Goal: Information Seeking & Learning: Learn about a topic

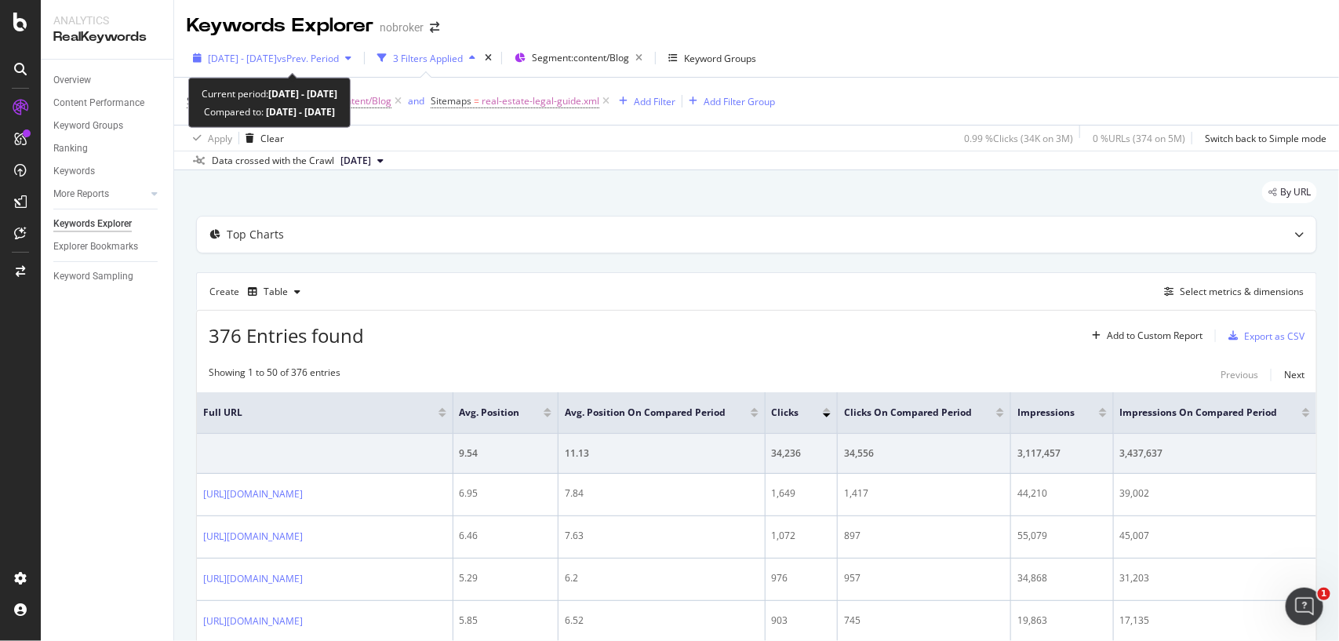
click at [339, 57] on span "vs Prev. Period" at bounding box center [308, 58] width 62 height 13
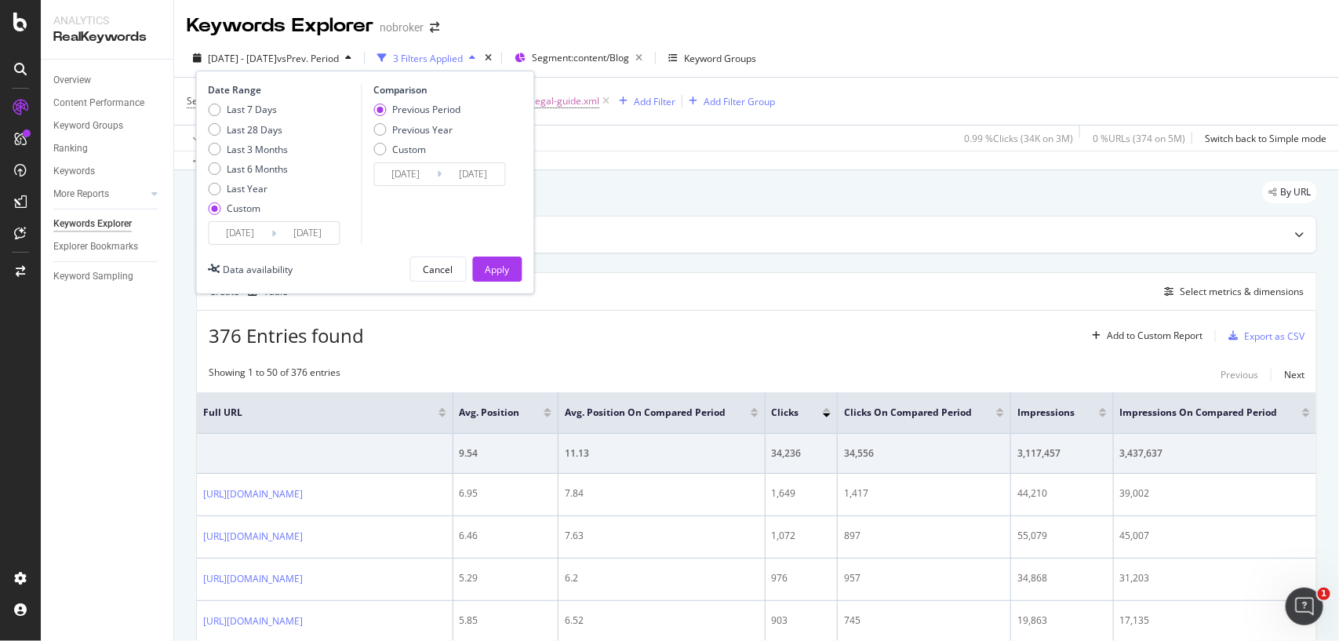
click at [264, 233] on input "2025/09/01" at bounding box center [240, 233] width 63 height 22
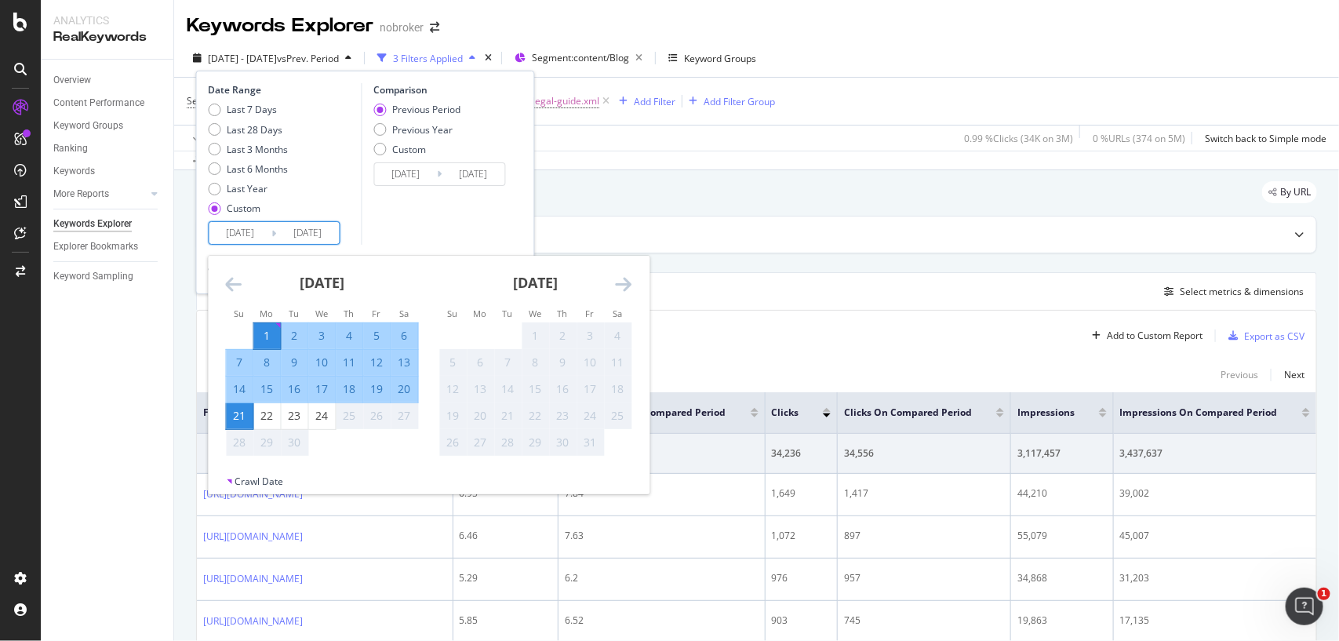
click at [233, 287] on icon "Move backward to switch to the previous month." at bounding box center [234, 283] width 16 height 19
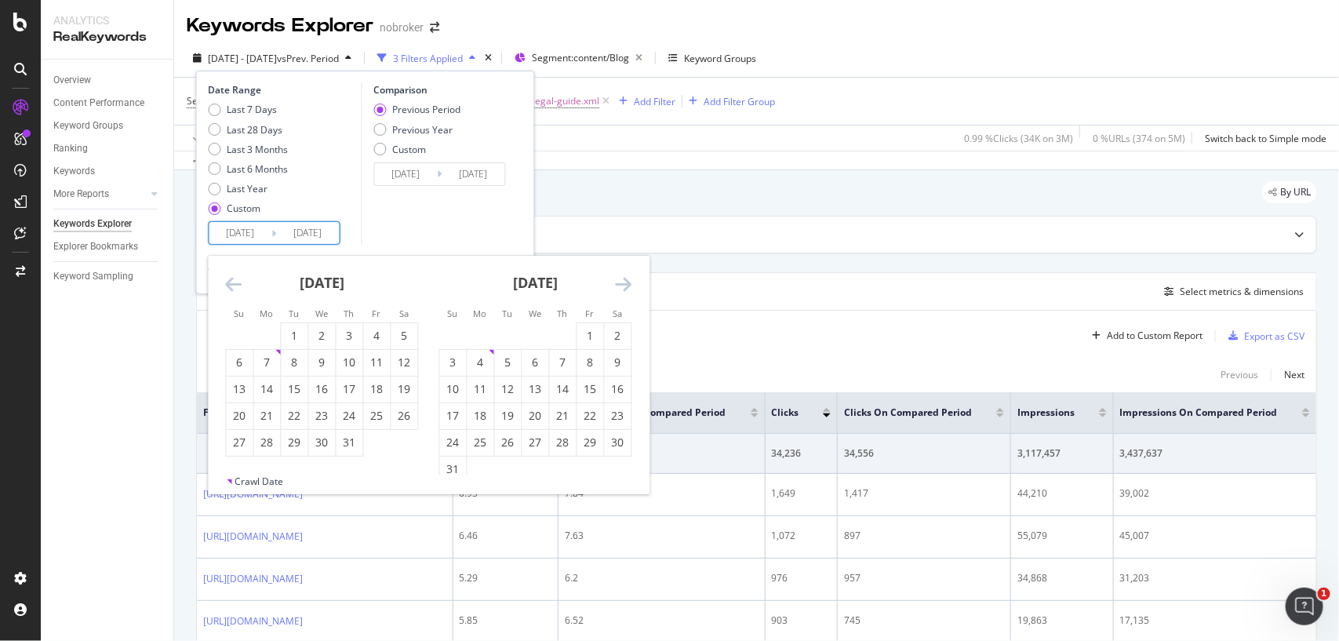
click at [233, 287] on icon "Move backward to switch to the previous month." at bounding box center [234, 283] width 16 height 19
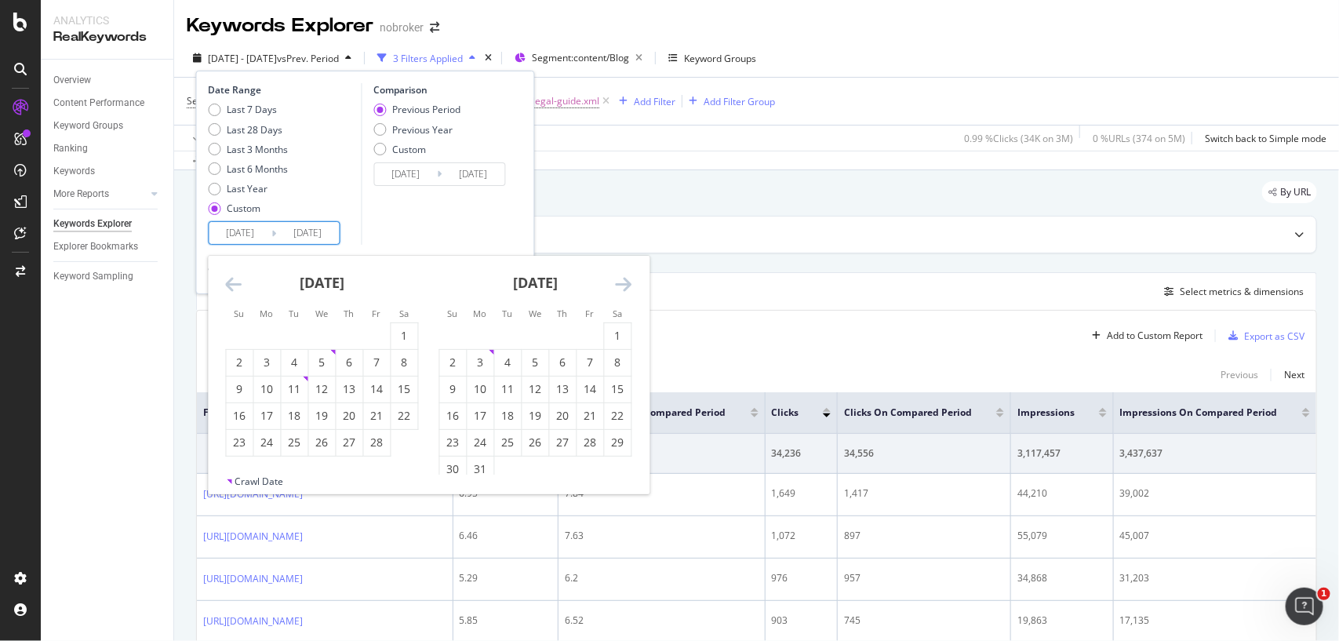
click at [233, 287] on icon "Move backward to switch to the previous month." at bounding box center [234, 283] width 16 height 19
click at [239, 285] on icon "Move backward to switch to the previous month." at bounding box center [234, 283] width 16 height 19
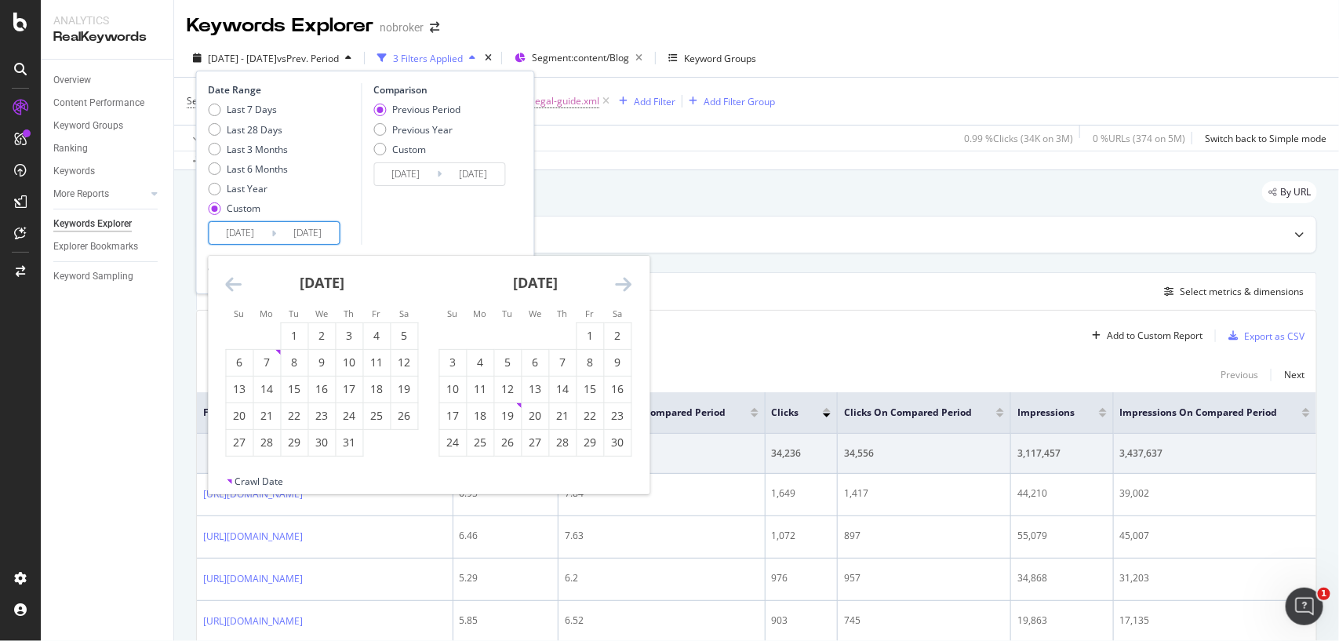
click at [239, 285] on icon "Move backward to switch to the previous month." at bounding box center [234, 283] width 16 height 19
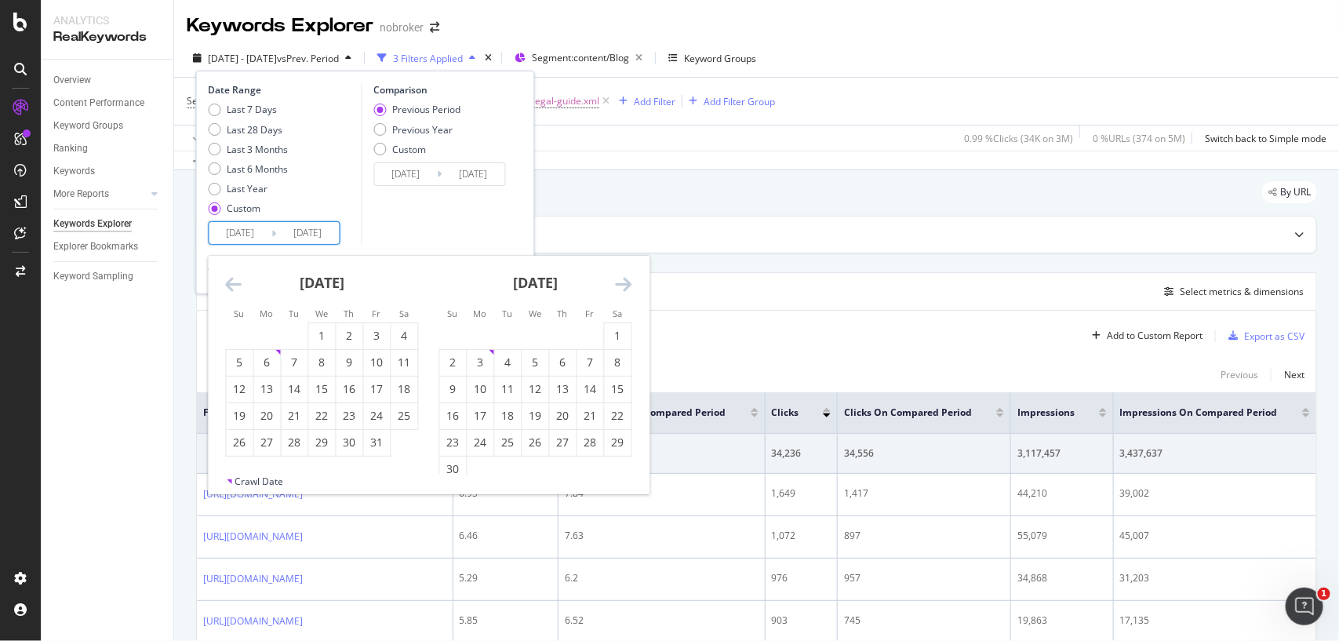
click at [239, 285] on icon "Move backward to switch to the previous month." at bounding box center [234, 283] width 16 height 19
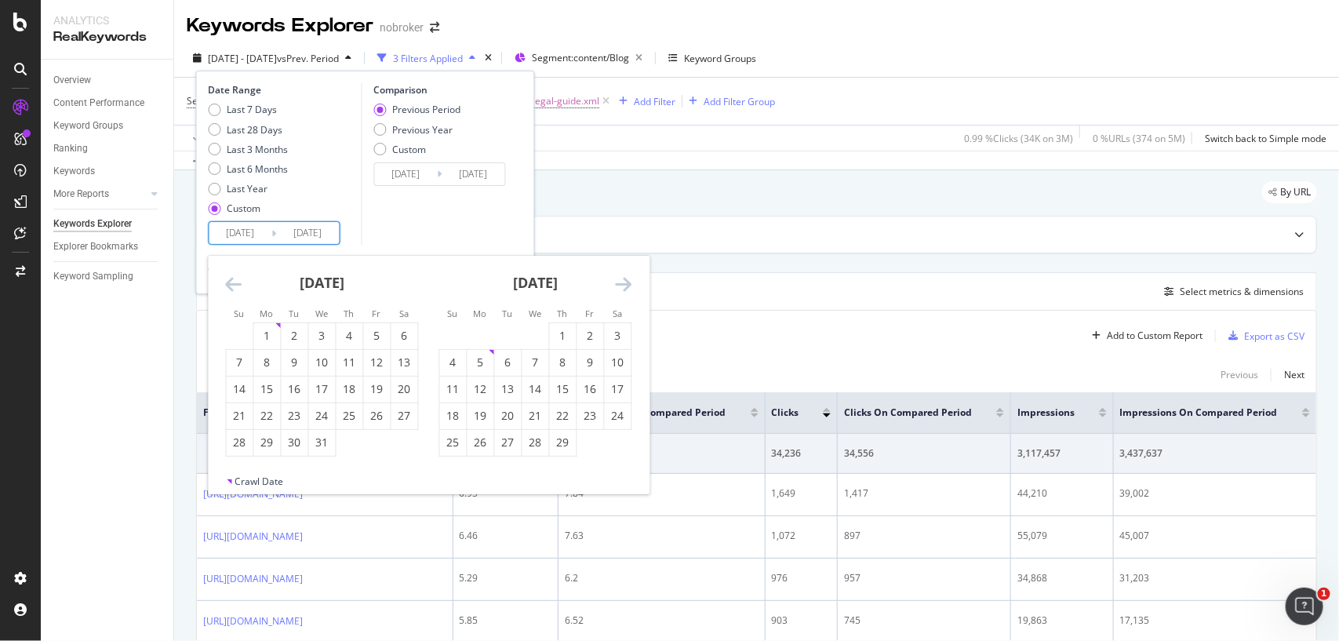
click at [239, 285] on icon "Move backward to switch to the previous month." at bounding box center [234, 283] width 16 height 19
click at [381, 332] on div "1" at bounding box center [377, 336] width 27 height 16
type input "2023/09/01"
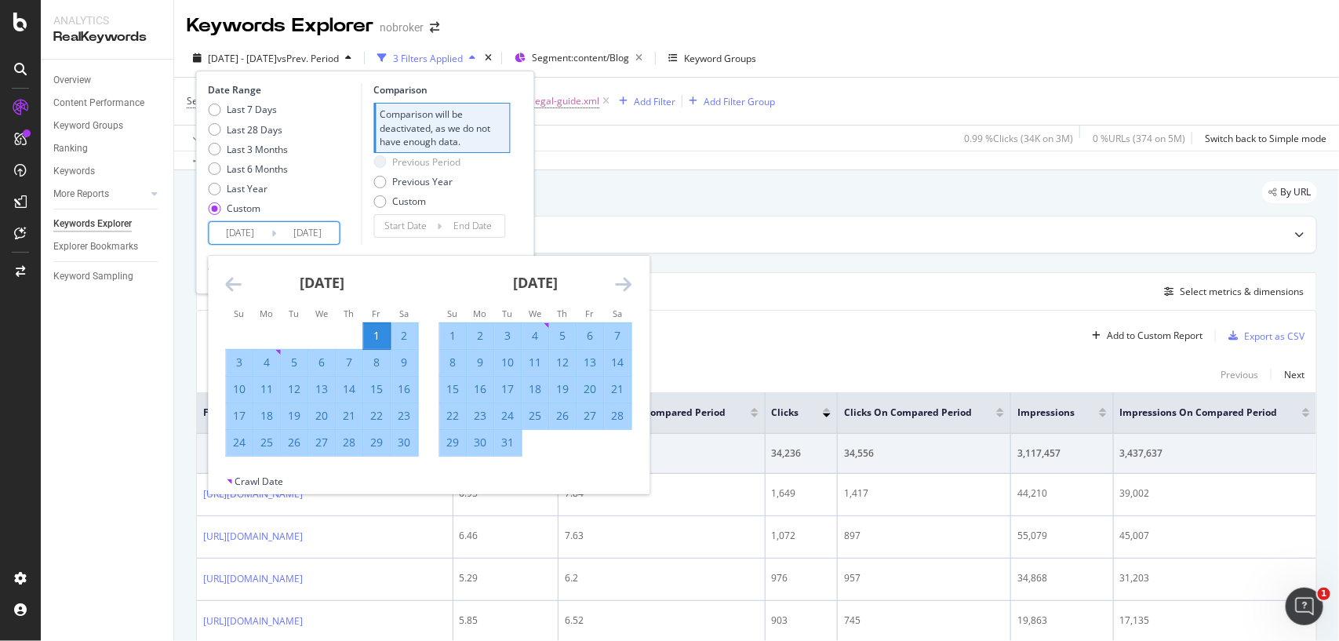
click at [624, 284] on icon "Move forward to switch to the next month." at bounding box center [624, 283] width 16 height 19
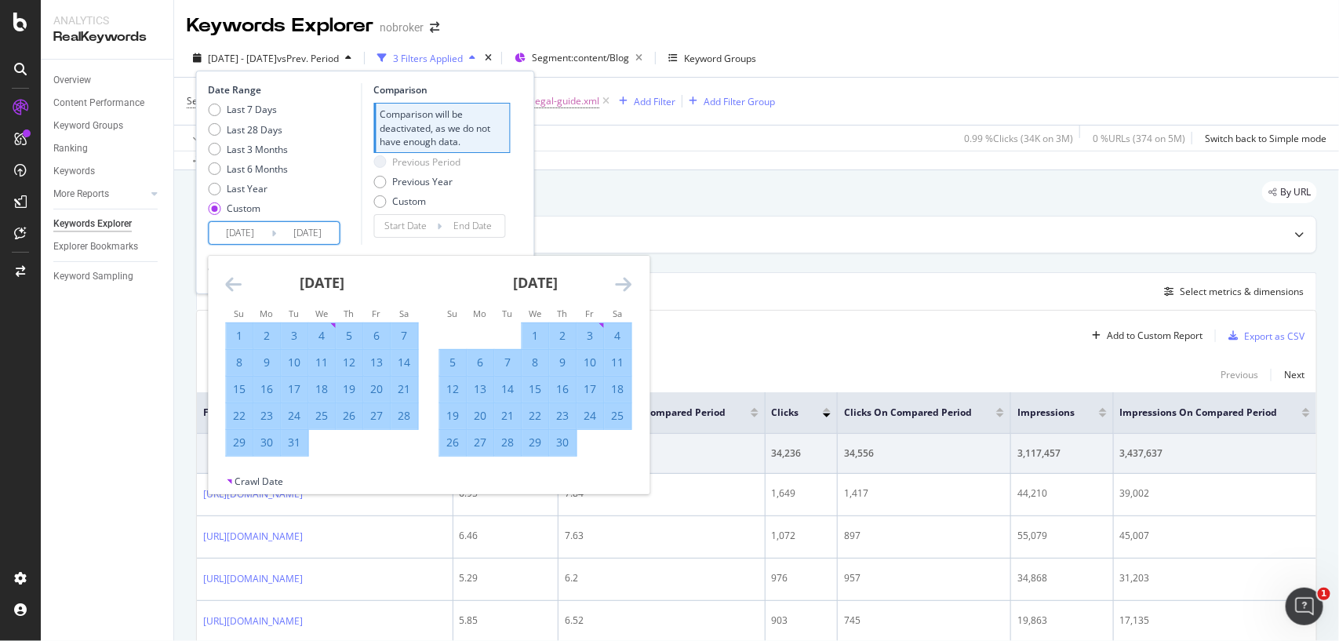
click at [624, 284] on icon "Move forward to switch to the next month." at bounding box center [624, 283] width 16 height 19
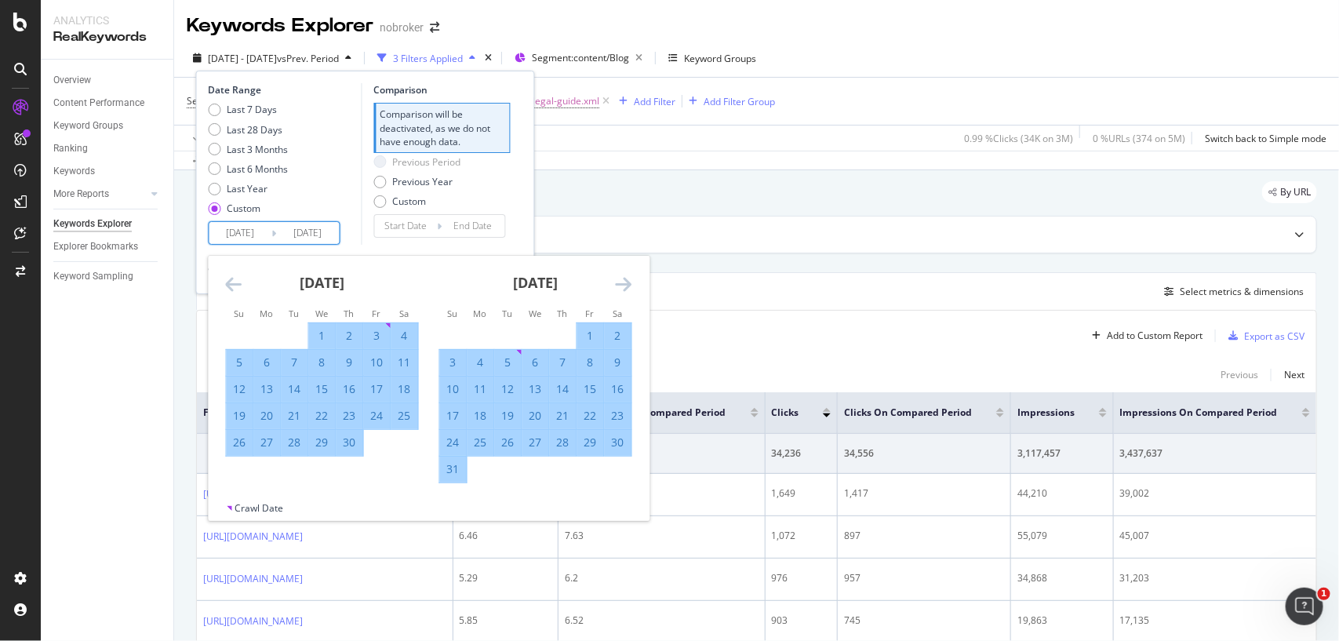
click at [624, 284] on icon "Move forward to switch to the next month." at bounding box center [624, 283] width 16 height 19
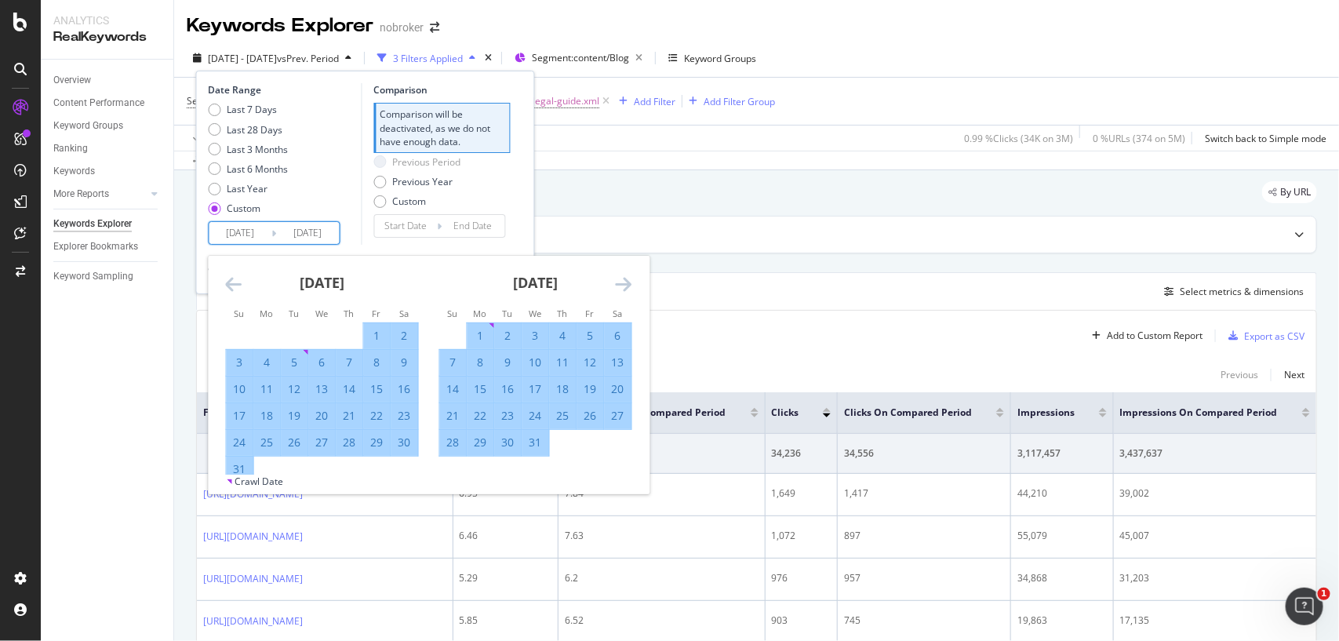
click at [537, 440] on div "31" at bounding box center [535, 442] width 27 height 16
type input "2024/01/31"
type input "2023/04/01"
type input "[DATE]"
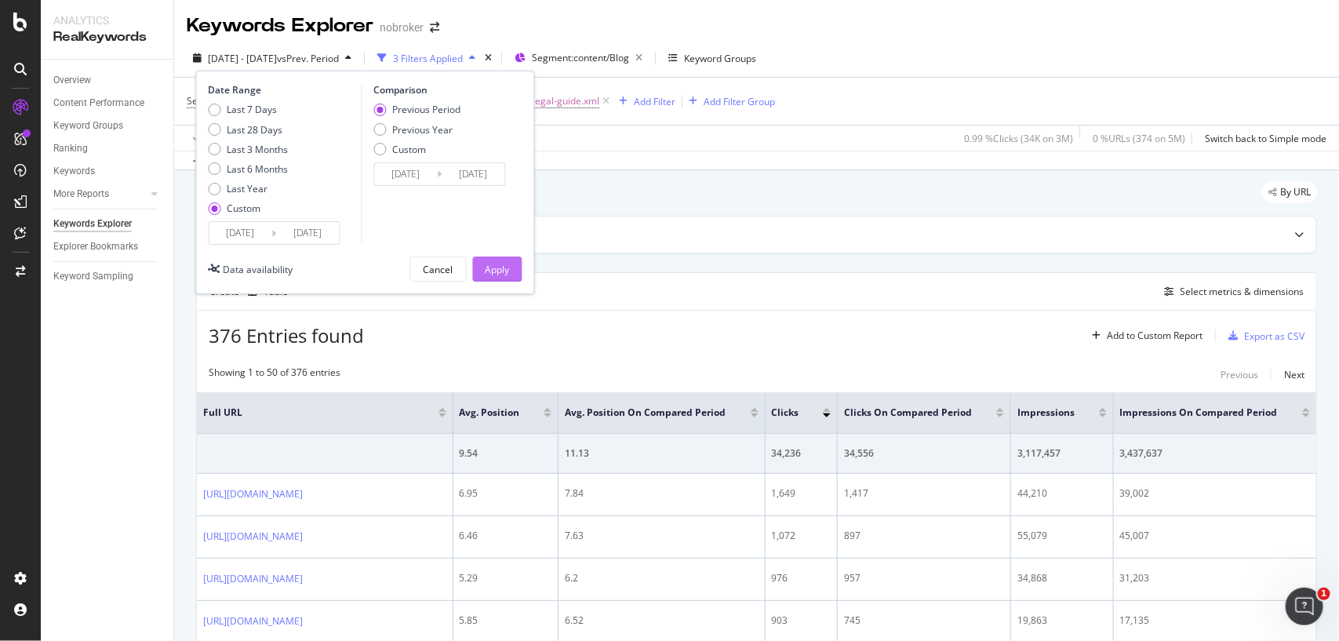
click at [500, 269] on div "Apply" at bounding box center [497, 269] width 24 height 13
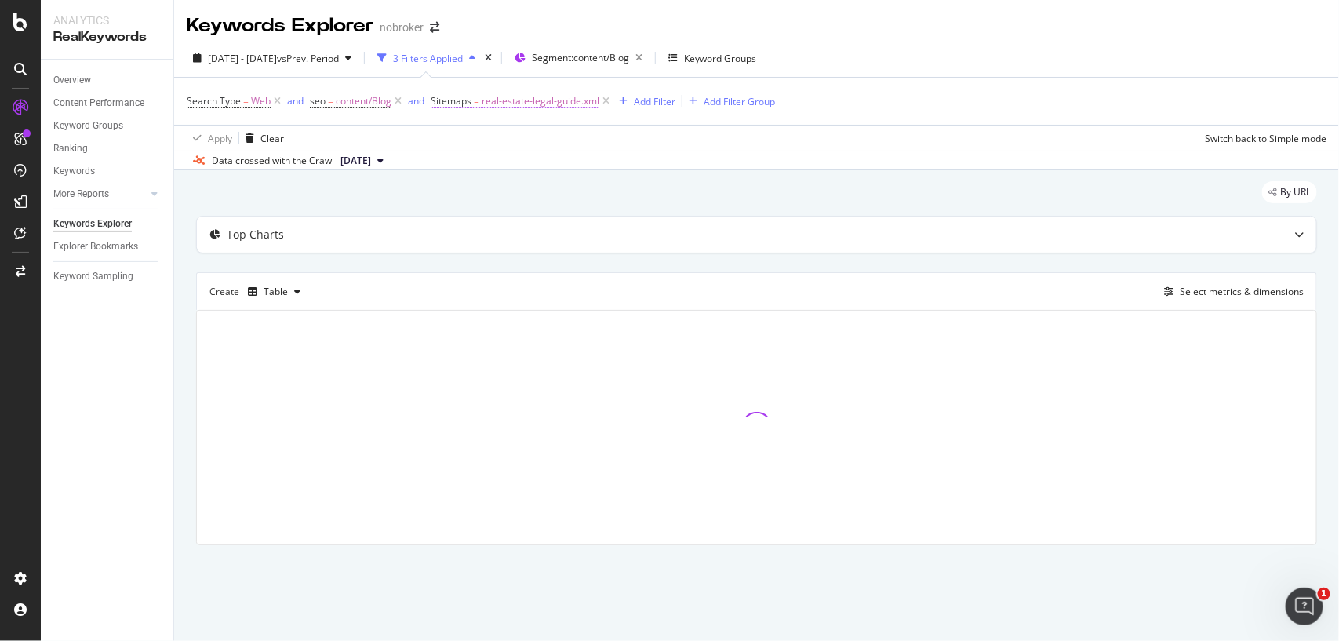
click at [565, 102] on span "real-estate-legal-guide.xml" at bounding box center [541, 101] width 118 height 22
click at [496, 183] on input "real-estate-legal-guide.xml" at bounding box center [519, 191] width 148 height 25
paste input "cash-loan"
type input "cash-loan.xml"
click at [592, 227] on div "Apply" at bounding box center [604, 223] width 24 height 13
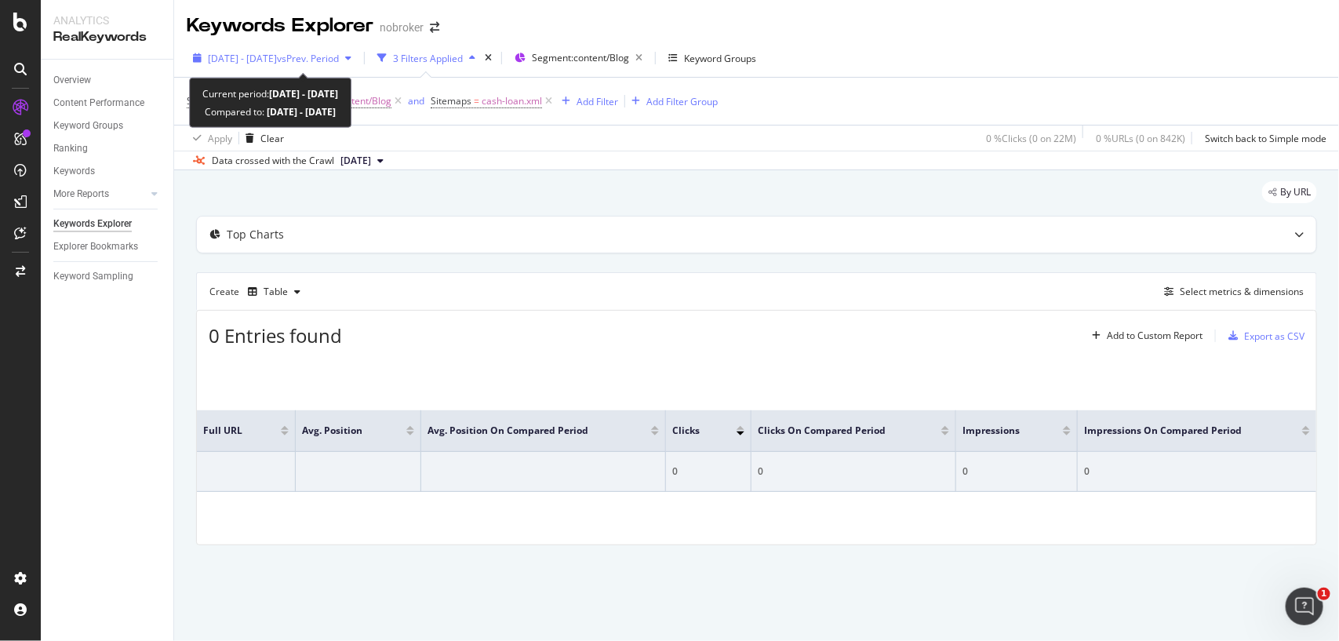
click at [269, 65] on div "2023 Sep. 1st - 2024 Jan. 31st vs Prev. Period" at bounding box center [272, 58] width 171 height 24
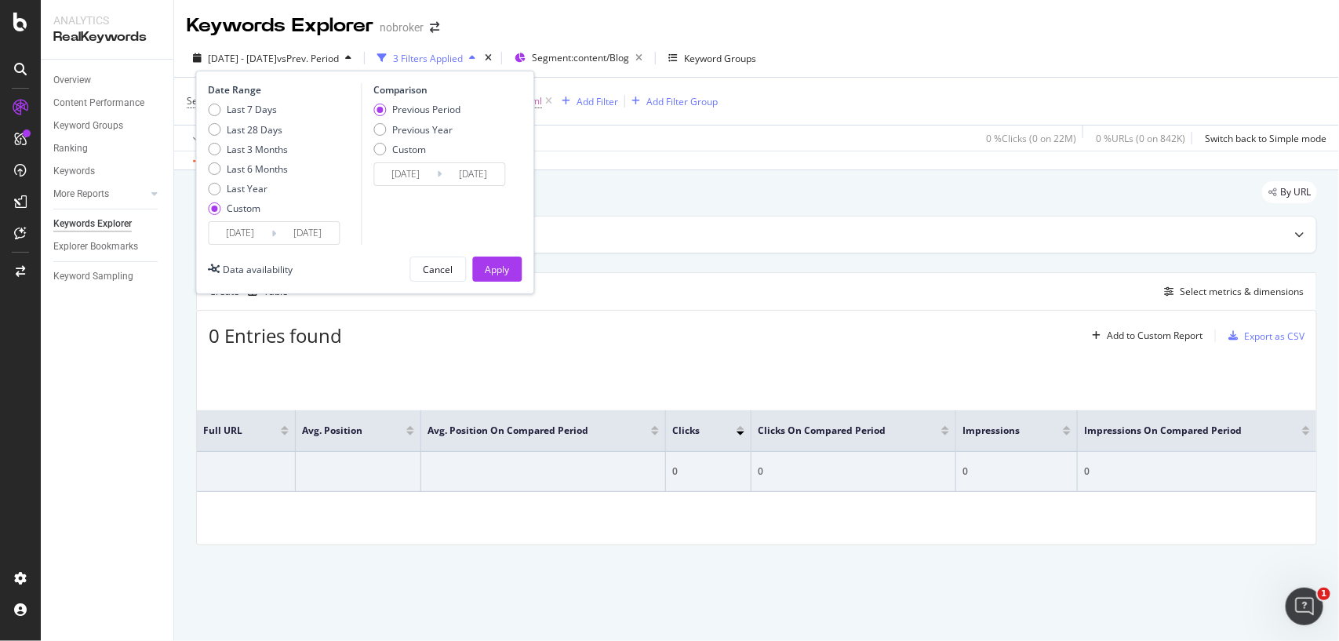
click at [261, 233] on input "2023/09/01" at bounding box center [240, 233] width 63 height 22
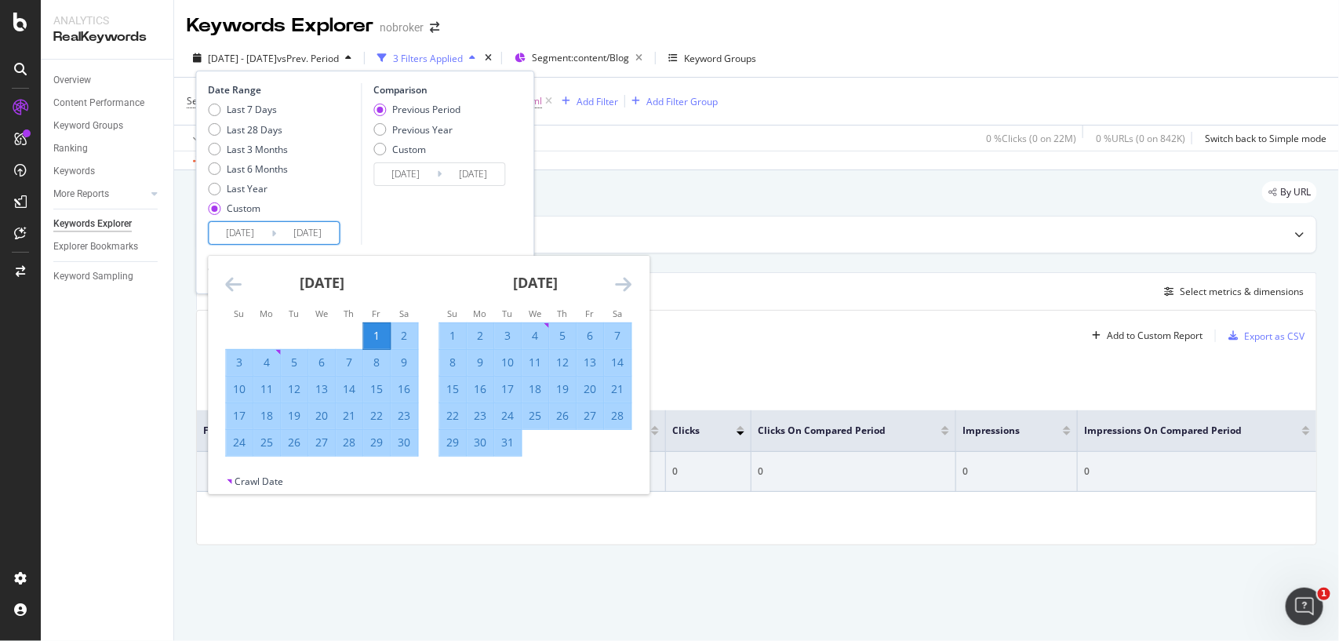
click at [449, 331] on div "1" at bounding box center [453, 336] width 27 height 16
type input "[DATE]"
type input "2023/05/31"
type input "[DATE]"
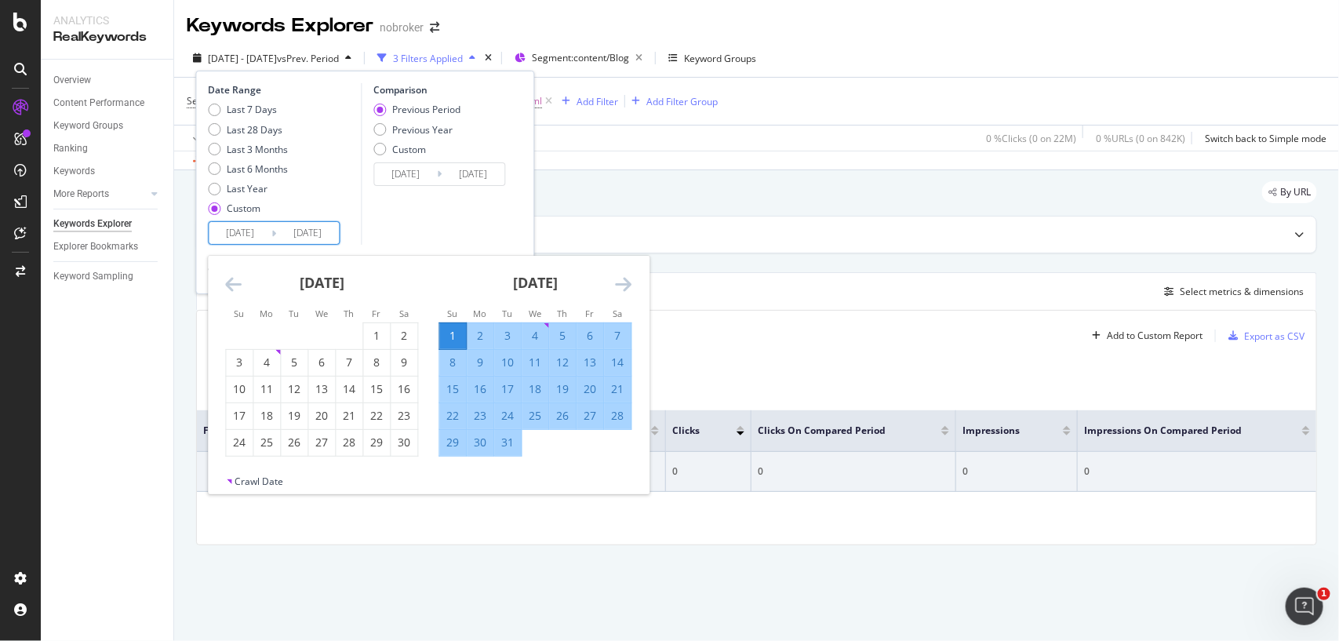
click at [628, 286] on icon "Move forward to switch to the next month." at bounding box center [624, 283] width 16 height 19
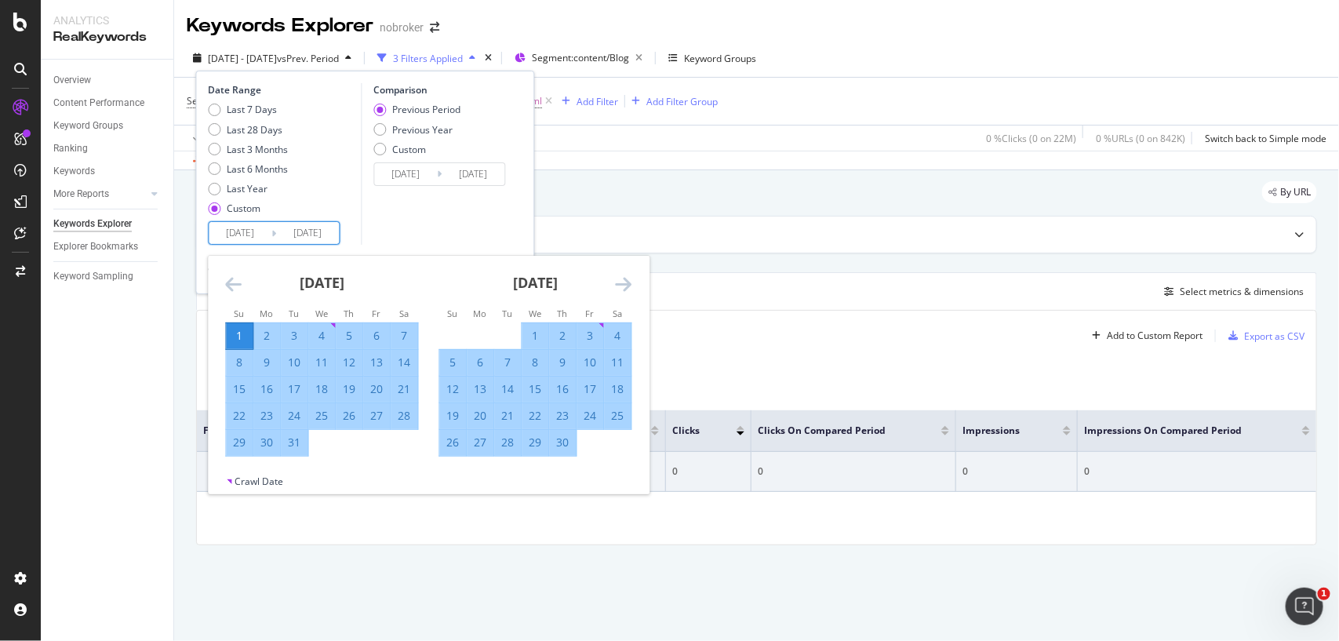
click at [569, 441] on div "30" at bounding box center [563, 442] width 27 height 16
type input "[DATE]"
type input "2023/08/01"
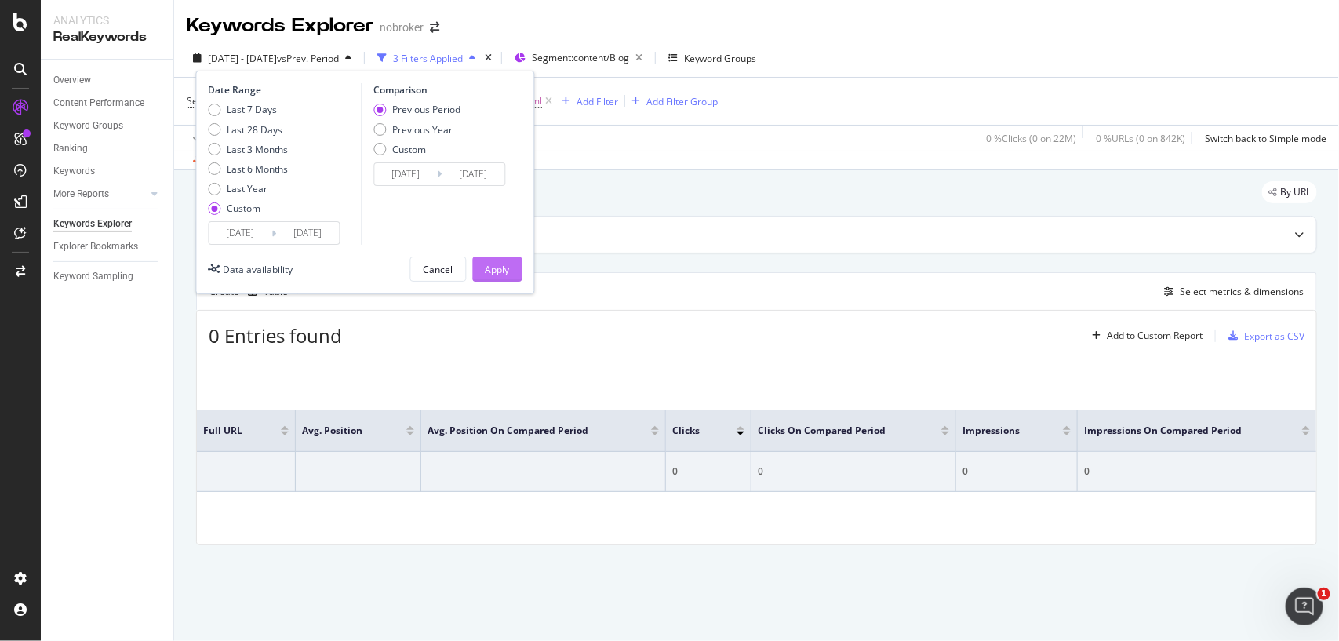
click at [496, 271] on div "Apply" at bounding box center [497, 269] width 24 height 13
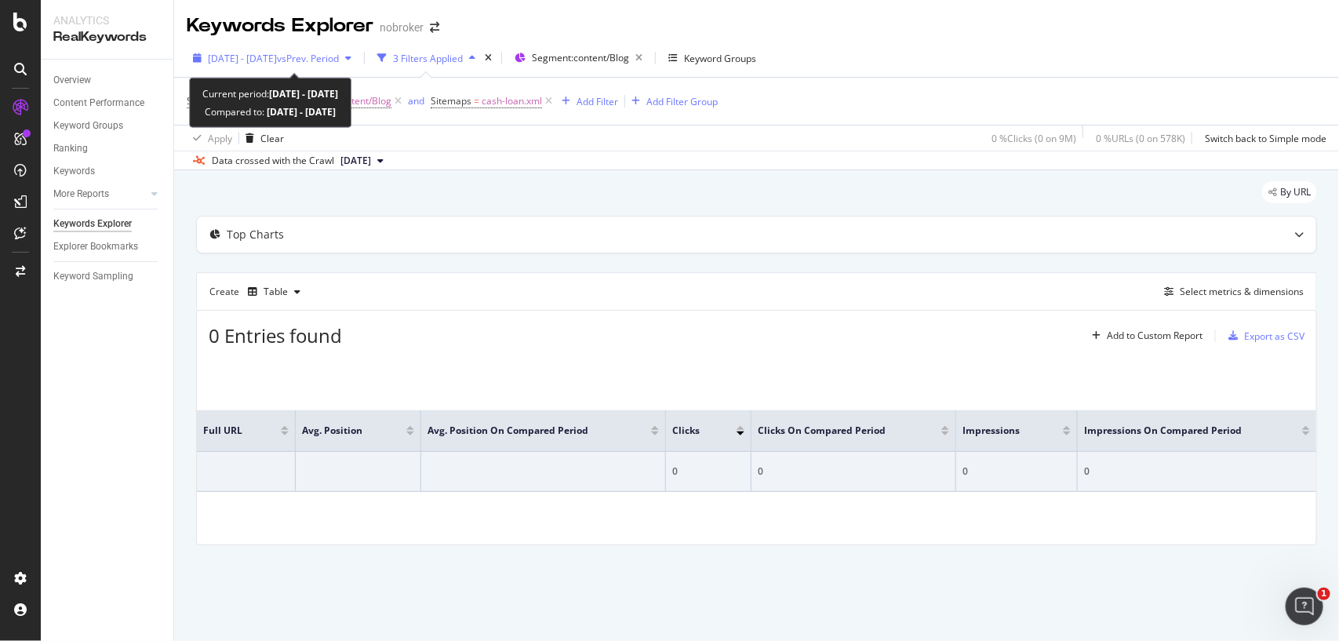
click at [339, 60] on span "vs Prev. Period" at bounding box center [308, 58] width 62 height 13
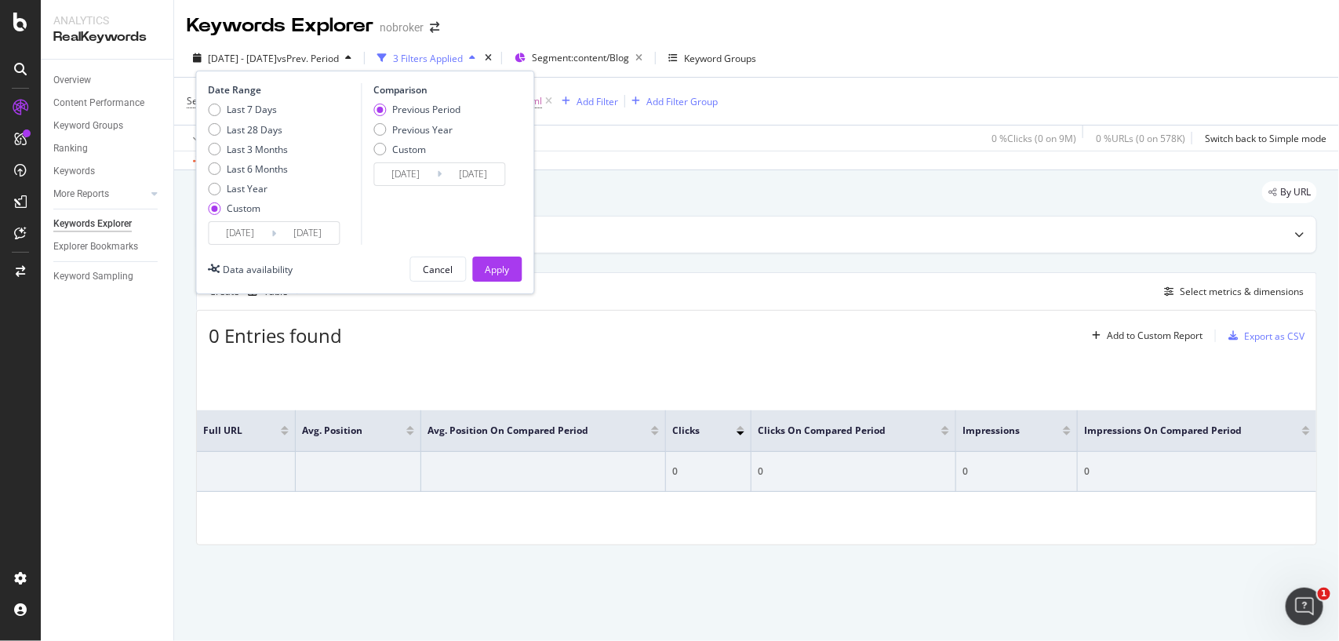
click at [260, 232] on input "[DATE]" at bounding box center [240, 233] width 63 height 22
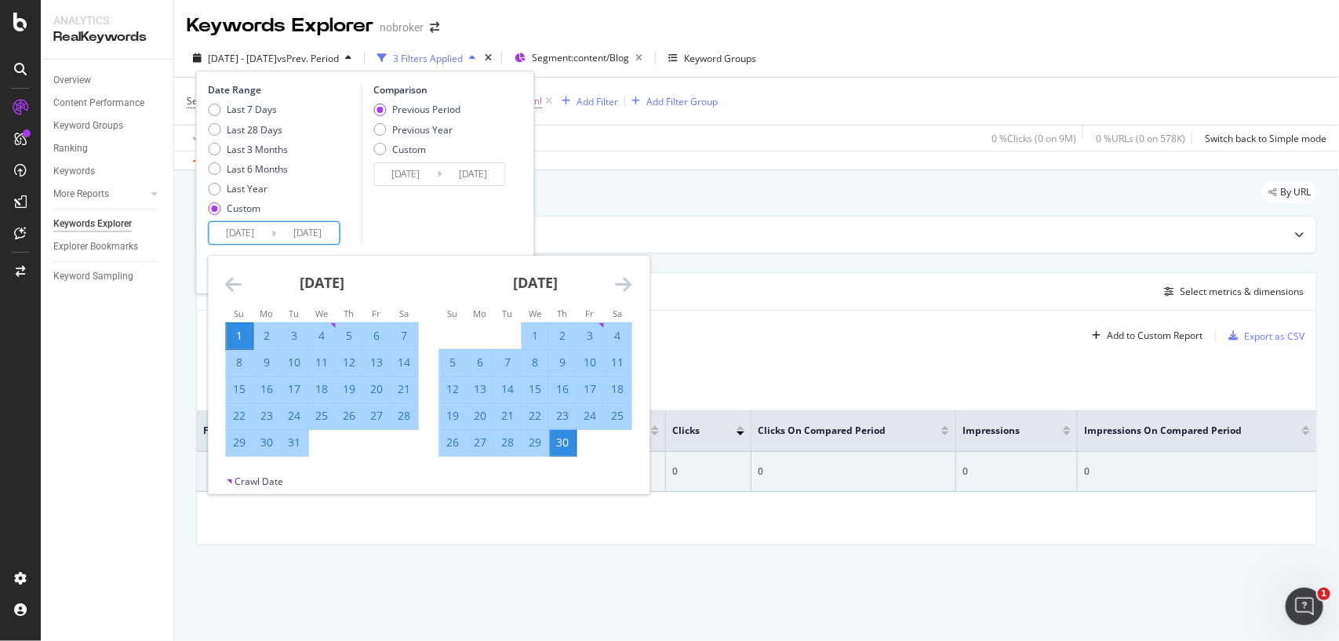
click at [248, 341] on div "1" at bounding box center [240, 336] width 27 height 16
click at [292, 445] on div "31" at bounding box center [295, 442] width 27 height 16
type input "[DATE]"
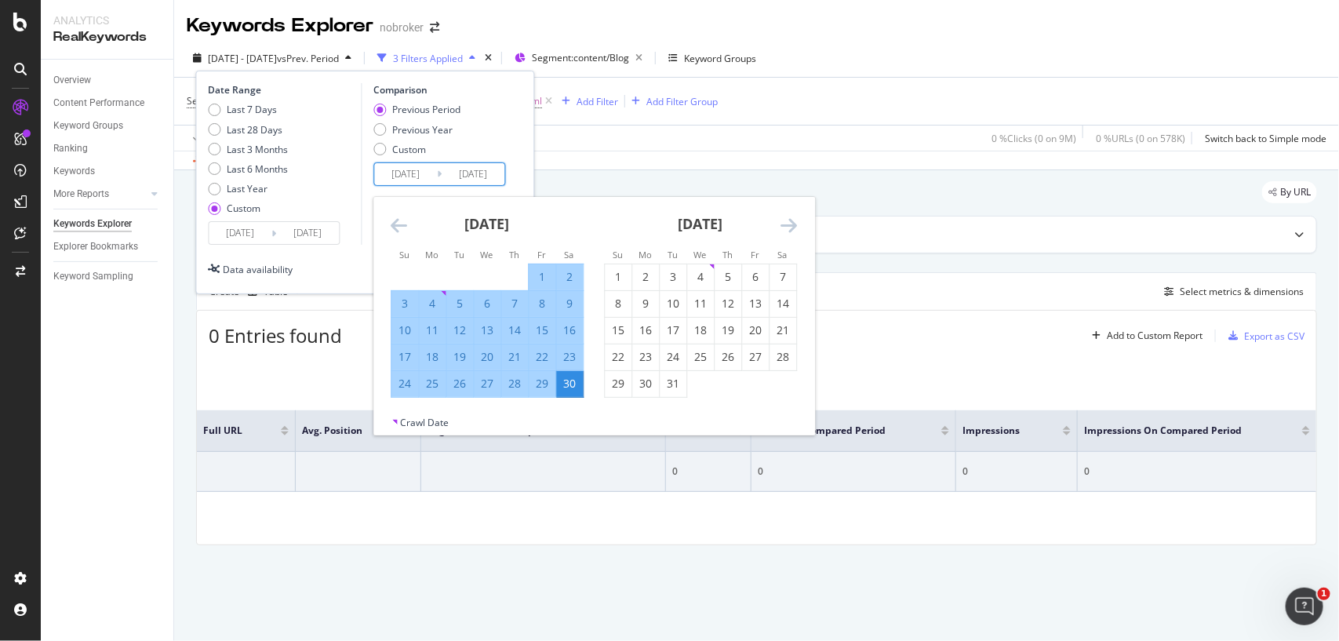
click at [428, 176] on input "[DATE]" at bounding box center [405, 174] width 63 height 22
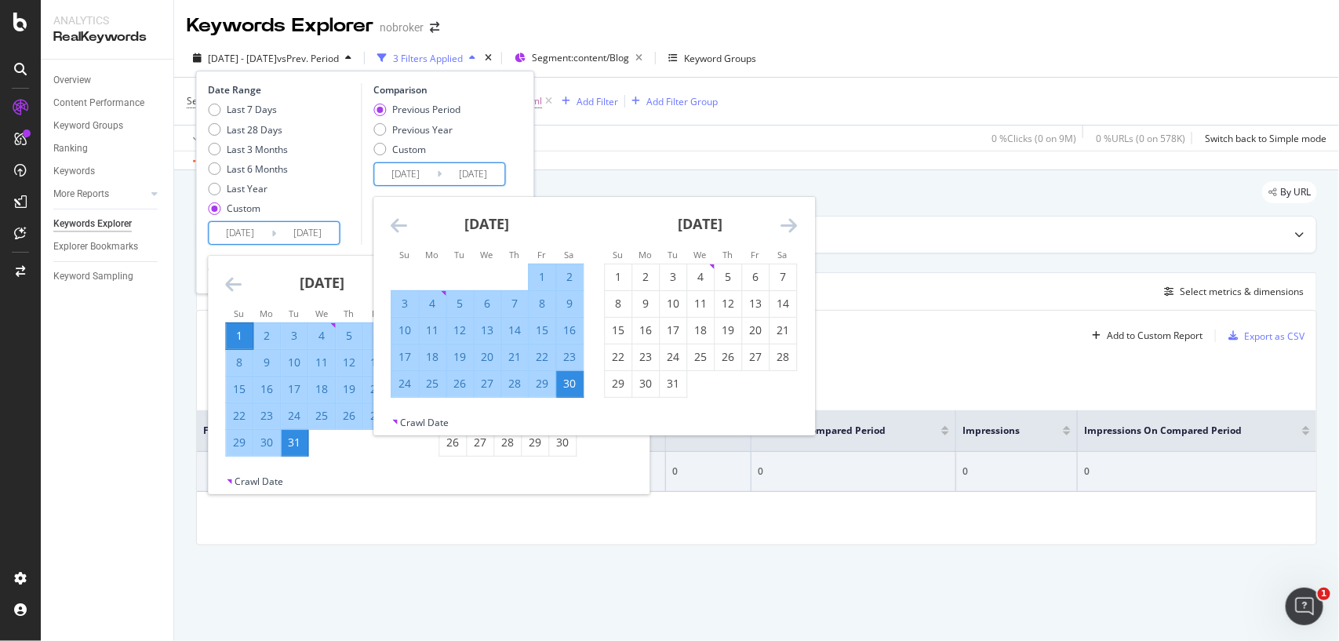
click at [268, 234] on input "[DATE]" at bounding box center [240, 233] width 63 height 22
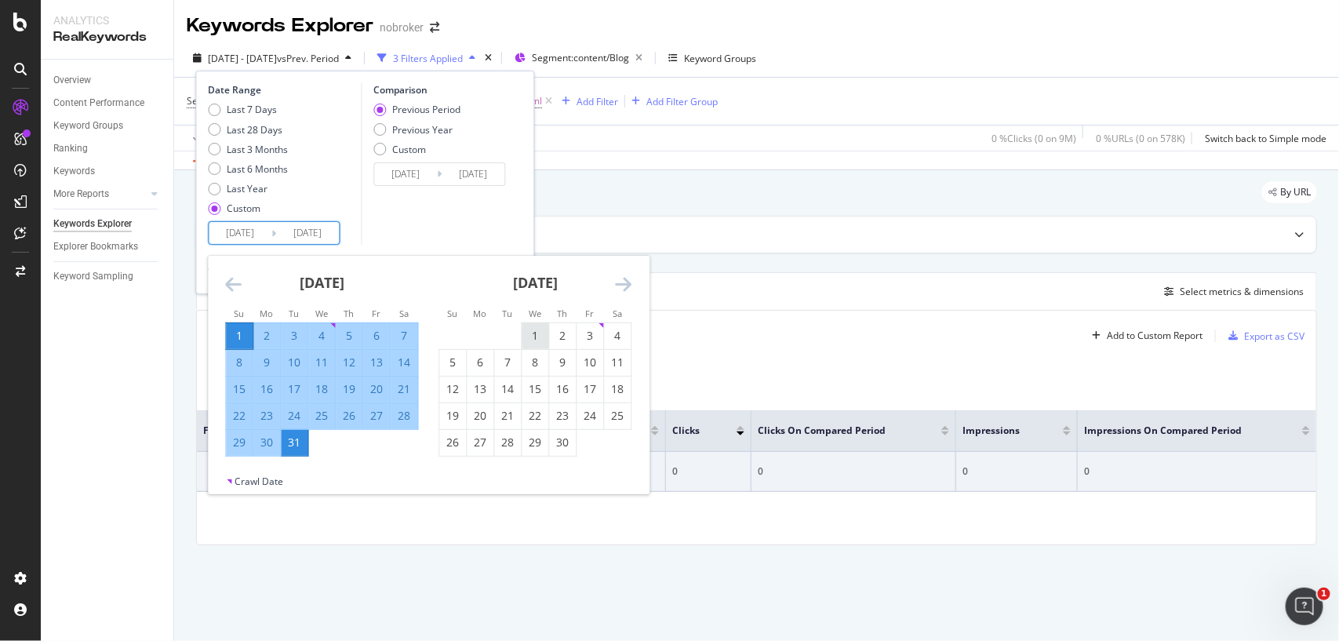
click at [530, 328] on div "1" at bounding box center [535, 336] width 27 height 16
type input "[DATE]"
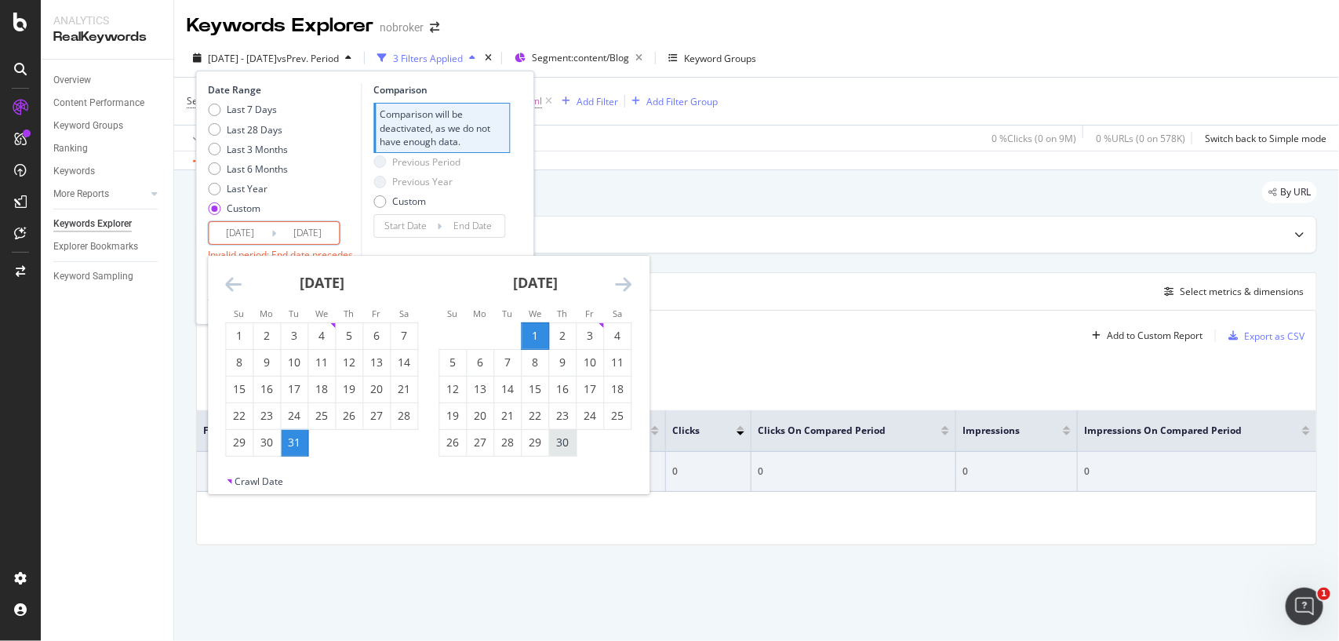
click at [562, 447] on div "30" at bounding box center [563, 442] width 27 height 16
type input "[DATE]"
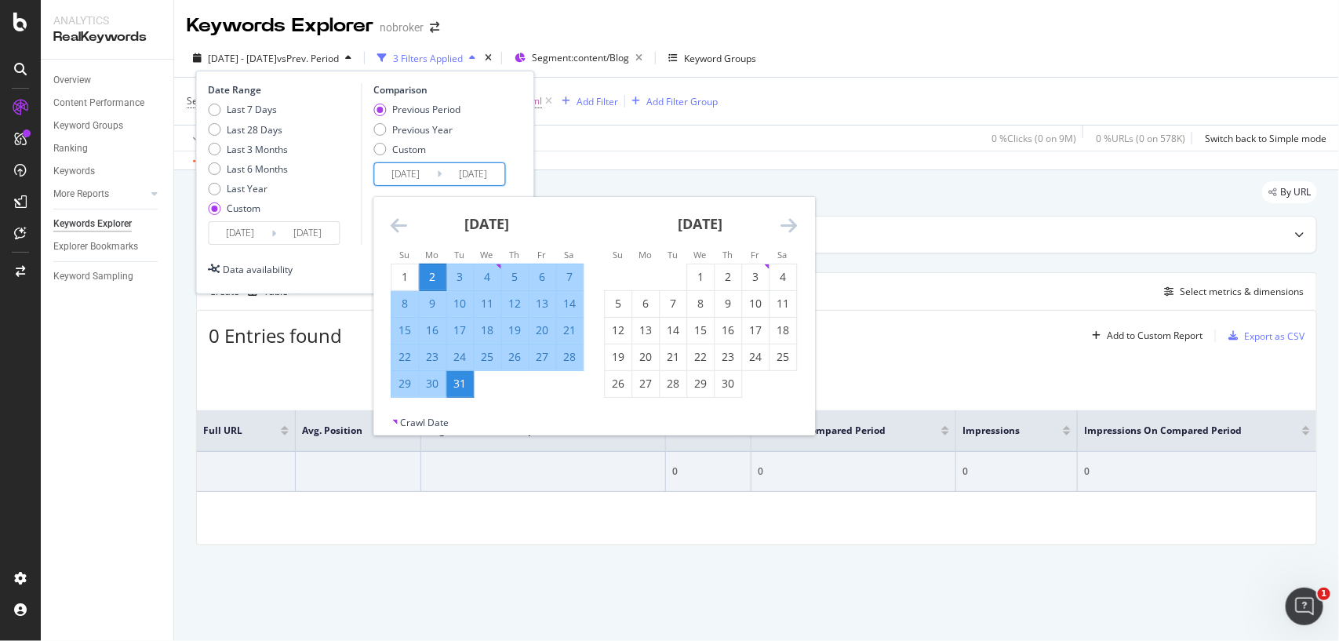
click at [400, 181] on input "[DATE]" at bounding box center [405, 174] width 63 height 22
click at [410, 278] on div "1" at bounding box center [404, 277] width 27 height 16
type input "[DATE]"
click at [453, 381] on div "31" at bounding box center [459, 384] width 27 height 16
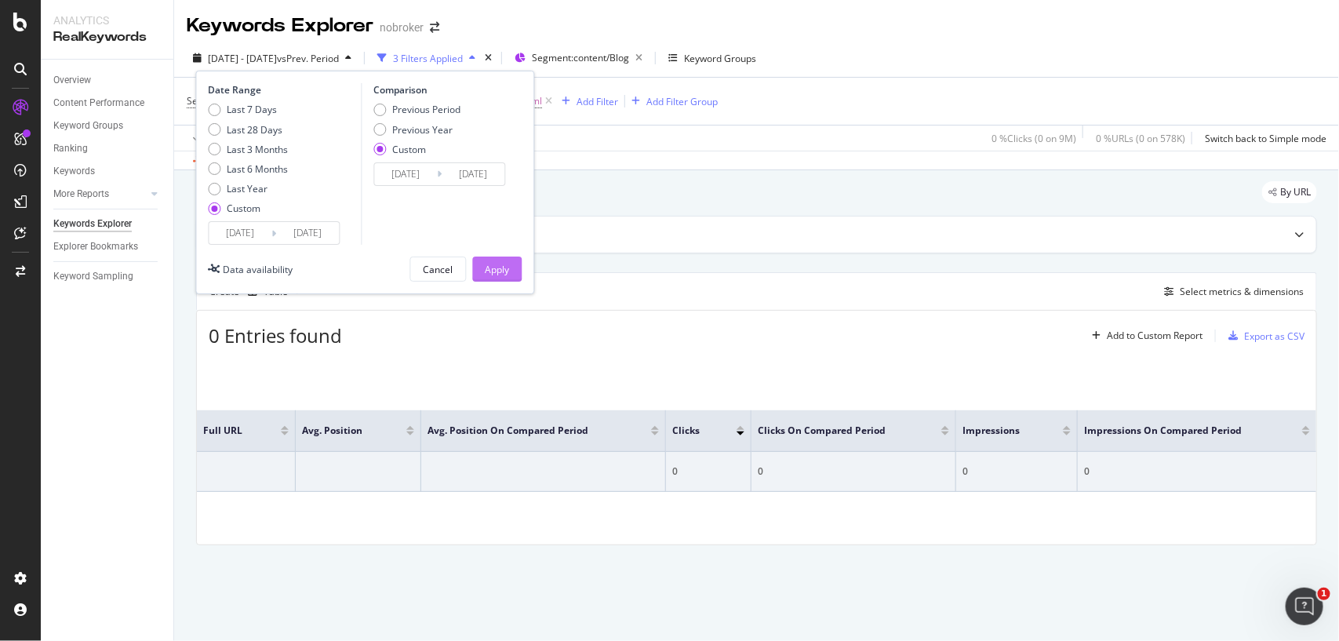
click at [511, 260] on button "Apply" at bounding box center [497, 268] width 49 height 25
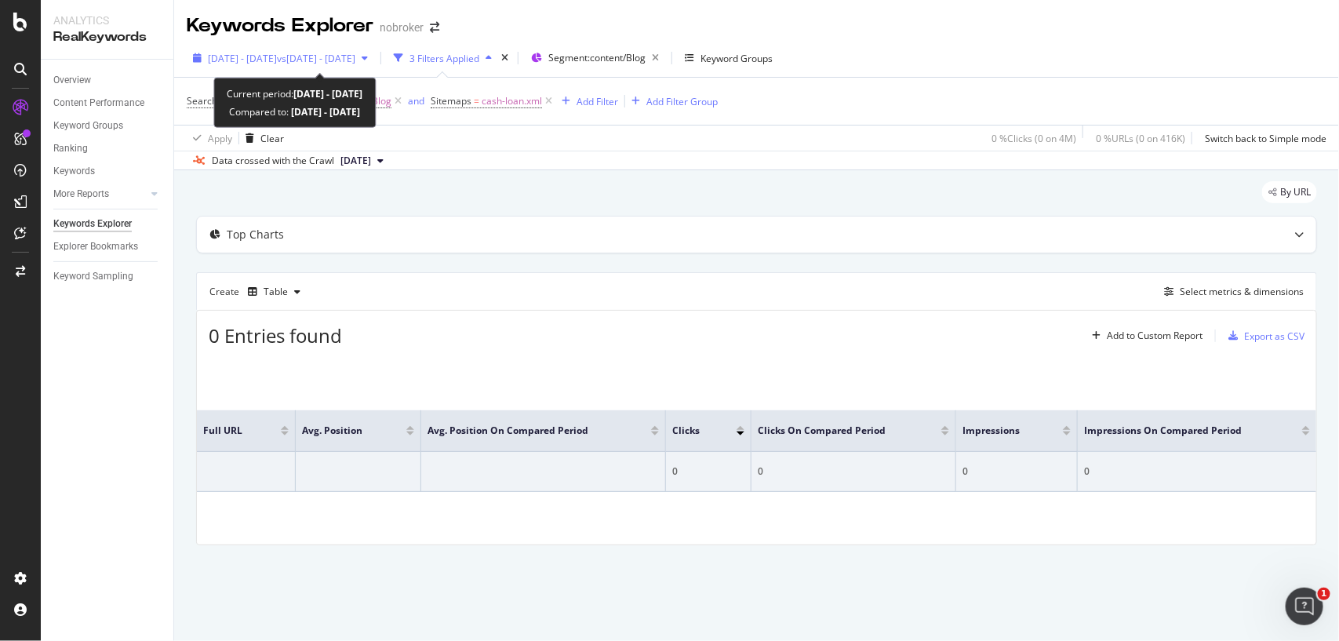
click at [355, 63] on span "vs 2023 Oct. 1st - Oct. 31st" at bounding box center [316, 58] width 78 height 13
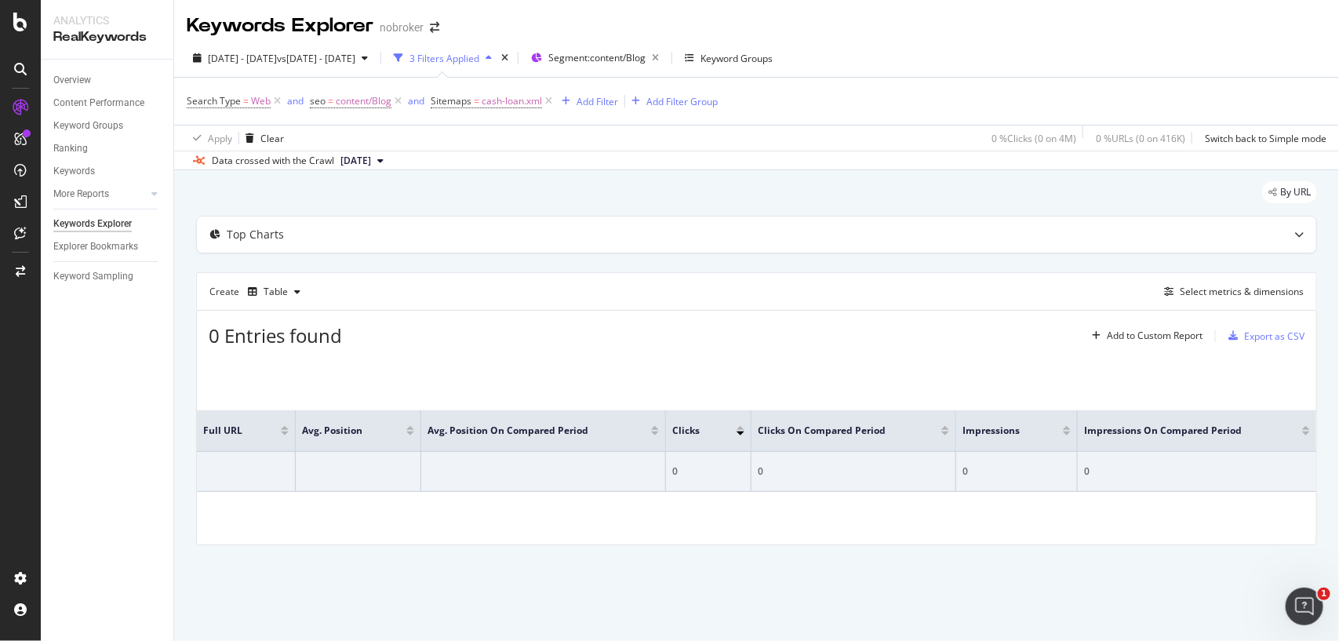
click at [602, 205] on div "By URL" at bounding box center [756, 198] width 1121 height 35
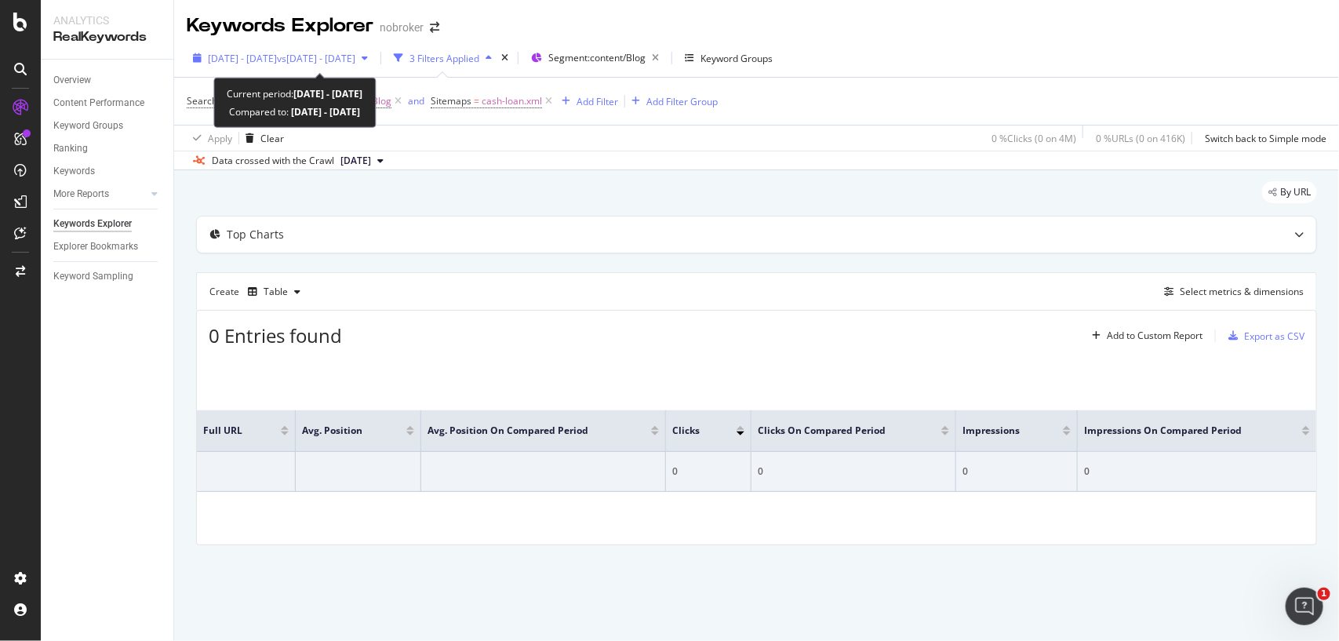
click at [253, 65] on div "2023 Nov. 1st - Nov. 30th vs 2023 Oct. 1st - Oct. 31st" at bounding box center [280, 58] width 187 height 24
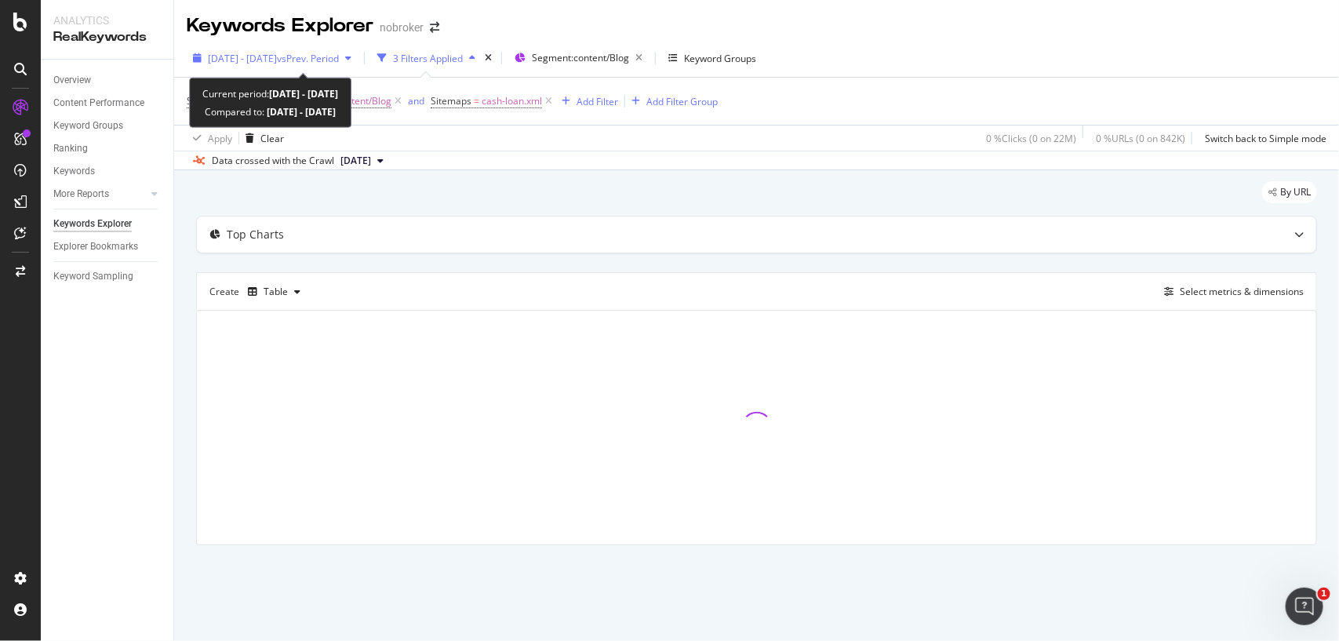
click at [339, 60] on span "vs Prev. Period" at bounding box center [308, 58] width 62 height 13
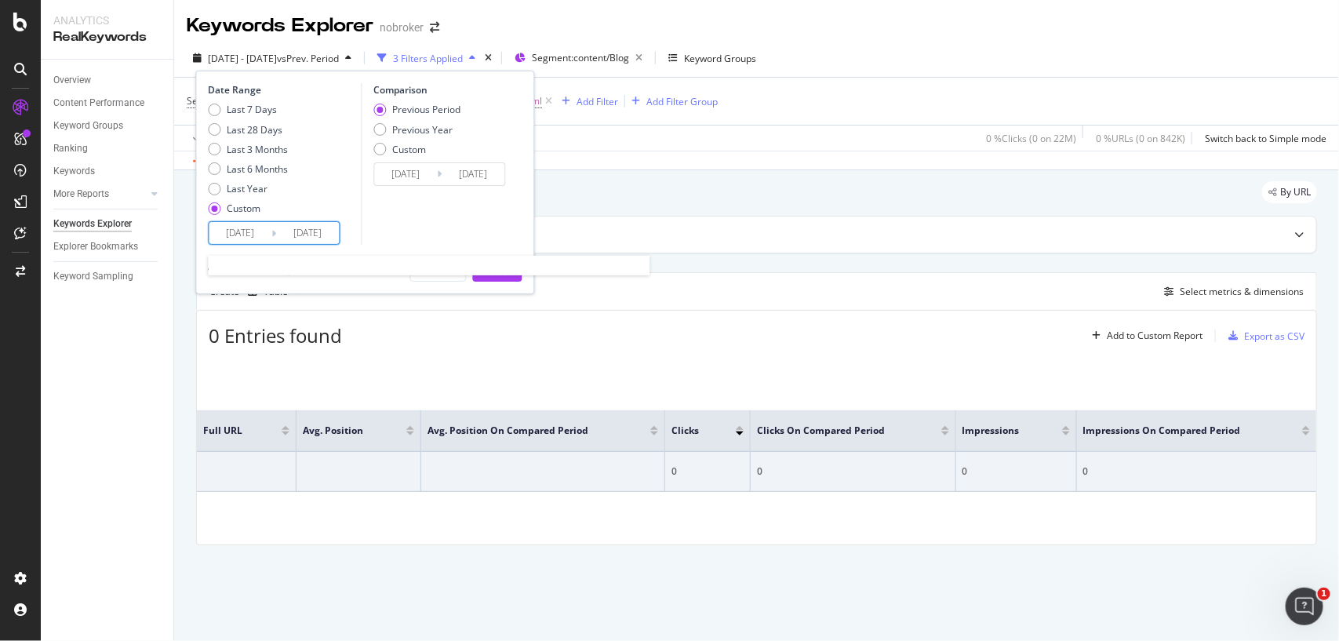
click at [264, 233] on input "[DATE]" at bounding box center [240, 233] width 63 height 22
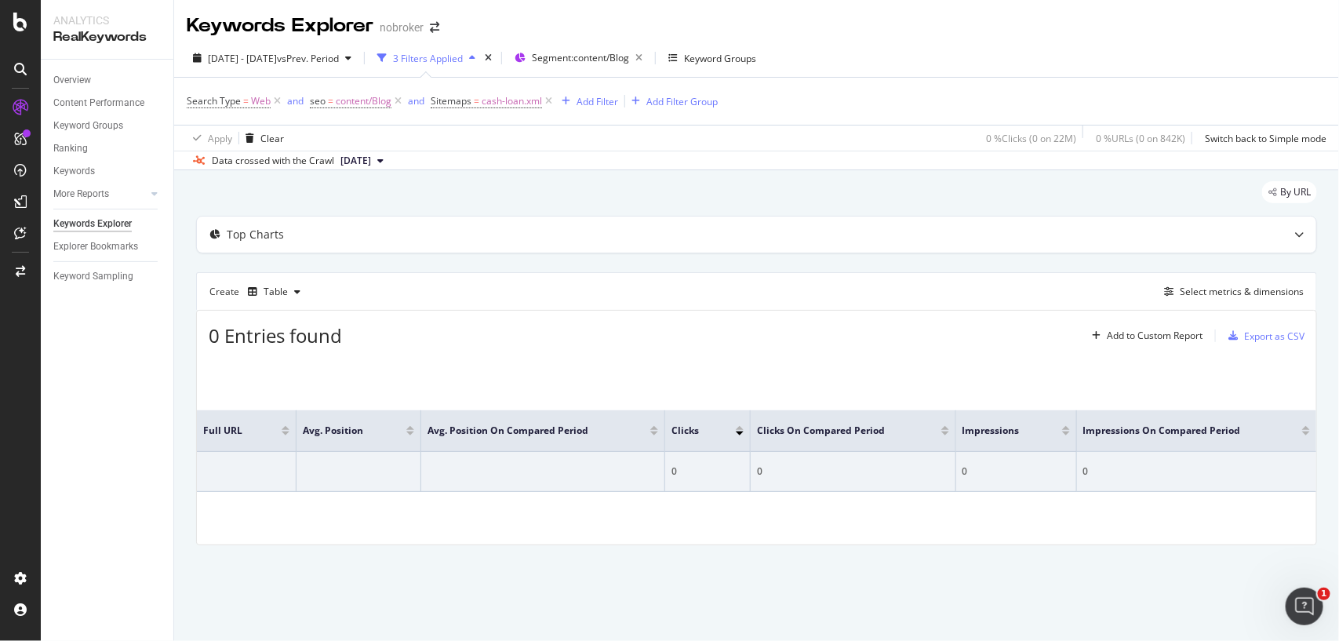
click at [686, 196] on div "By URL" at bounding box center [756, 198] width 1121 height 35
click at [88, 82] on div "Overview" at bounding box center [72, 80] width 38 height 16
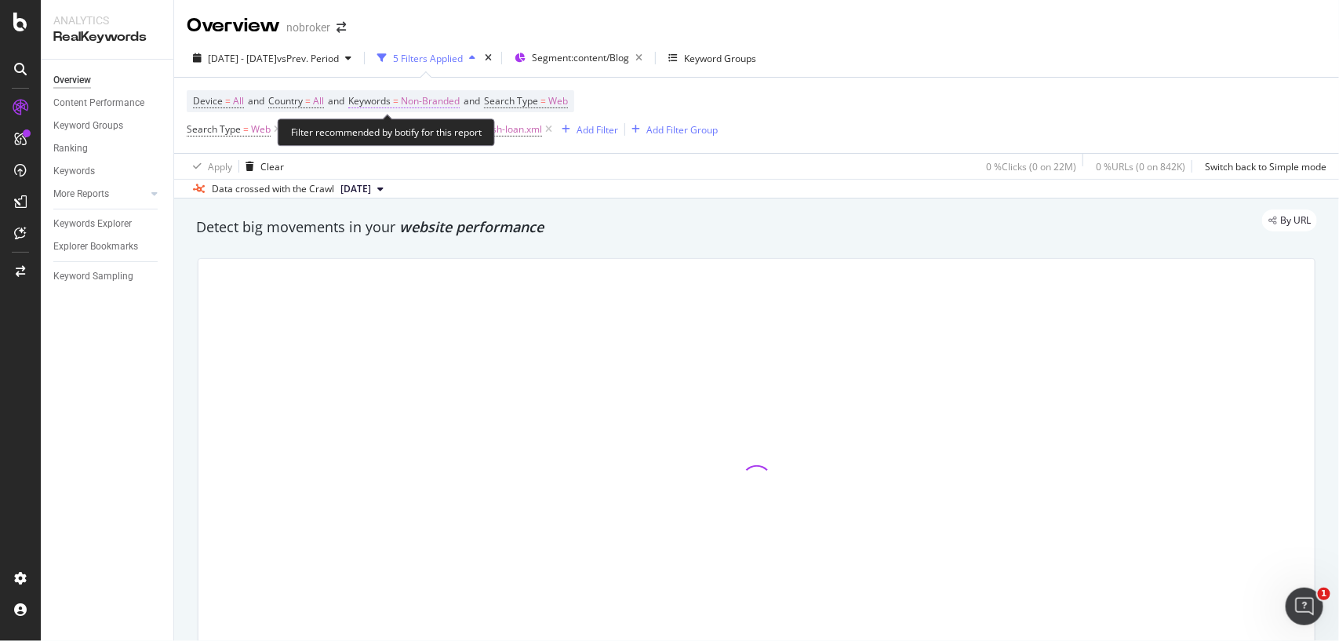
click at [437, 103] on span "Non-Branded" at bounding box center [430, 101] width 59 height 22
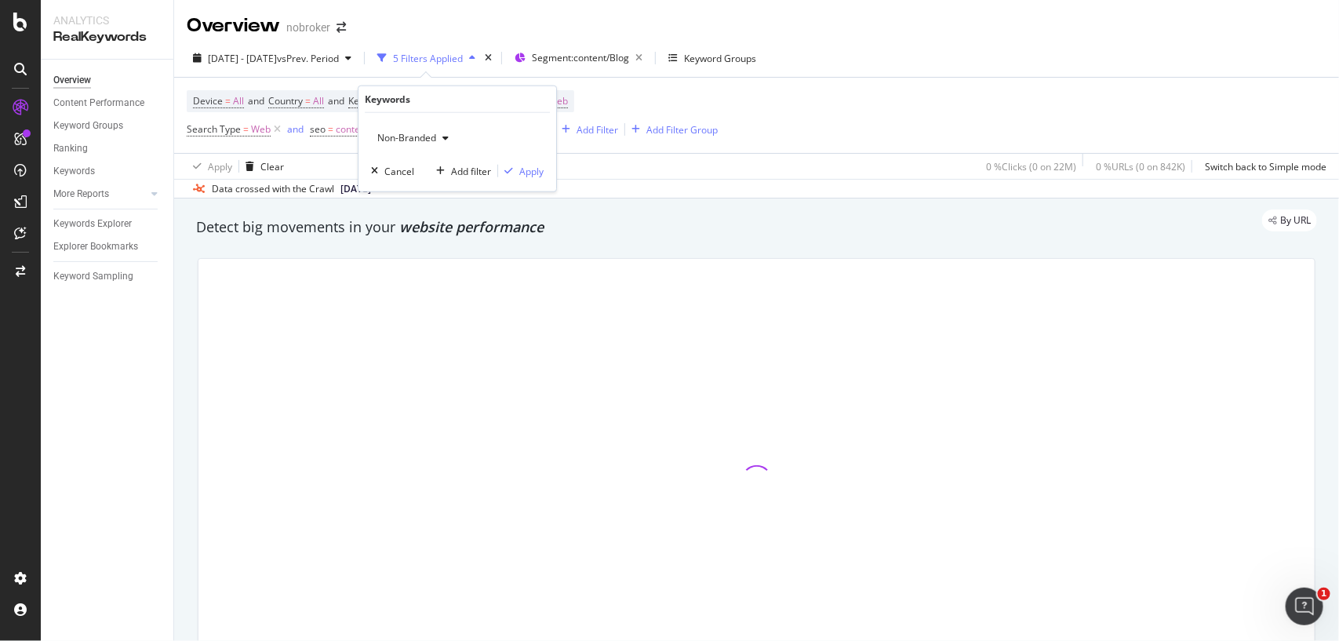
click at [416, 133] on span "Non-Branded" at bounding box center [403, 137] width 65 height 13
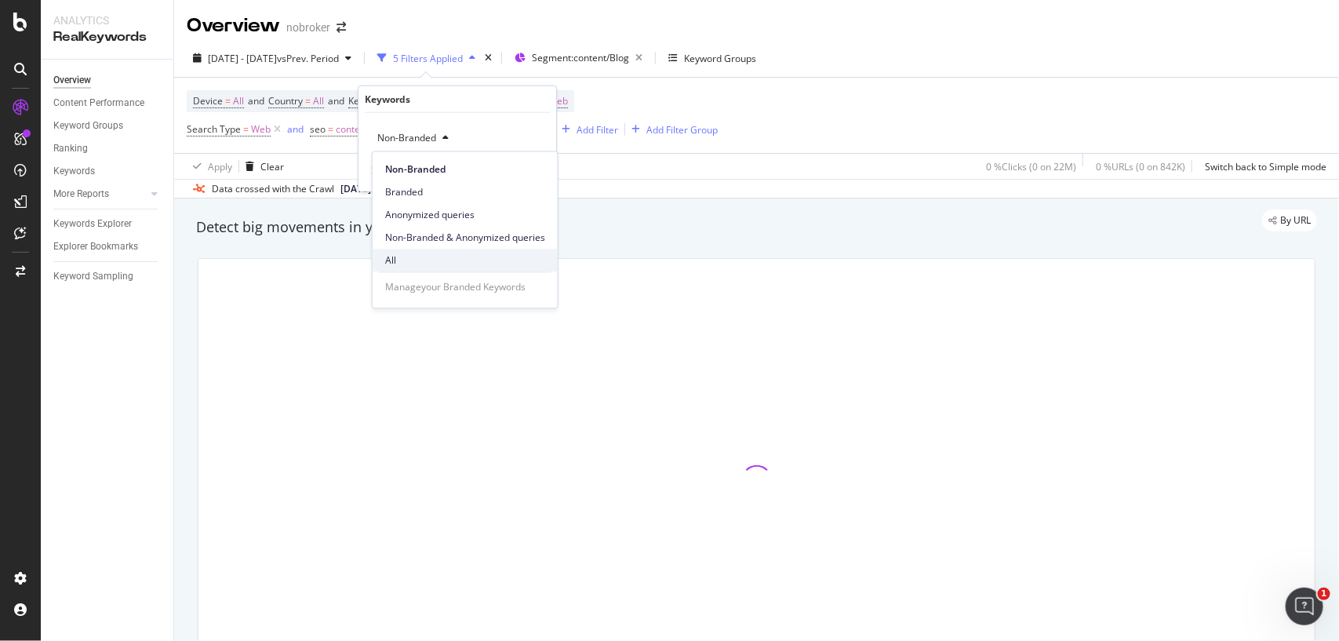
click at [400, 264] on span "All" at bounding box center [465, 260] width 160 height 14
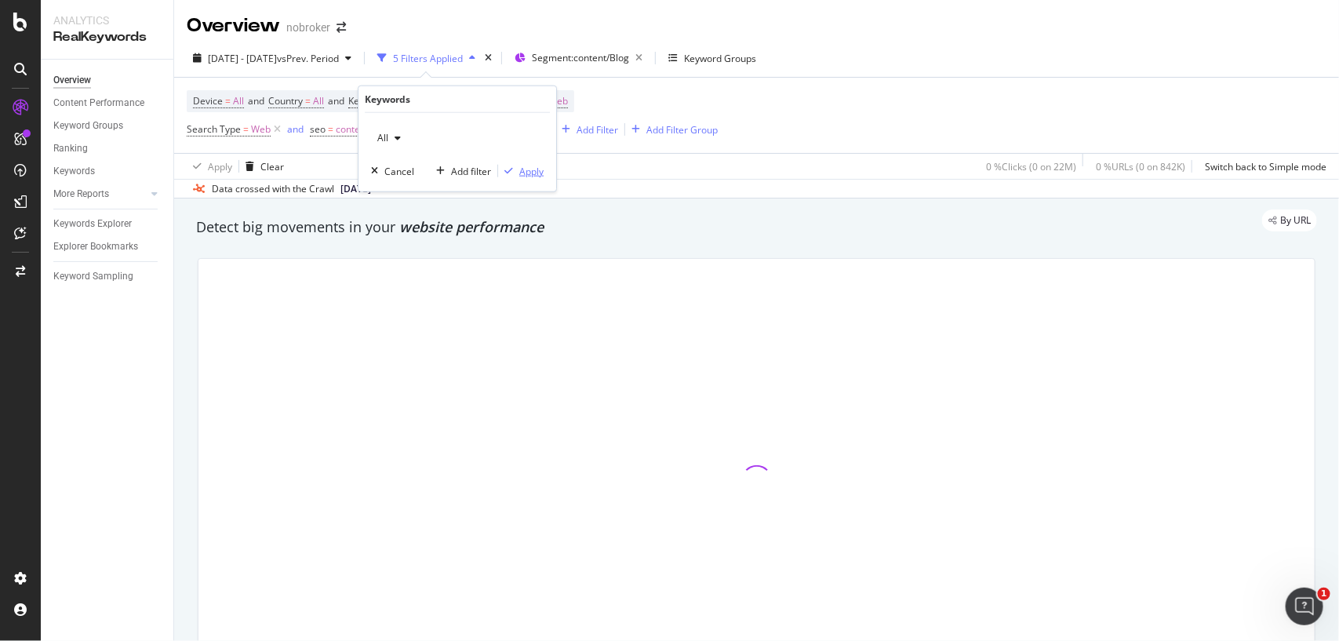
click at [533, 174] on div "Apply" at bounding box center [531, 170] width 24 height 13
click at [274, 126] on icon at bounding box center [277, 130] width 13 height 16
click at [274, 131] on icon at bounding box center [274, 130] width 13 height 16
click at [618, 108] on div "Device = All and Country = All and Keywords = All and Search Type = Web Sitemap…" at bounding box center [757, 115] width 1140 height 75
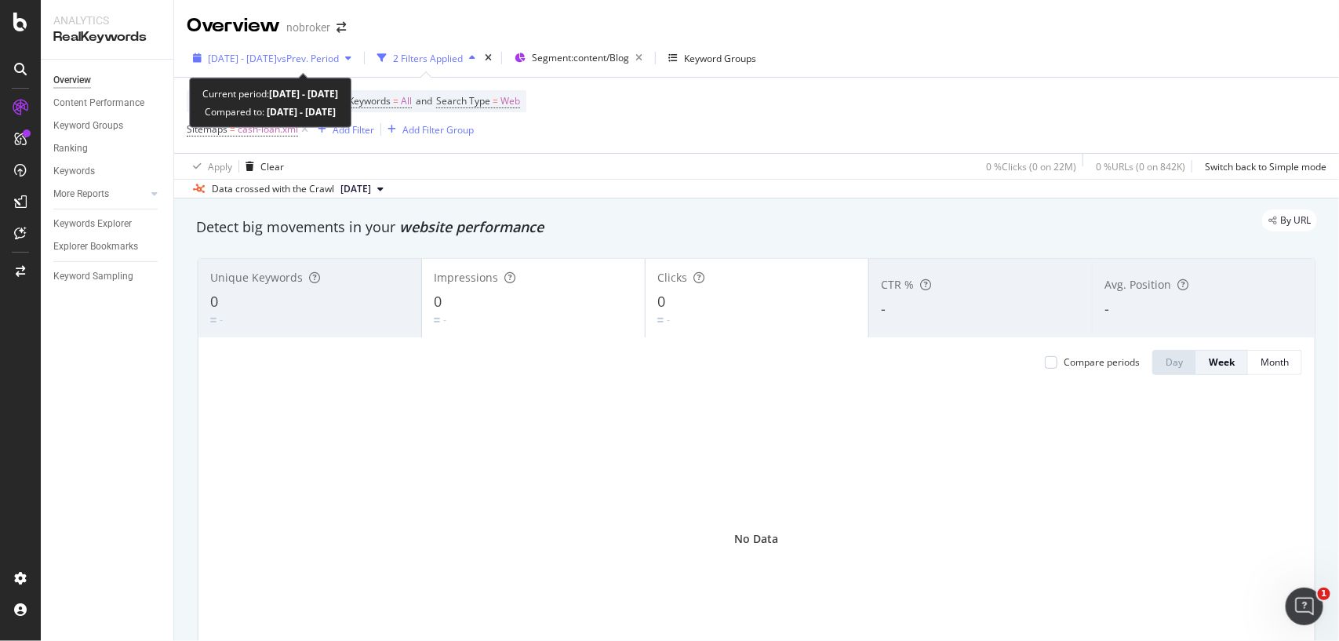
click at [277, 60] on span "2023 Sep. 1st - 2024 Jan. 31st" at bounding box center [242, 58] width 69 height 13
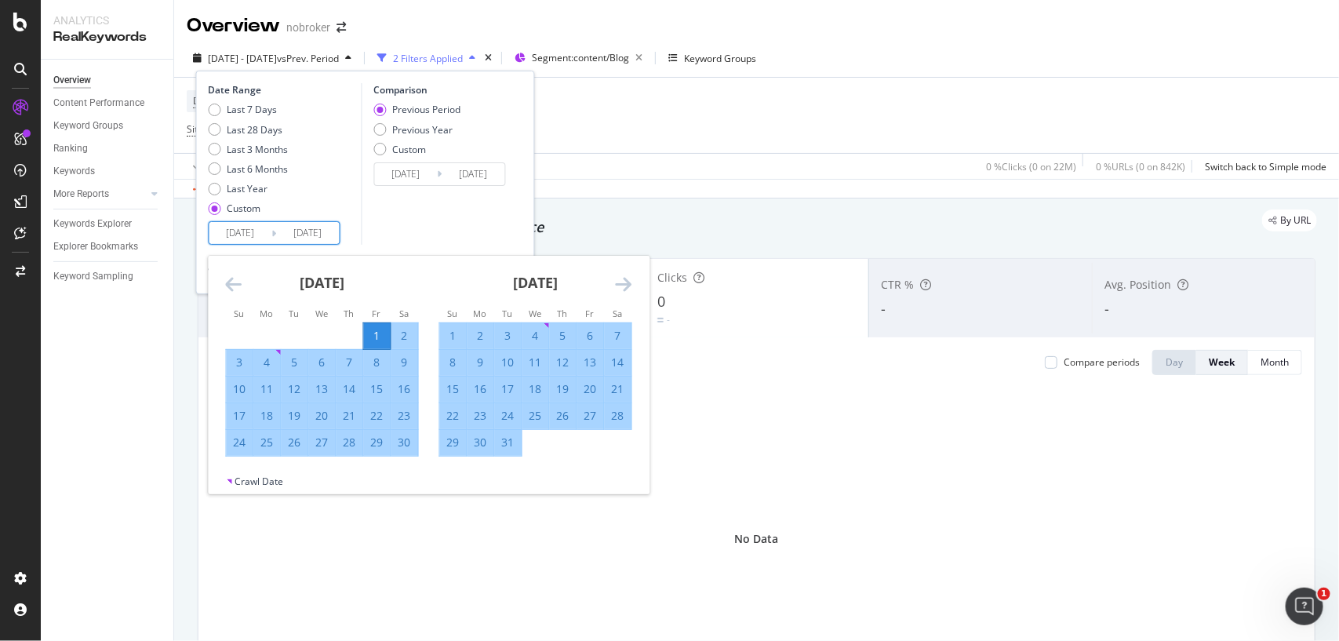
click at [264, 226] on input "2023/09/01" at bounding box center [240, 233] width 63 height 22
click at [382, 338] on div "1" at bounding box center [377, 336] width 27 height 16
click at [397, 438] on div "30" at bounding box center [404, 442] width 27 height 16
type input "[DATE]"
type input "2023/08/02"
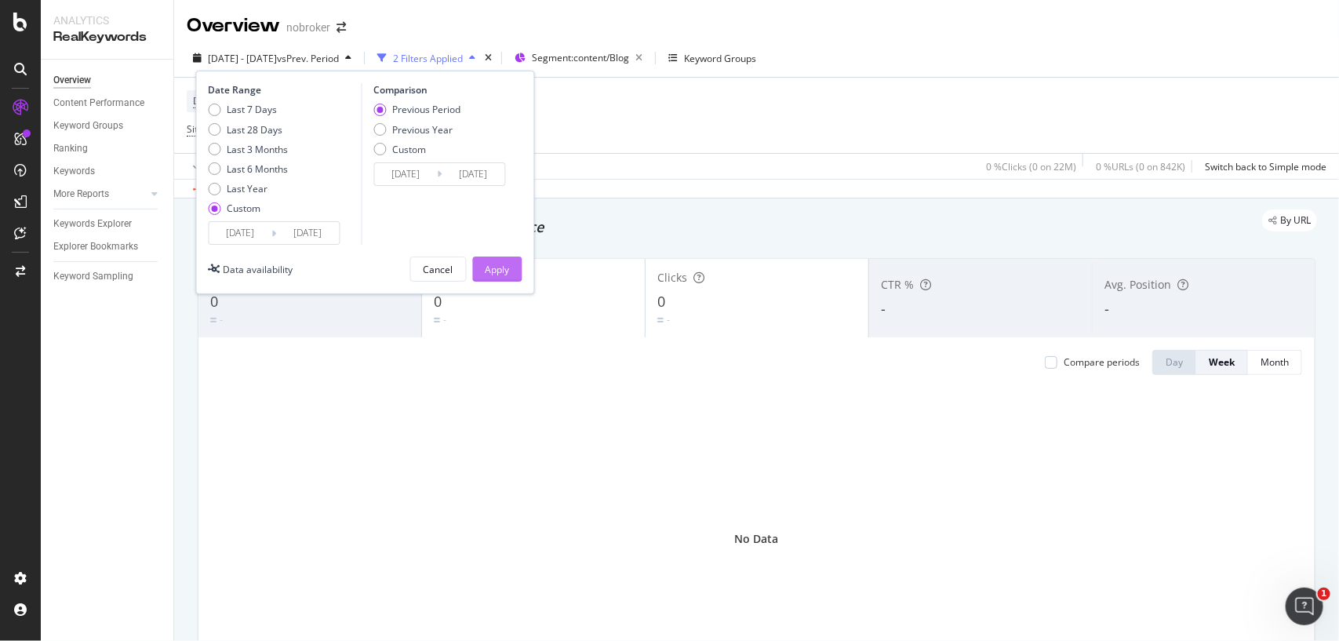
click at [495, 275] on div "Apply" at bounding box center [497, 269] width 24 height 13
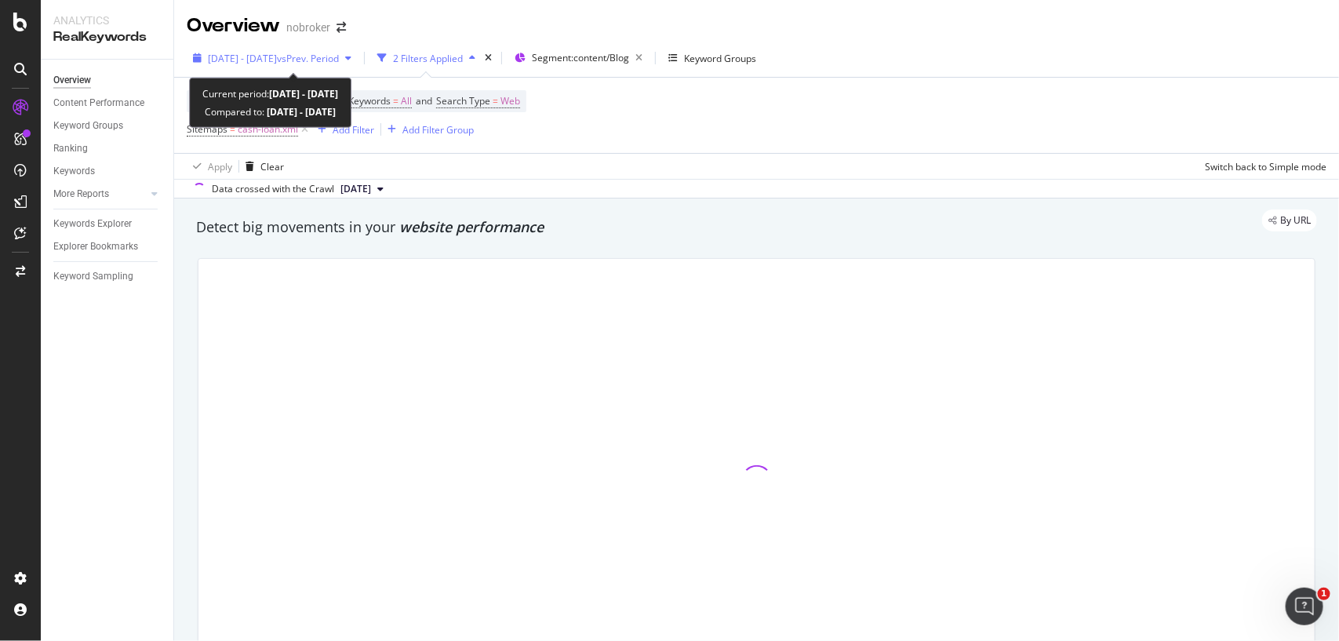
click at [339, 60] on span "vs Prev. Period" at bounding box center [308, 58] width 62 height 13
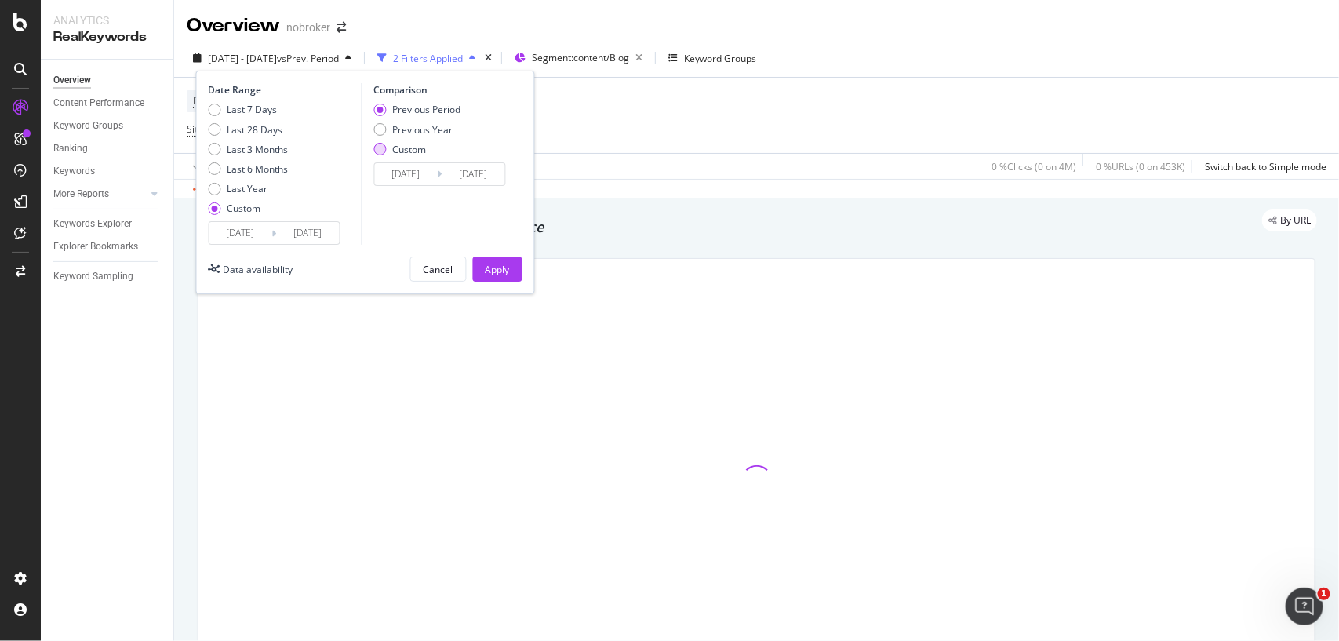
click at [384, 151] on div "Custom" at bounding box center [379, 149] width 13 height 13
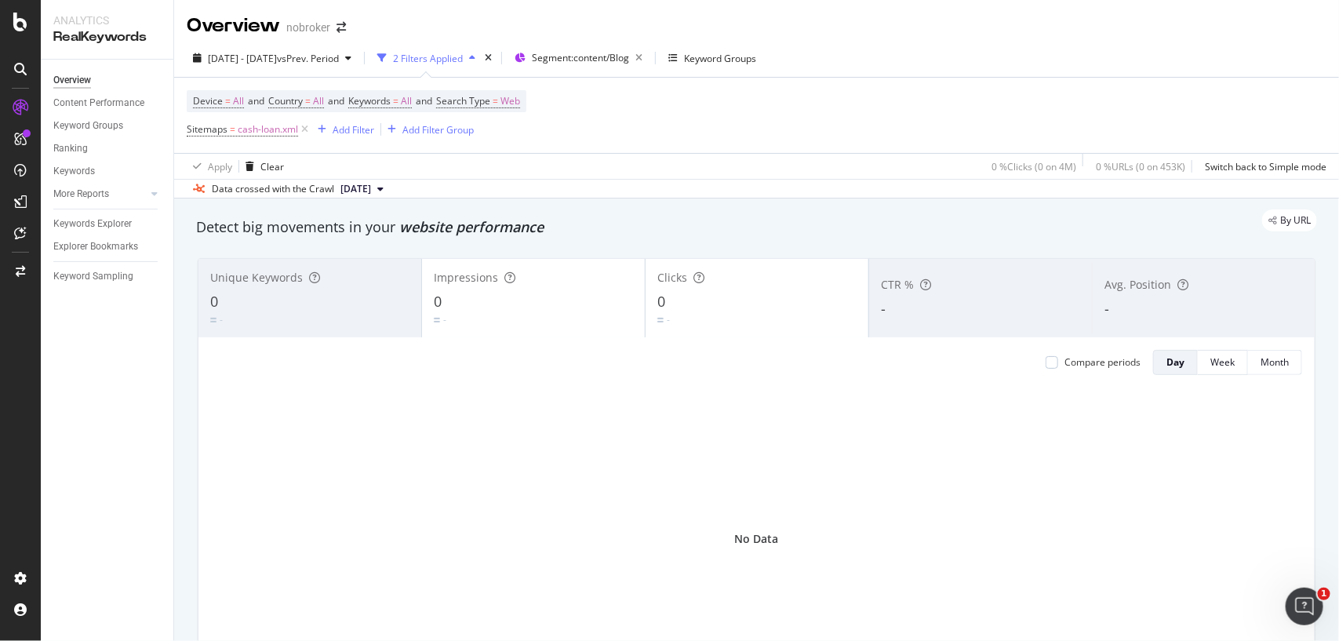
click at [655, 122] on div "Device = All and Country = All and Keywords = All and Search Type = Web Sitemap…" at bounding box center [757, 115] width 1140 height 75
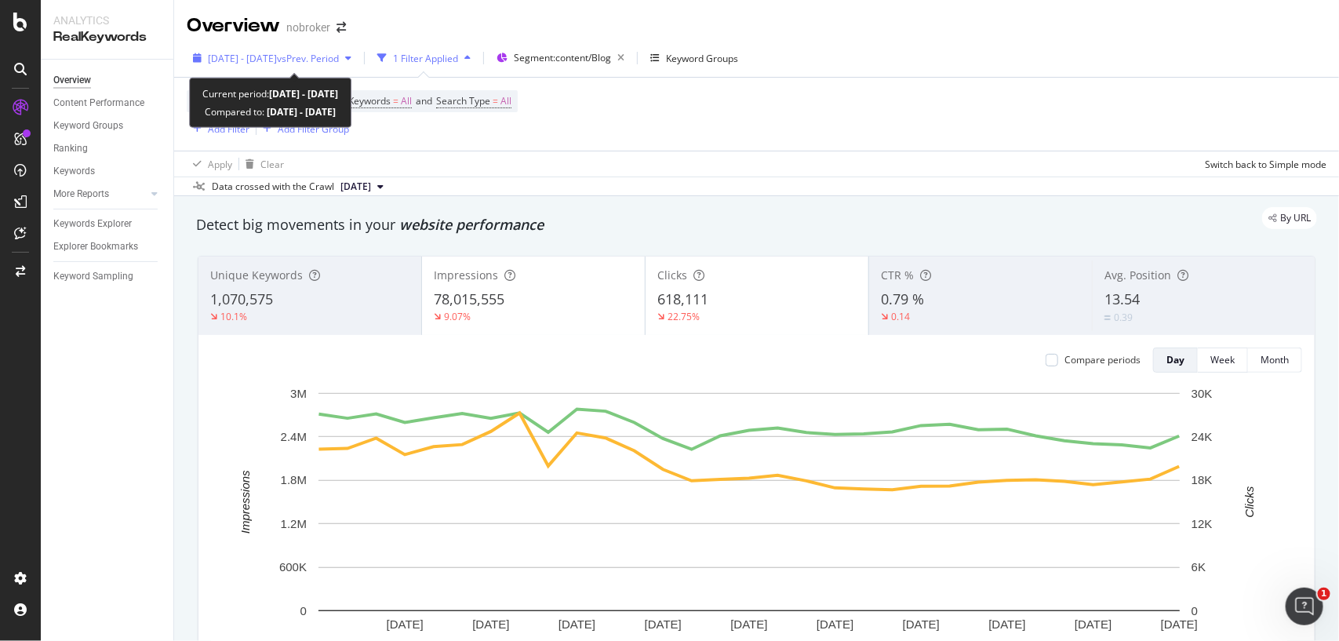
click at [333, 61] on span "vs Prev. Period" at bounding box center [308, 58] width 62 height 13
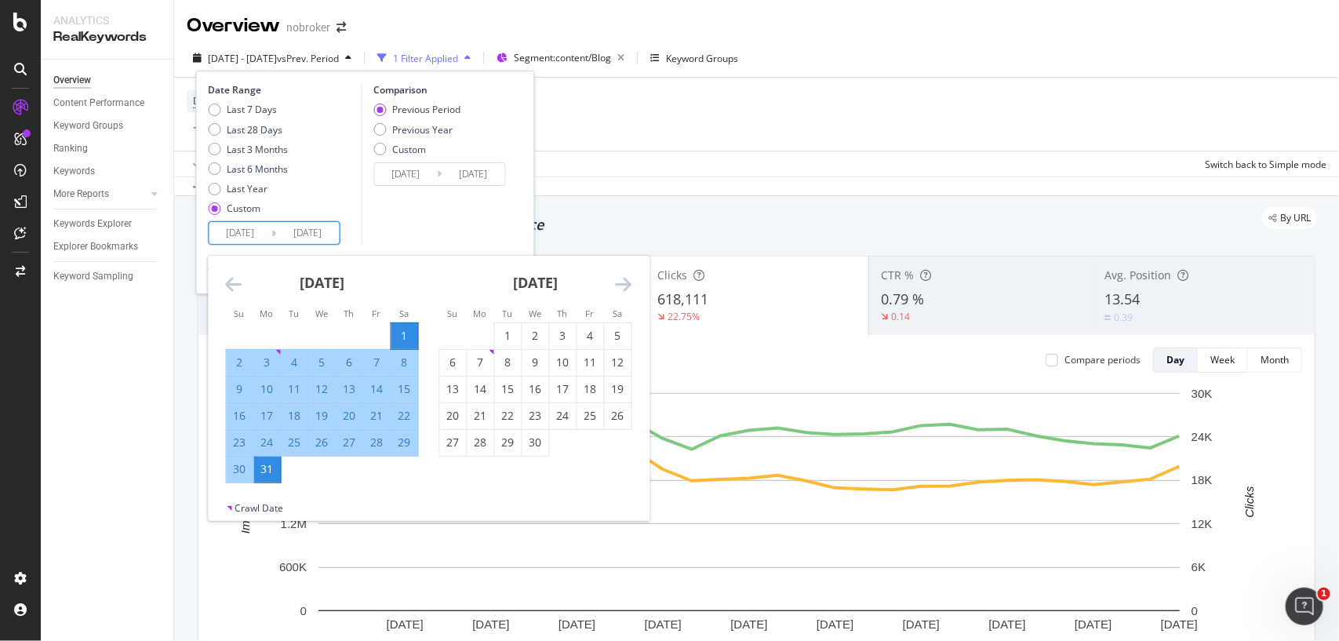
click at [259, 232] on input "[DATE]" at bounding box center [240, 233] width 63 height 22
click at [231, 272] on div "[DATE]" at bounding box center [322, 289] width 193 height 67
click at [233, 275] on div "[DATE] 1 2 3 4 5 6 7 8 9 10 11 12 13 14 15 16 17 18 19 20 21 22 23 24 25 26 27 …" at bounding box center [429, 378] width 441 height 245
click at [233, 275] on icon "Move backward to switch to the previous month." at bounding box center [234, 283] width 16 height 19
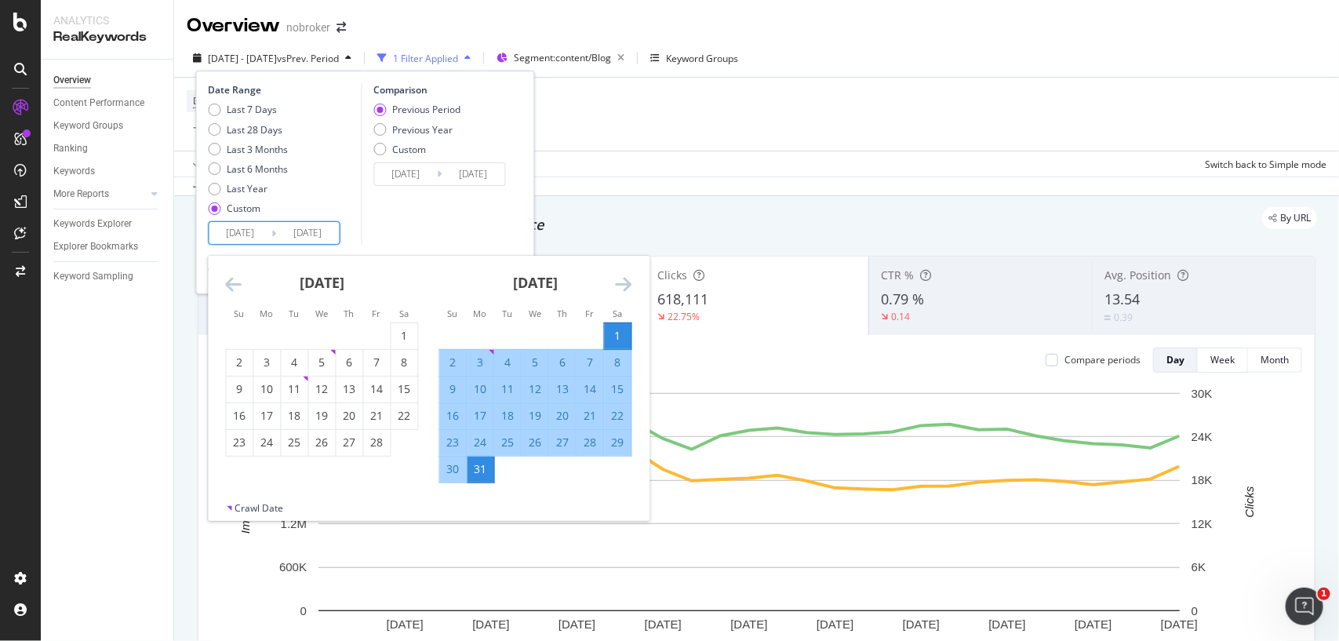
click at [233, 275] on icon "Move backward to switch to the previous month." at bounding box center [234, 283] width 16 height 19
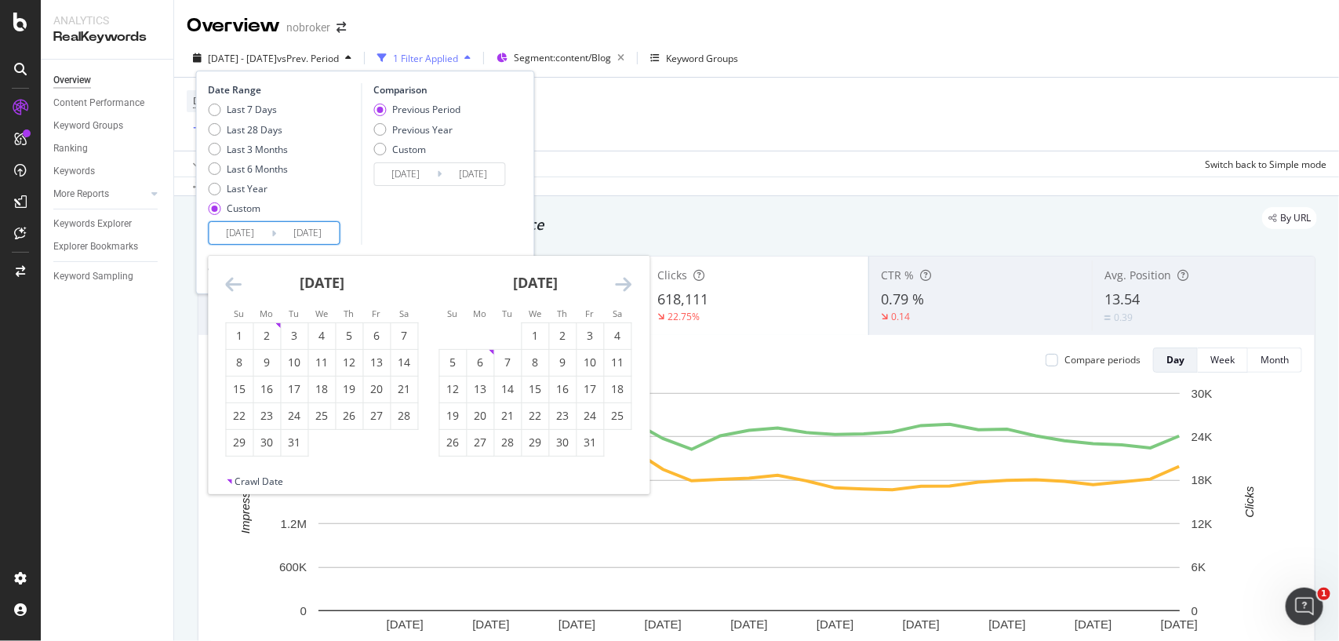
click at [233, 275] on icon "Move backward to switch to the previous month." at bounding box center [234, 283] width 16 height 19
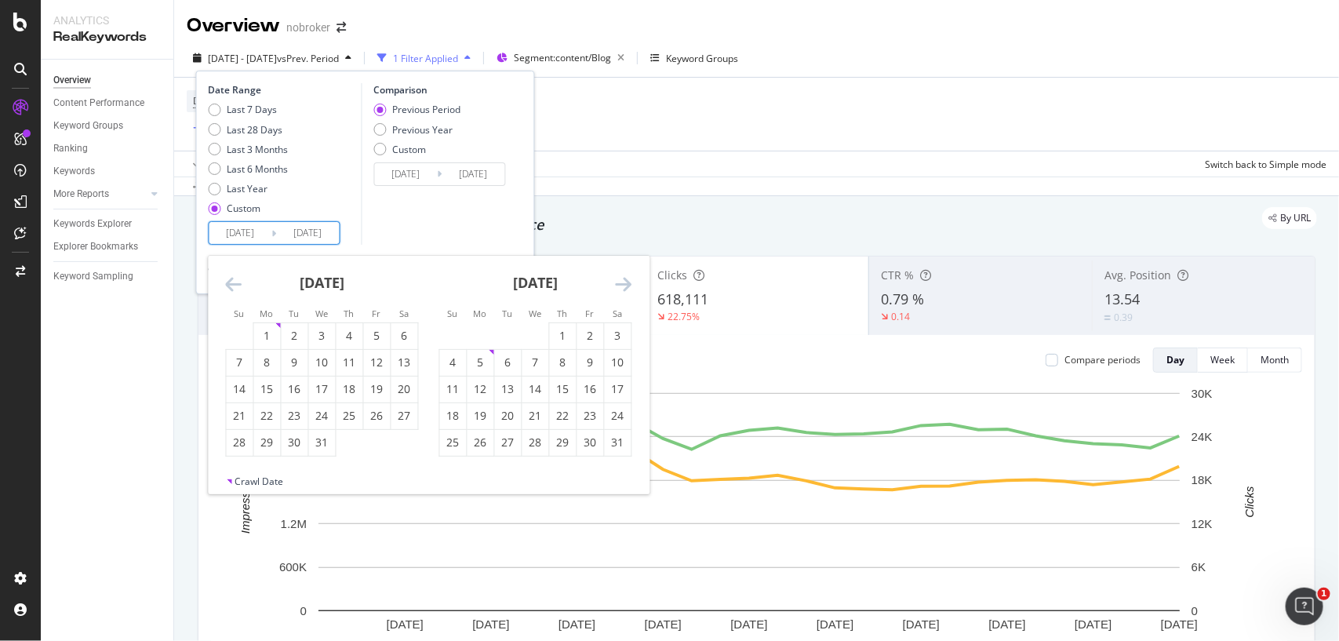
click at [233, 275] on icon "Move backward to switch to the previous month." at bounding box center [234, 283] width 16 height 19
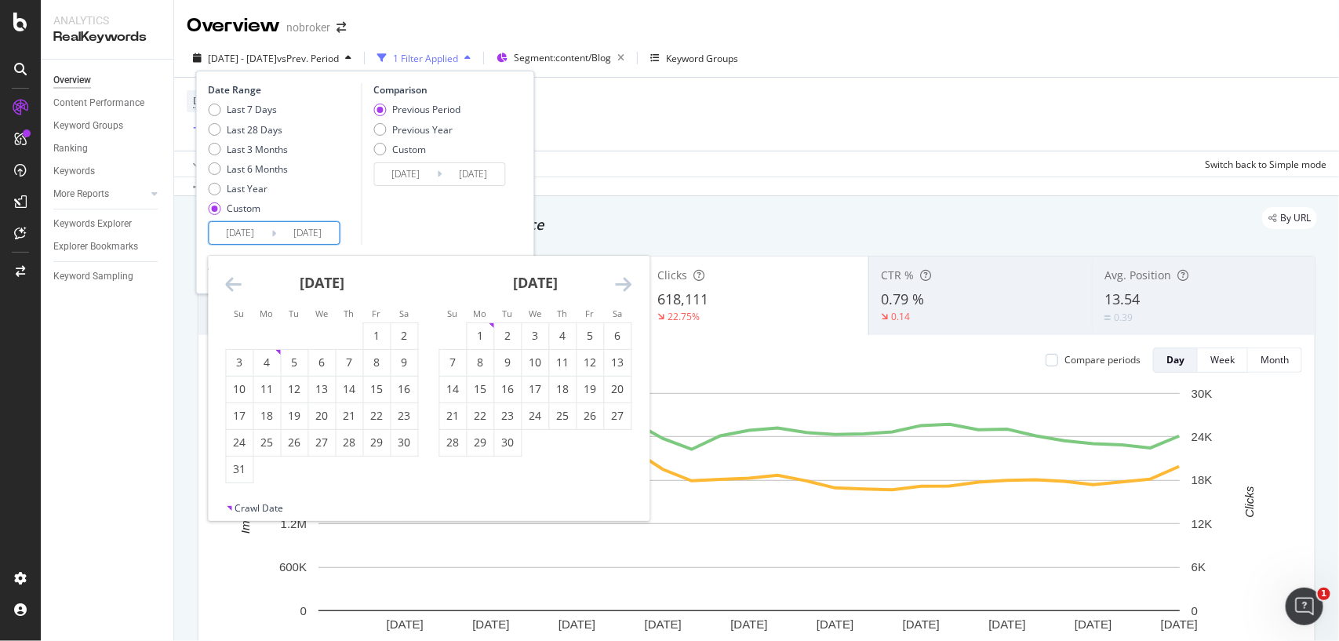
click at [233, 275] on icon "Move backward to switch to the previous month." at bounding box center [234, 283] width 16 height 19
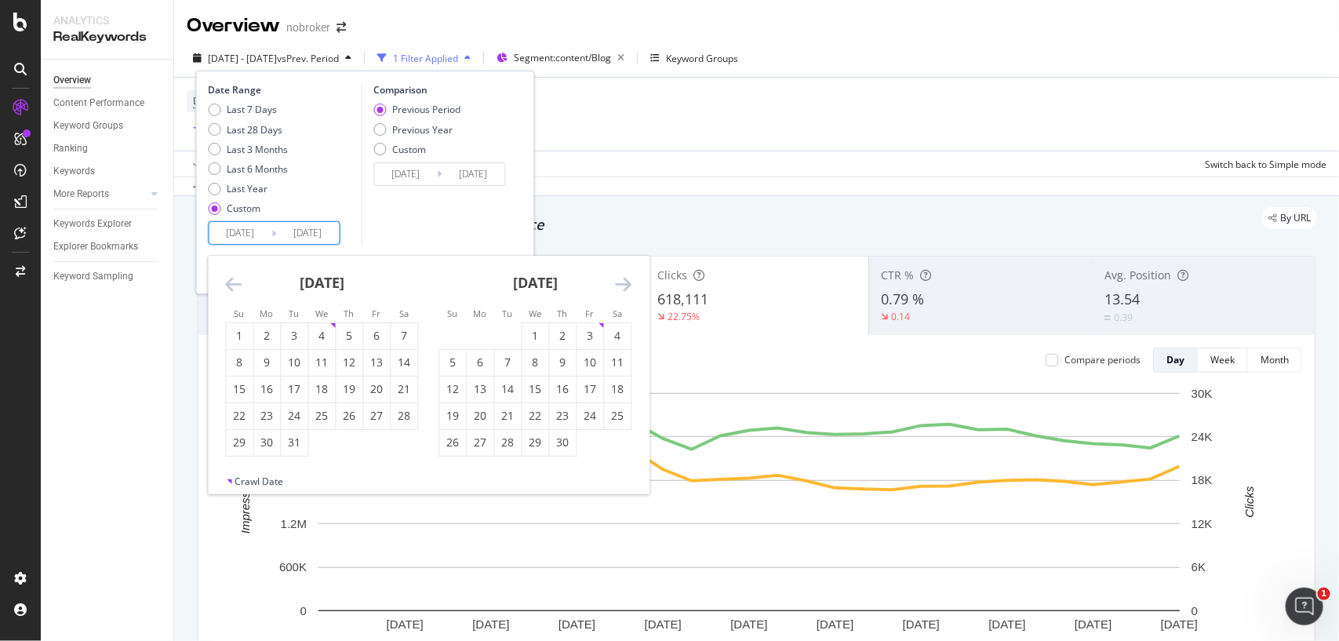
click at [233, 275] on icon "Move backward to switch to the previous month." at bounding box center [234, 283] width 16 height 19
click at [620, 279] on icon "Move forward to switch to the next month." at bounding box center [624, 283] width 16 height 19
click at [456, 339] on div "1" at bounding box center [453, 336] width 27 height 16
type input "[DATE]"
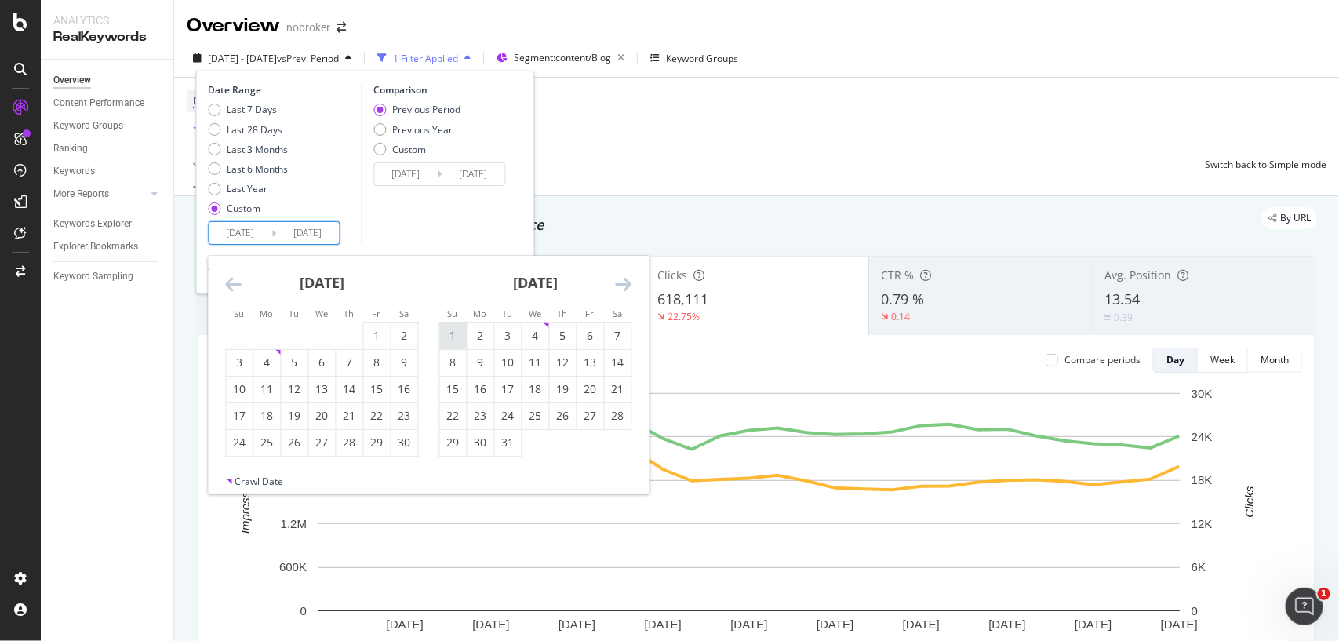
type input "[DATE]"
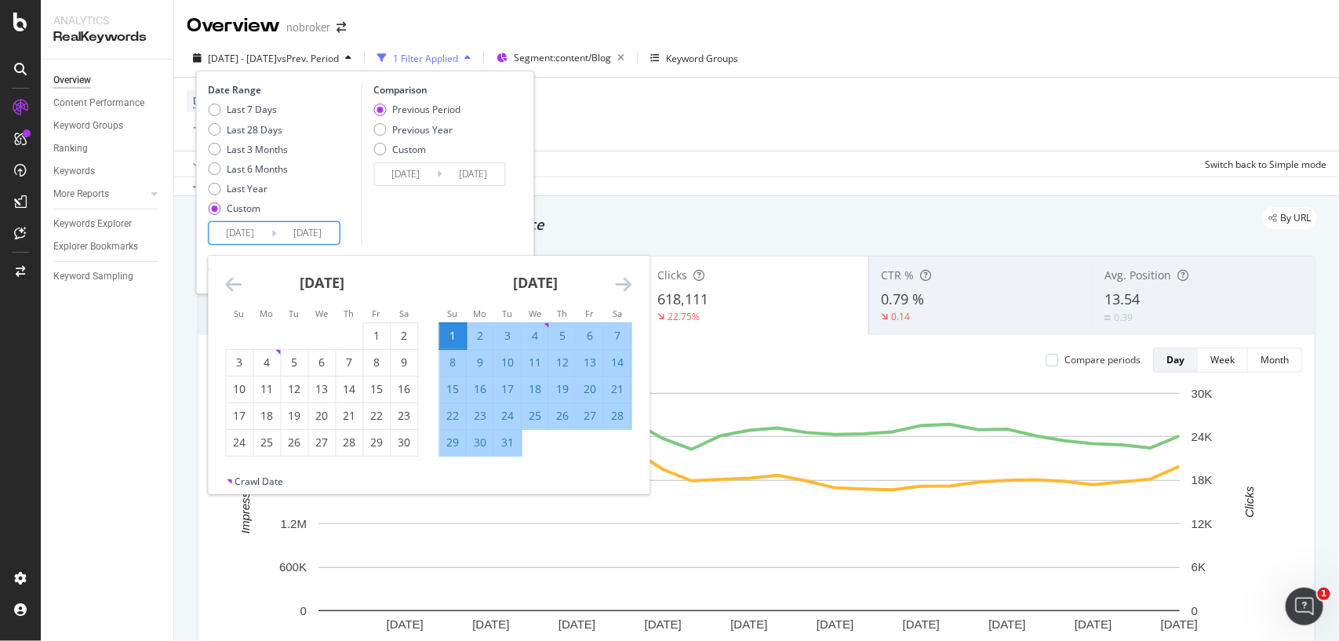
click at [503, 443] on div "31" at bounding box center [508, 442] width 27 height 16
type input "[DATE]"
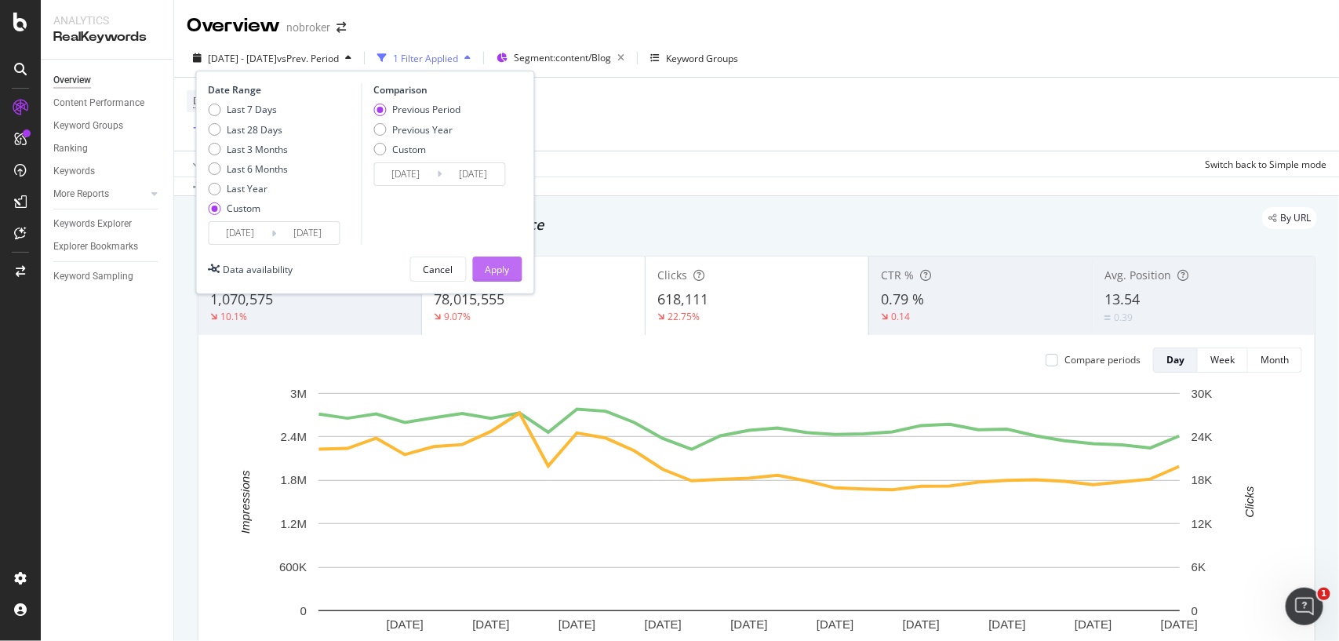
click at [477, 275] on button "Apply" at bounding box center [497, 268] width 49 height 25
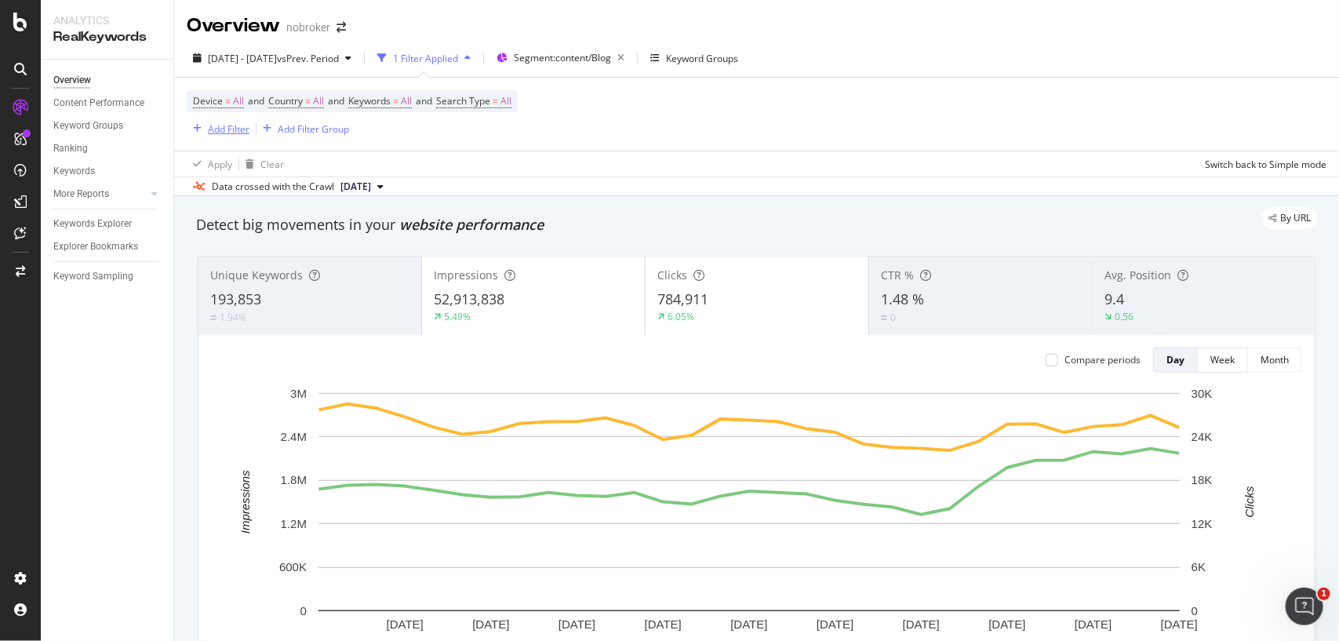
click at [234, 120] on div "Add Filter" at bounding box center [218, 128] width 63 height 17
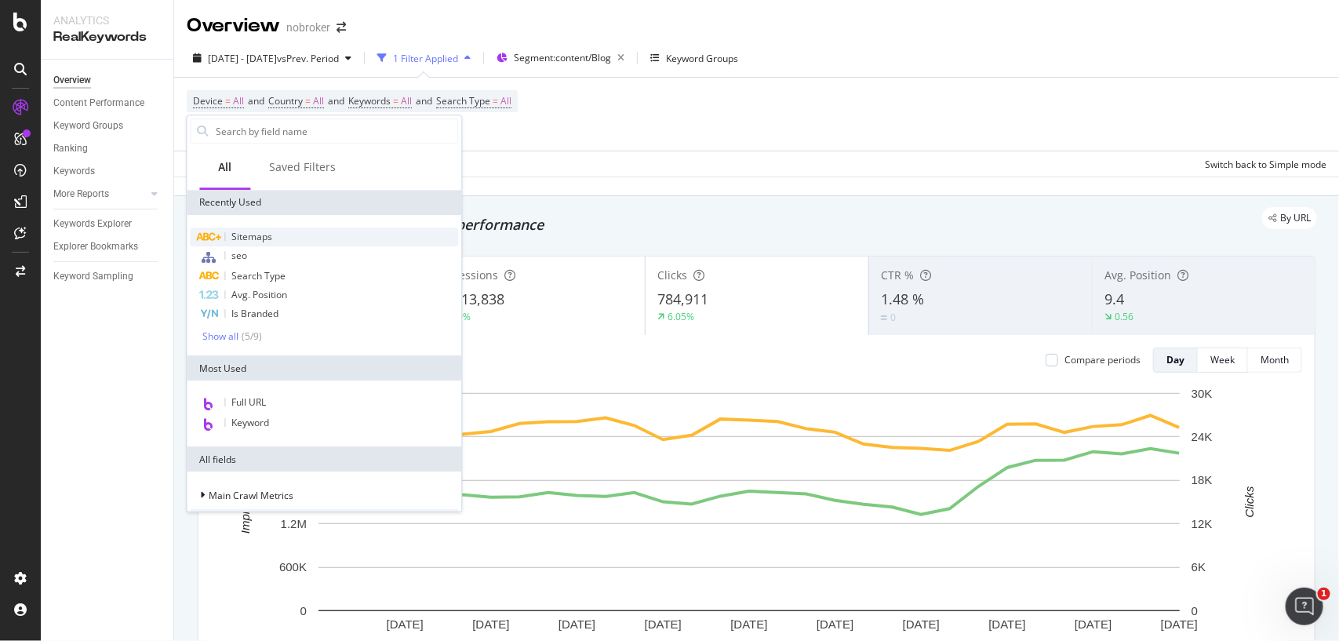
click at [280, 230] on div "Sitemaps" at bounding box center [325, 236] width 268 height 19
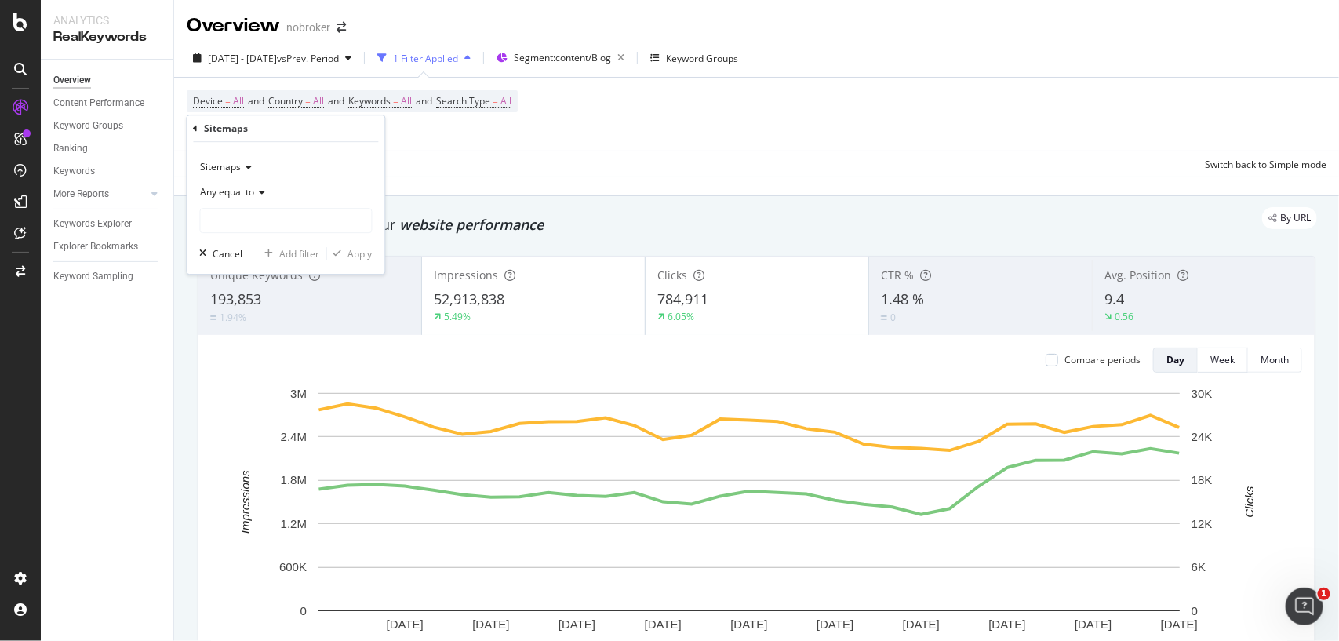
click at [256, 197] on icon at bounding box center [260, 191] width 11 height 9
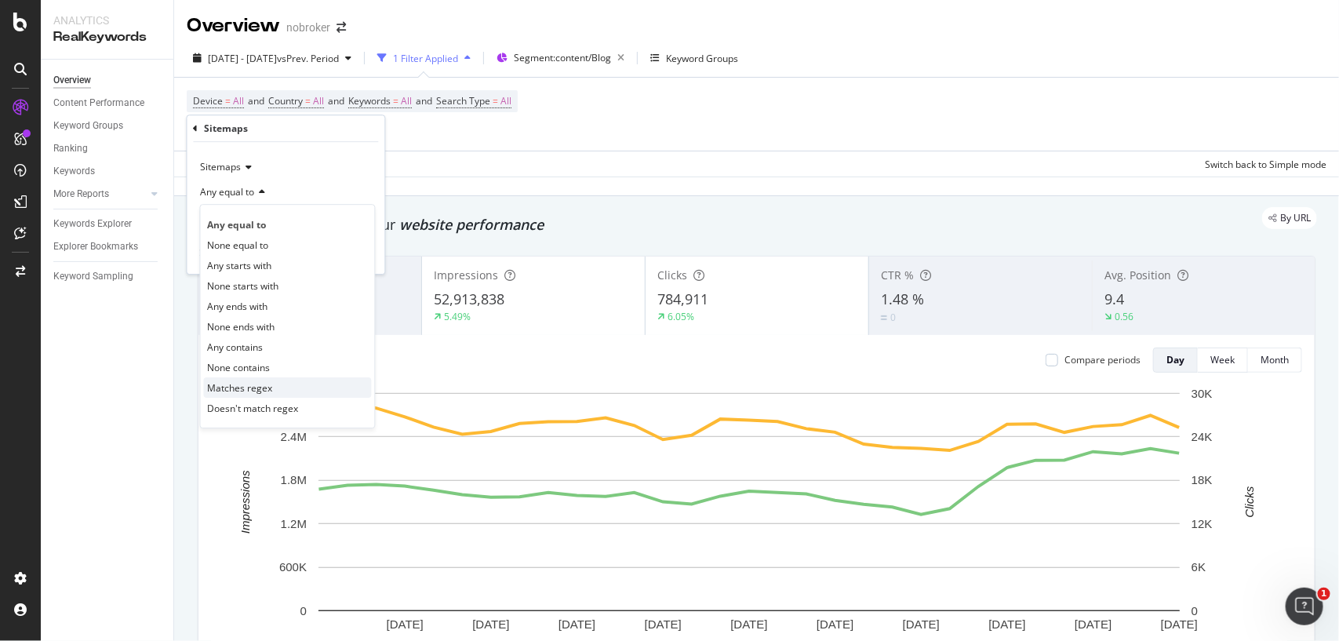
click at [249, 380] on div "Matches regex" at bounding box center [288, 387] width 168 height 20
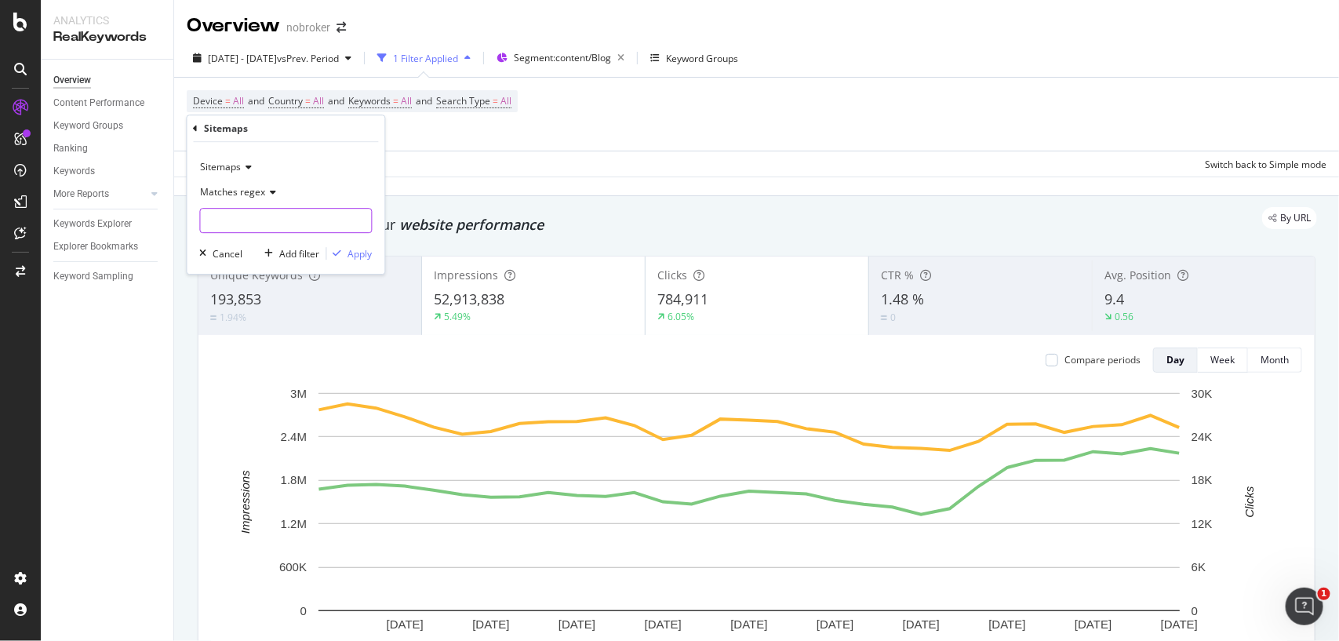
click at [290, 220] on input "text" at bounding box center [286, 220] width 171 height 25
paste input "cash-loan.xml"
type input "cash-loan.xml"
click at [367, 252] on div "Apply" at bounding box center [360, 253] width 24 height 13
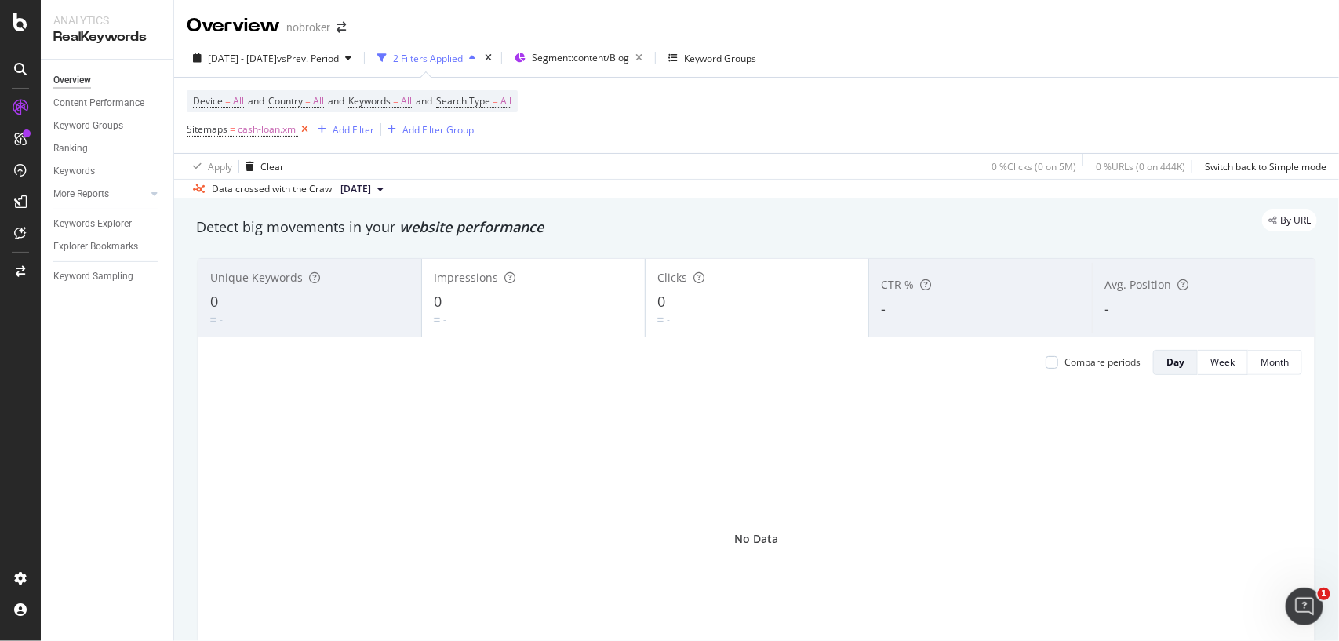
click at [302, 126] on icon at bounding box center [304, 130] width 13 height 16
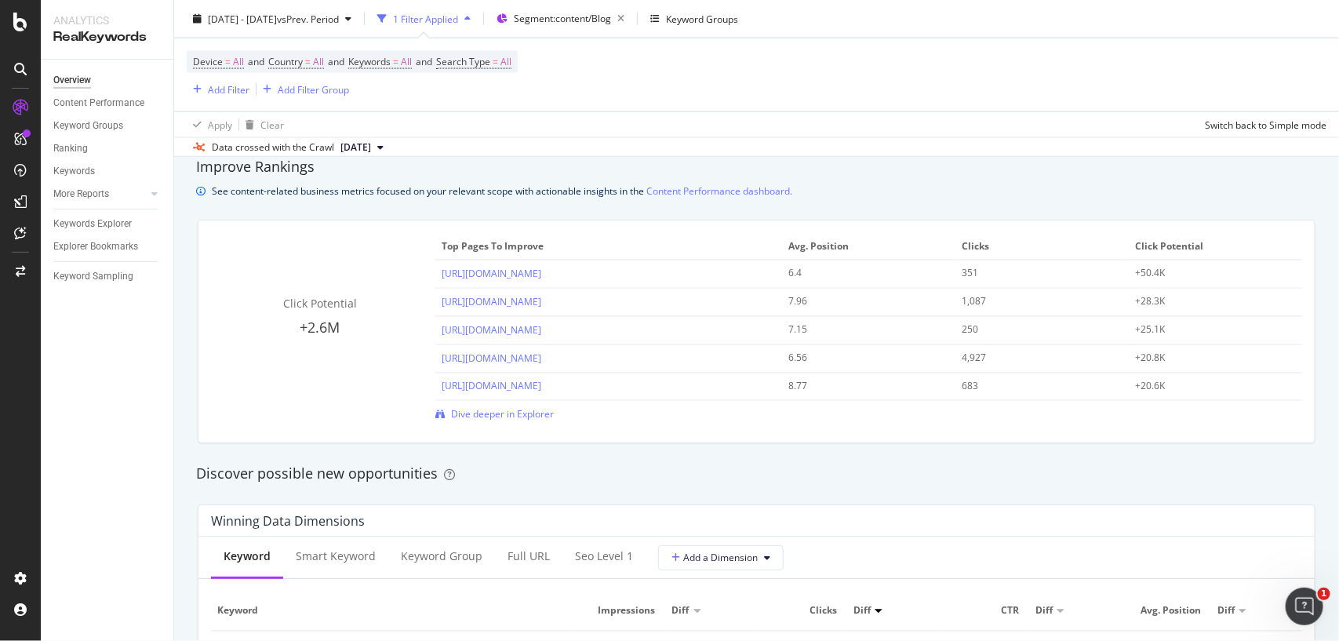
scroll to position [1075, 0]
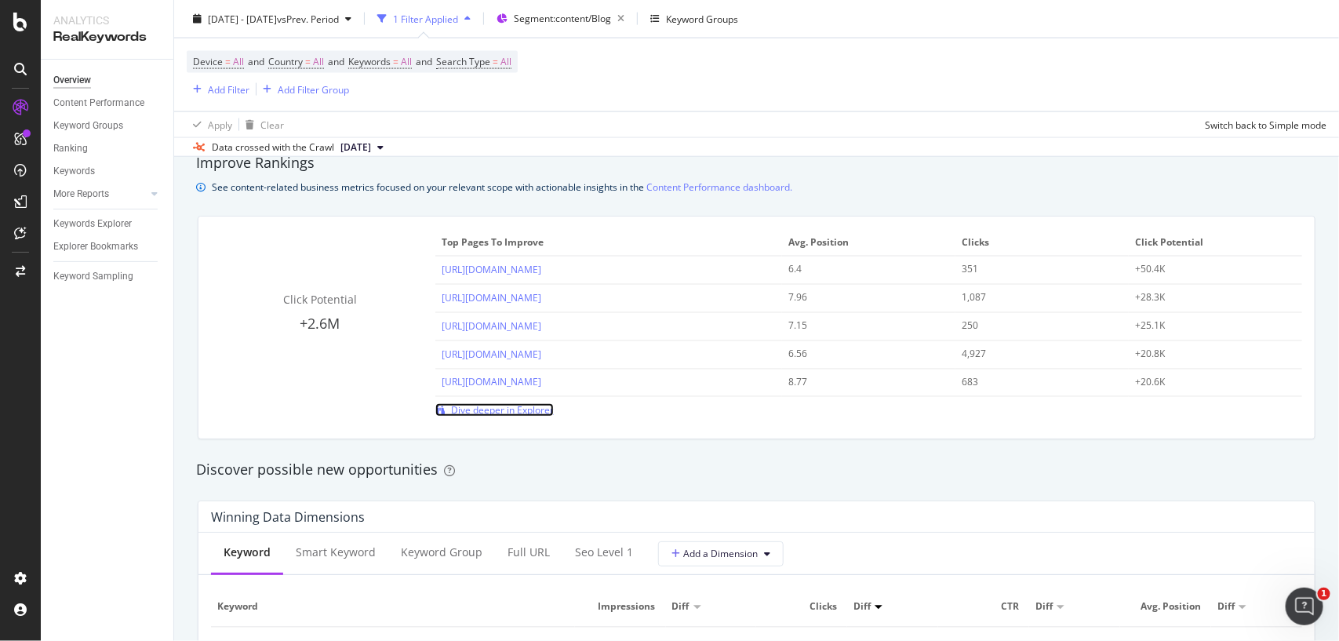
click at [503, 406] on span "Dive deeper in Explorer" at bounding box center [502, 409] width 103 height 13
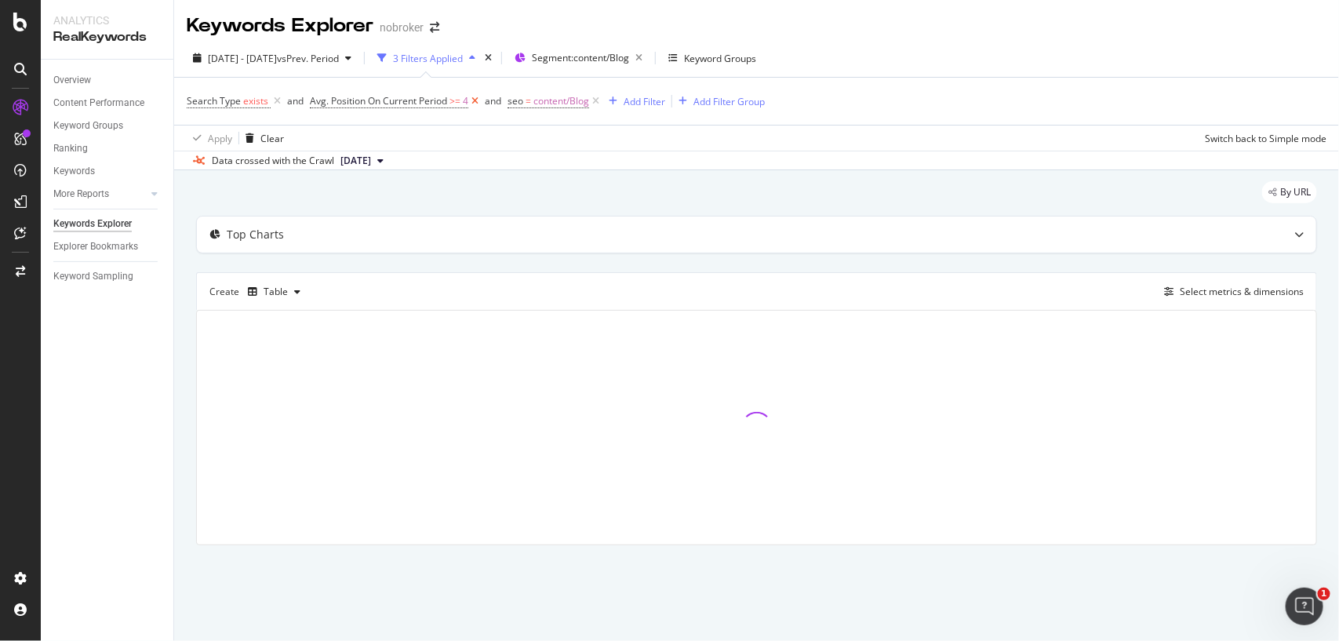
click at [477, 107] on icon at bounding box center [474, 101] width 13 height 16
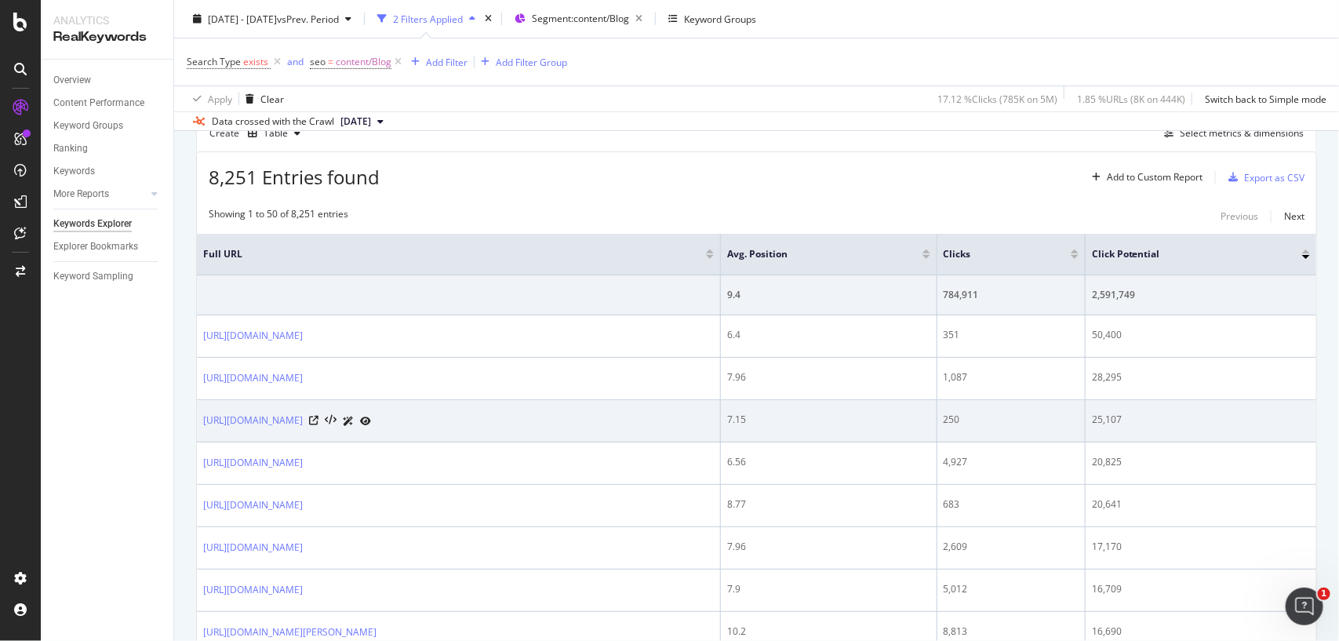
scroll to position [93, 0]
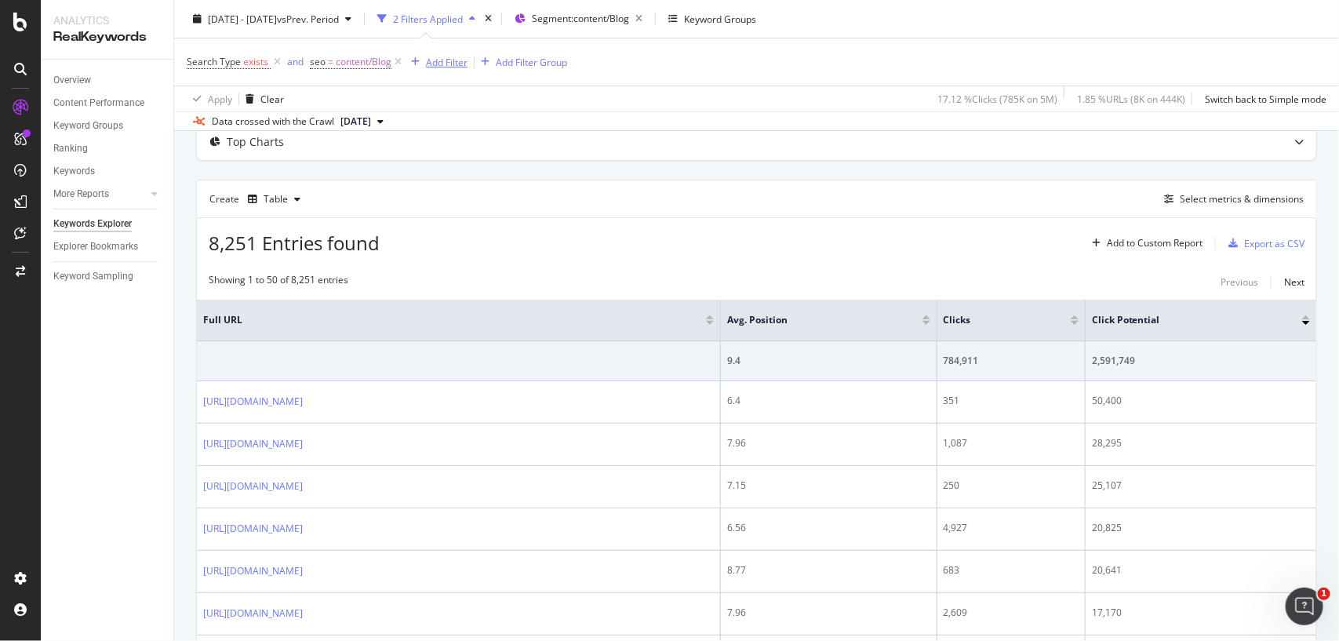
click at [431, 57] on div "Add Filter" at bounding box center [447, 61] width 42 height 13
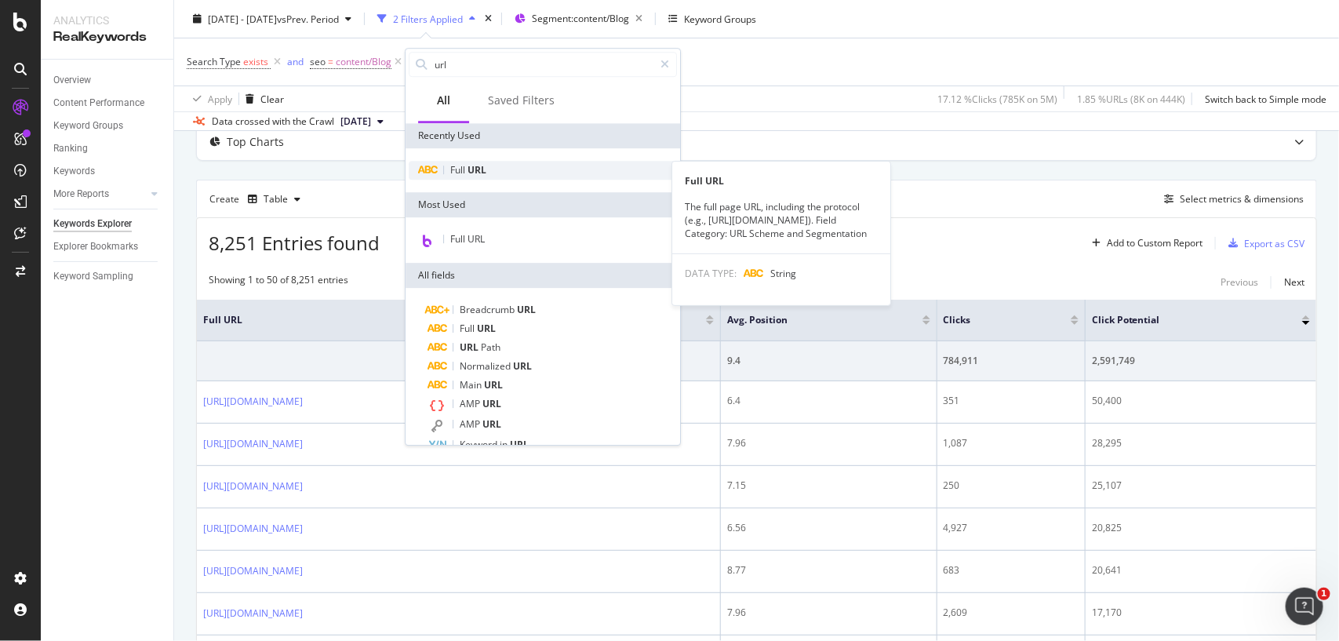
type input "url"
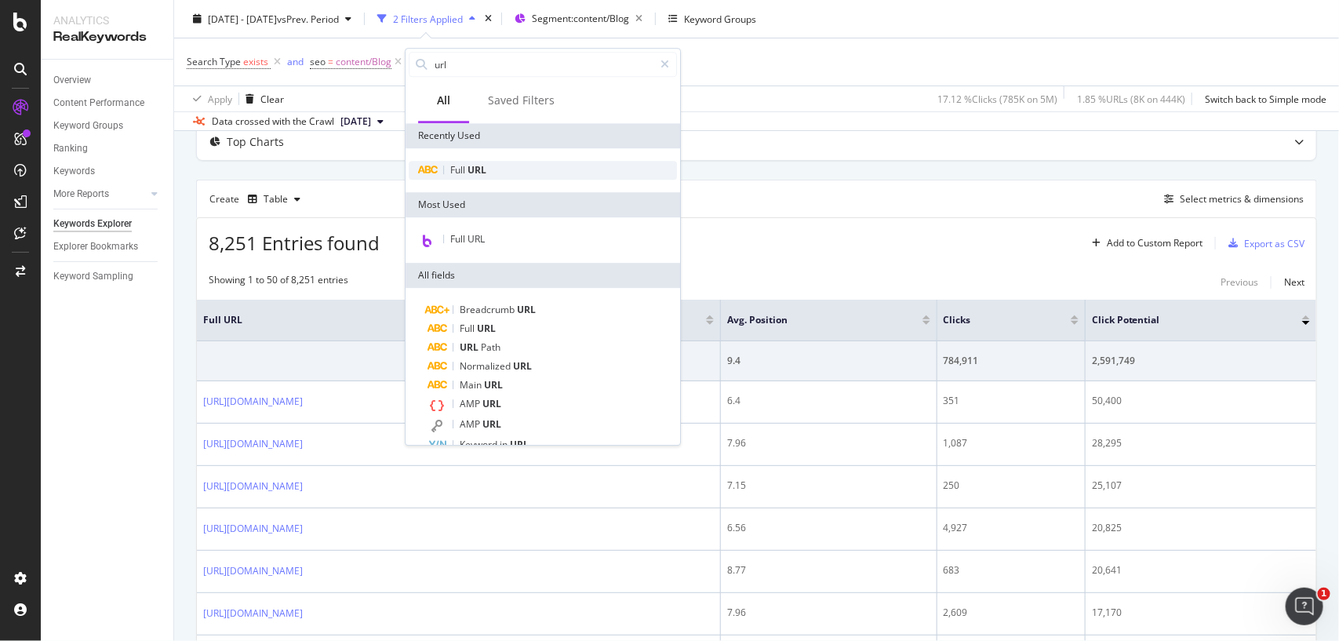
click at [460, 165] on span "Full" at bounding box center [458, 169] width 17 height 13
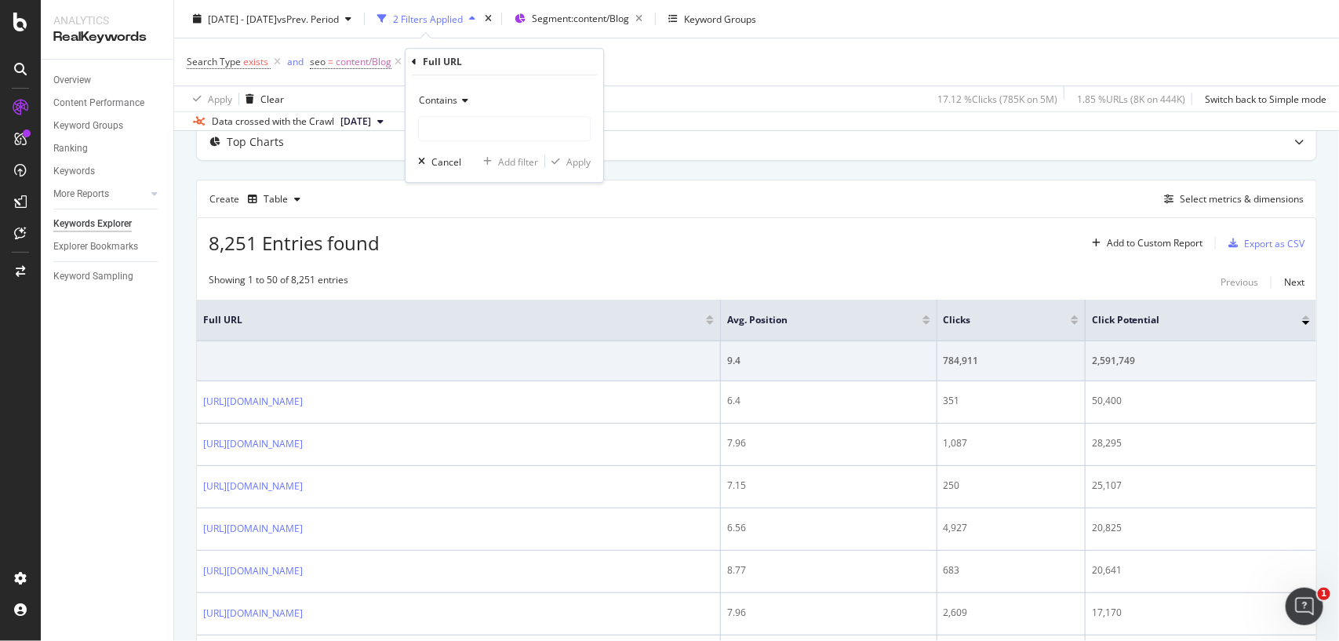
click at [435, 102] on span "Contains" at bounding box center [438, 99] width 38 height 13
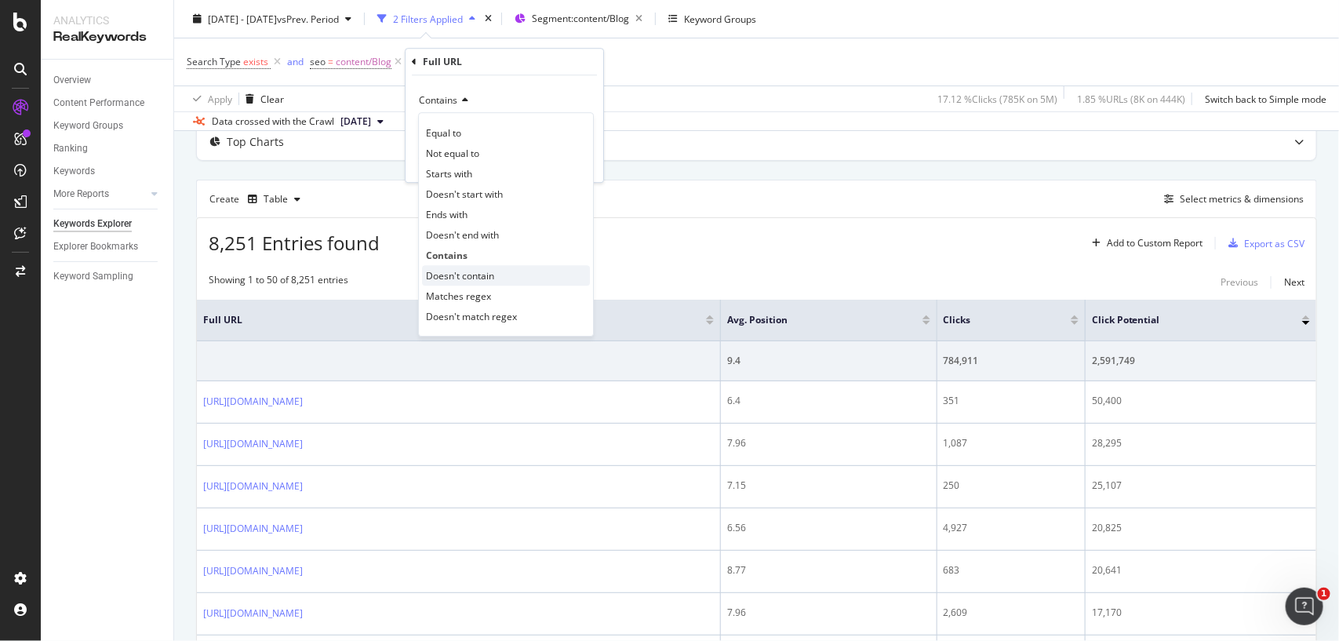
click at [445, 278] on span "Doesn't contain" at bounding box center [460, 275] width 68 height 13
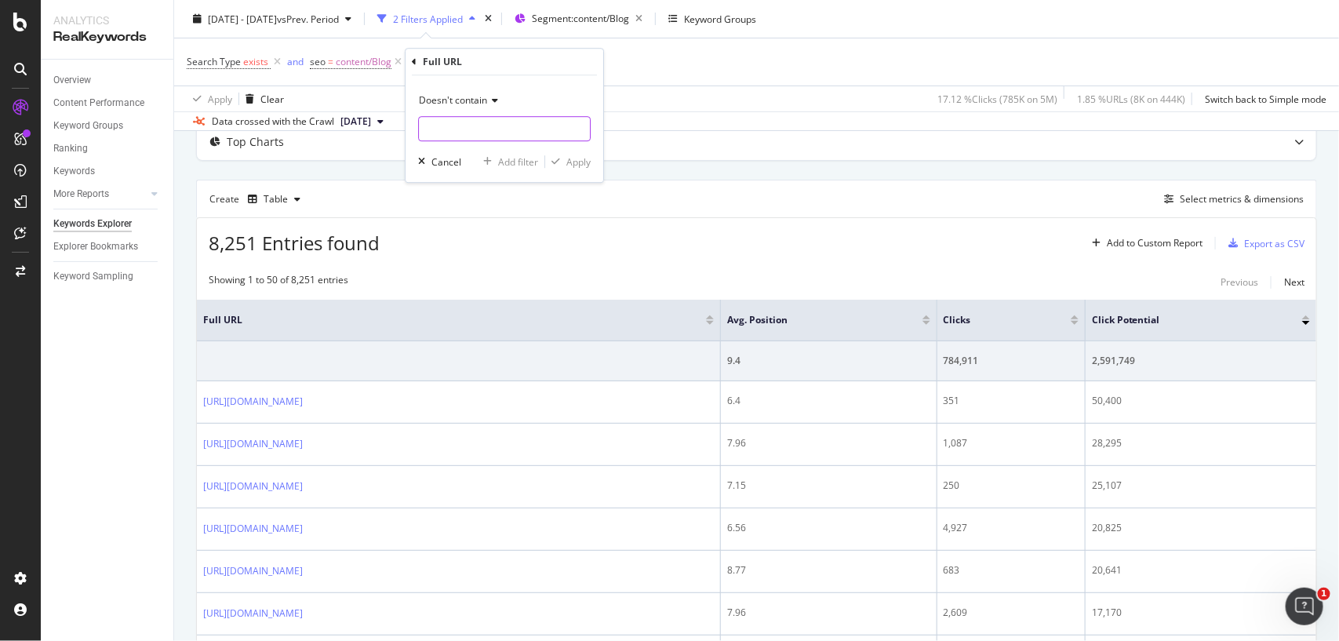
click at [464, 120] on input "text" at bounding box center [504, 128] width 171 height 25
type input "#"
click at [580, 162] on div "Apply" at bounding box center [578, 161] width 24 height 13
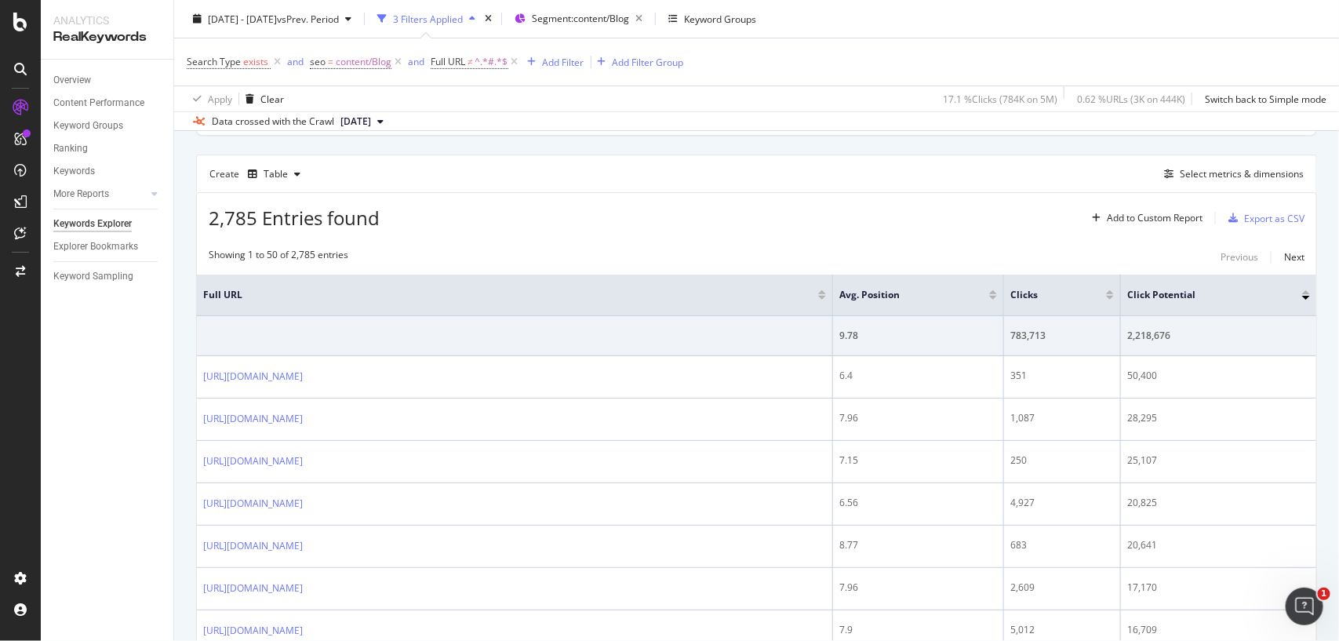
scroll to position [120, 0]
click at [1194, 167] on div "Select metrics & dimensions" at bounding box center [1242, 171] width 124 height 13
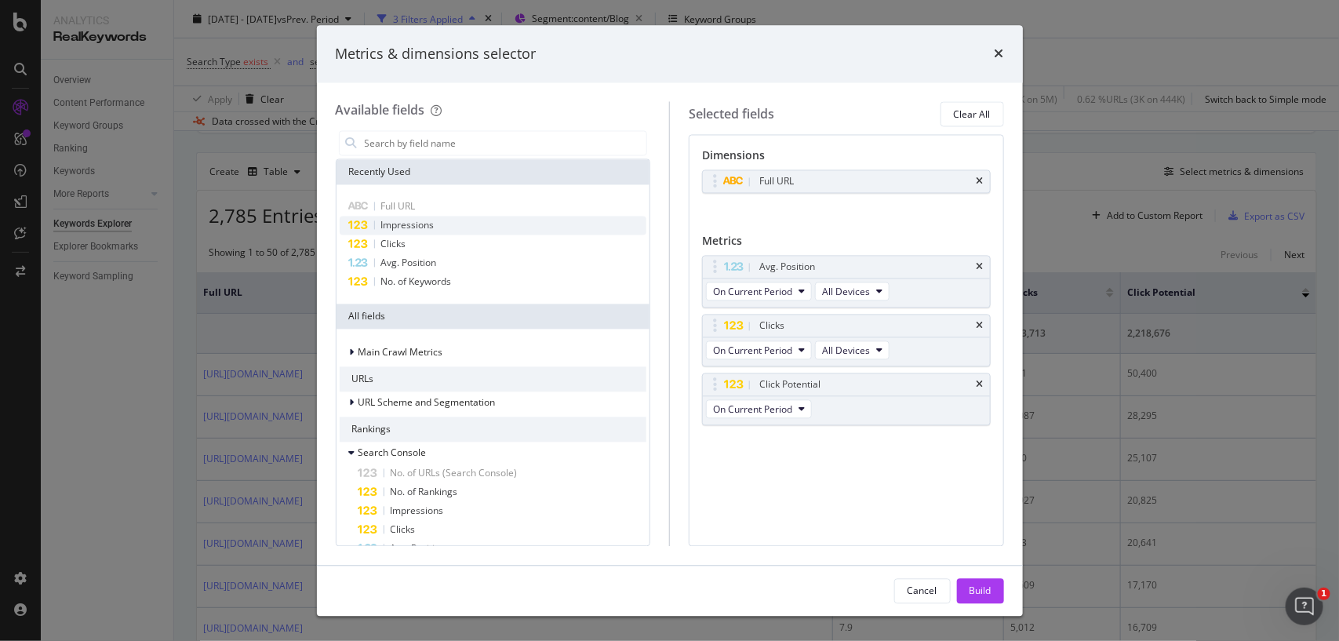
click at [422, 219] on span "Impressions" at bounding box center [407, 225] width 53 height 13
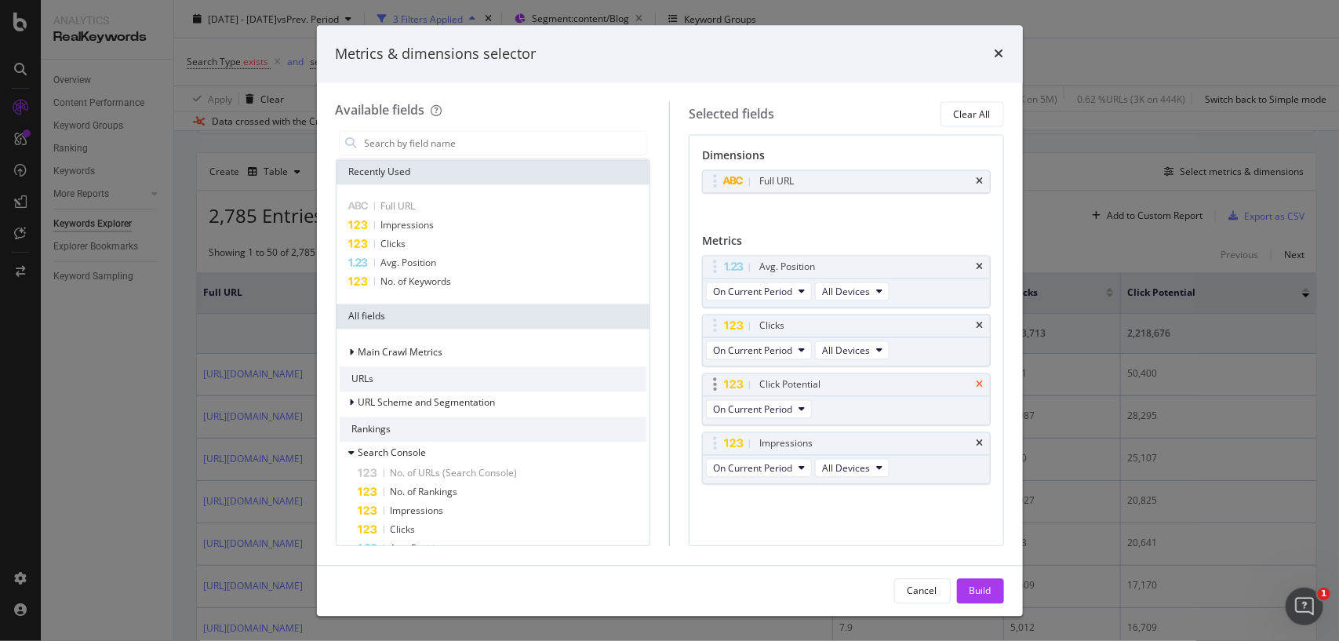
click at [981, 384] on icon "times" at bounding box center [979, 384] width 7 height 9
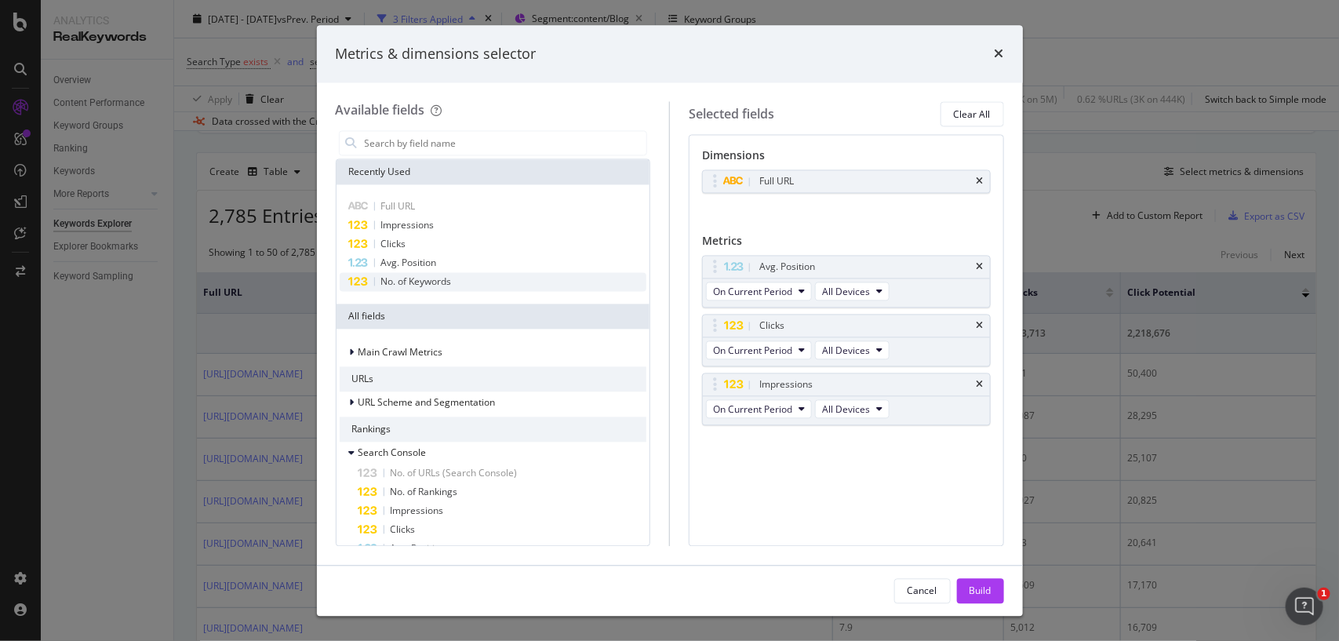
click at [442, 276] on span "No. of Keywords" at bounding box center [416, 281] width 71 height 13
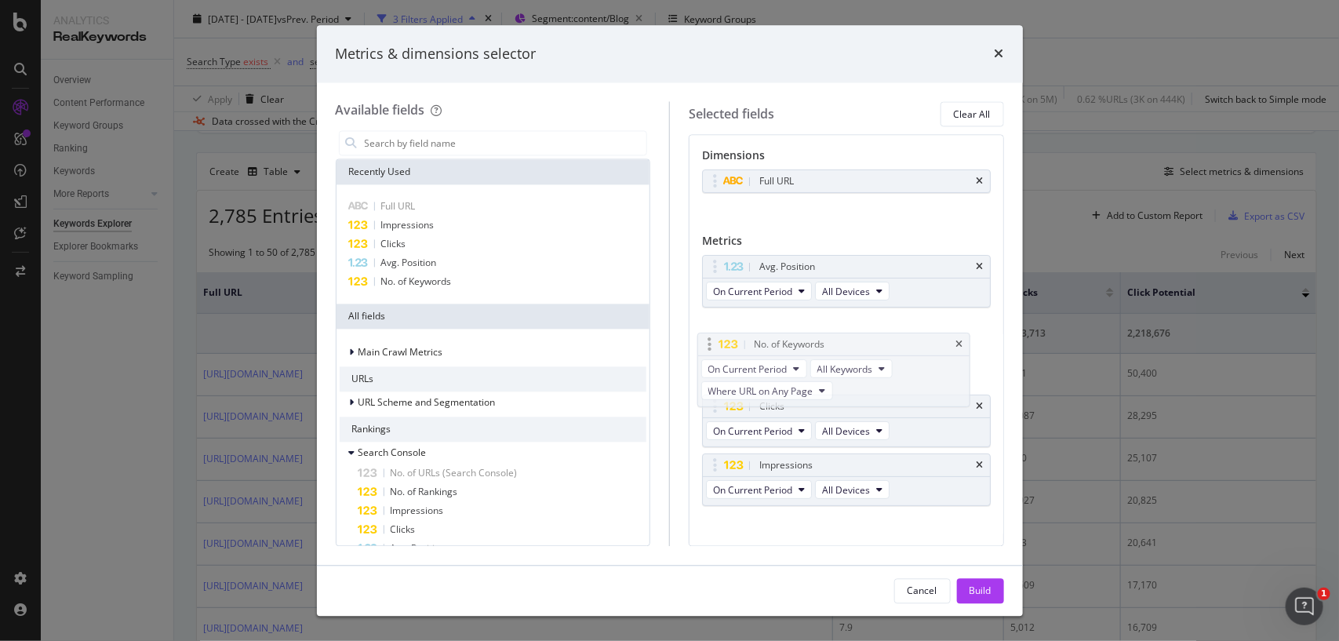
drag, startPoint x: 718, startPoint y: 444, endPoint x: 712, endPoint y: 343, distance: 101.3
click at [712, 343] on body "Analytics RealKeywords Overview Content Performance Keyword Groups Ranking Keyw…" at bounding box center [669, 320] width 1339 height 641
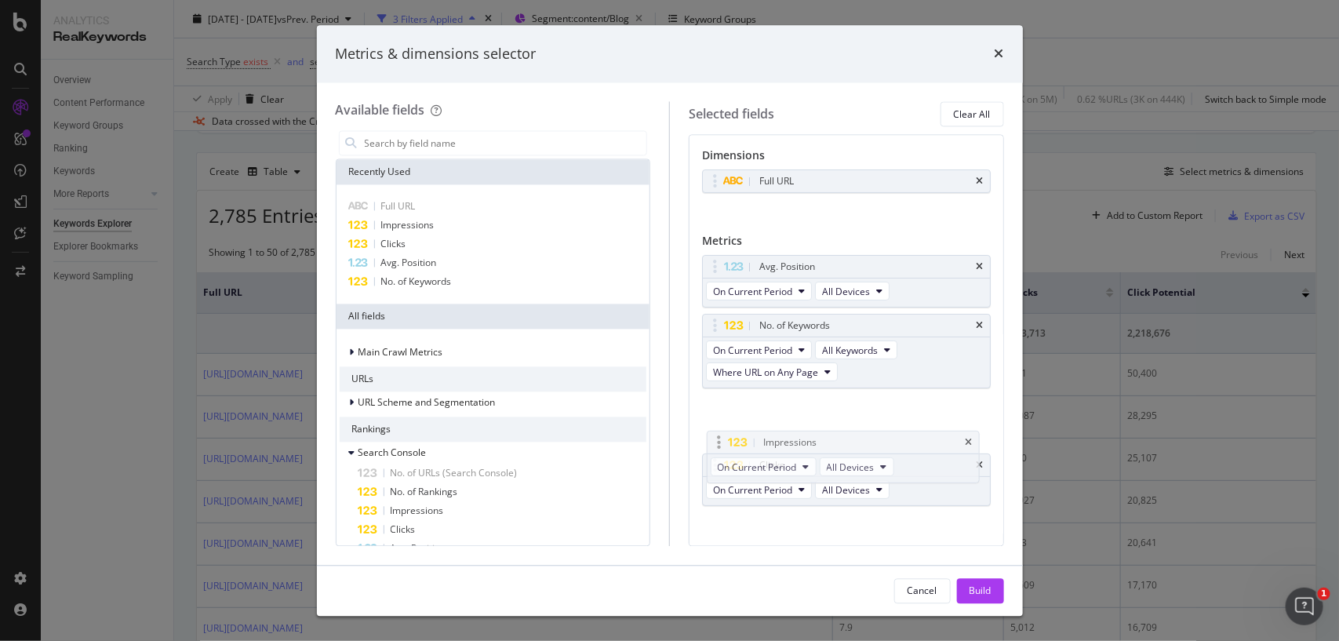
drag, startPoint x: 714, startPoint y: 468, endPoint x: 718, endPoint y: 442, distance: 27.0
click at [718, 442] on body "Analytics RealKeywords Overview Content Performance Keyword Groups Ranking Keyw…" at bounding box center [669, 320] width 1339 height 641
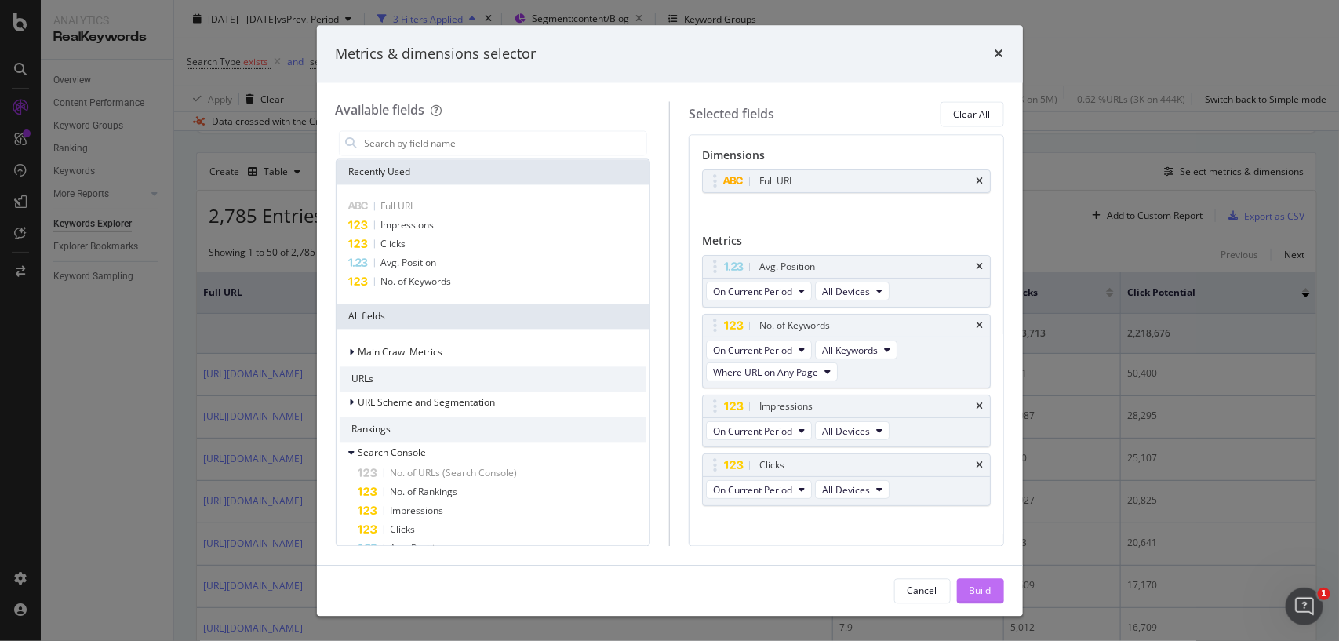
click at [971, 594] on div "Build" at bounding box center [980, 589] width 22 height 13
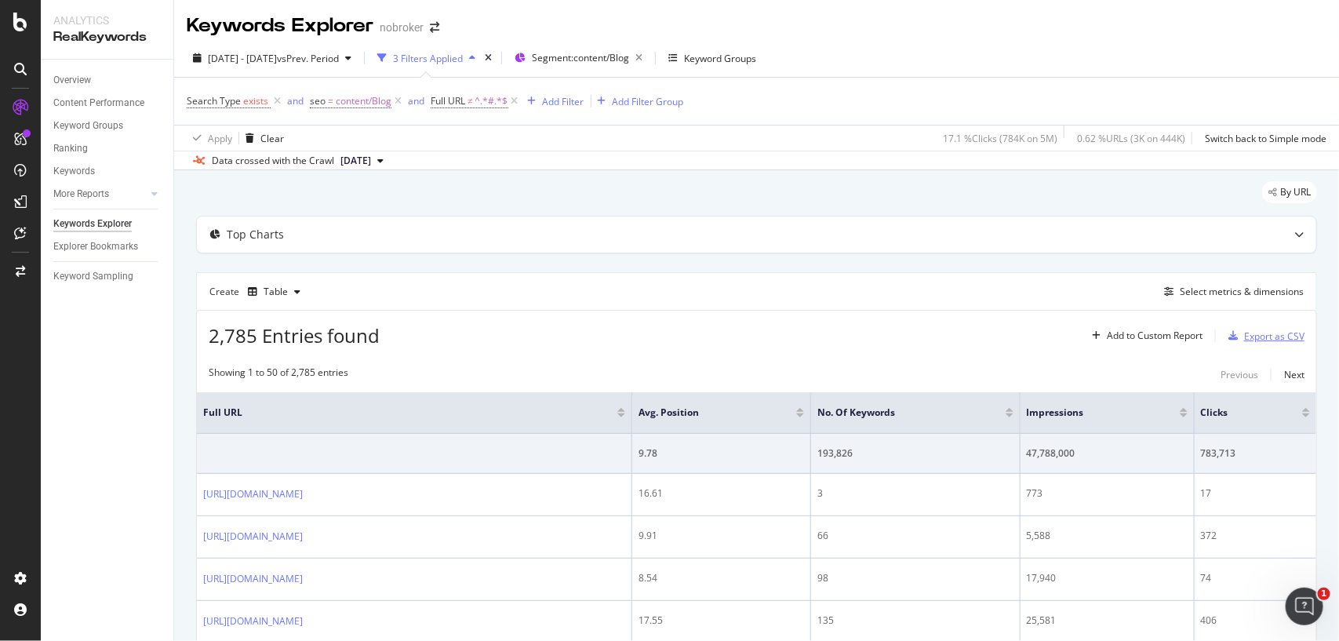
click at [1244, 332] on div "Export as CSV" at bounding box center [1274, 335] width 60 height 13
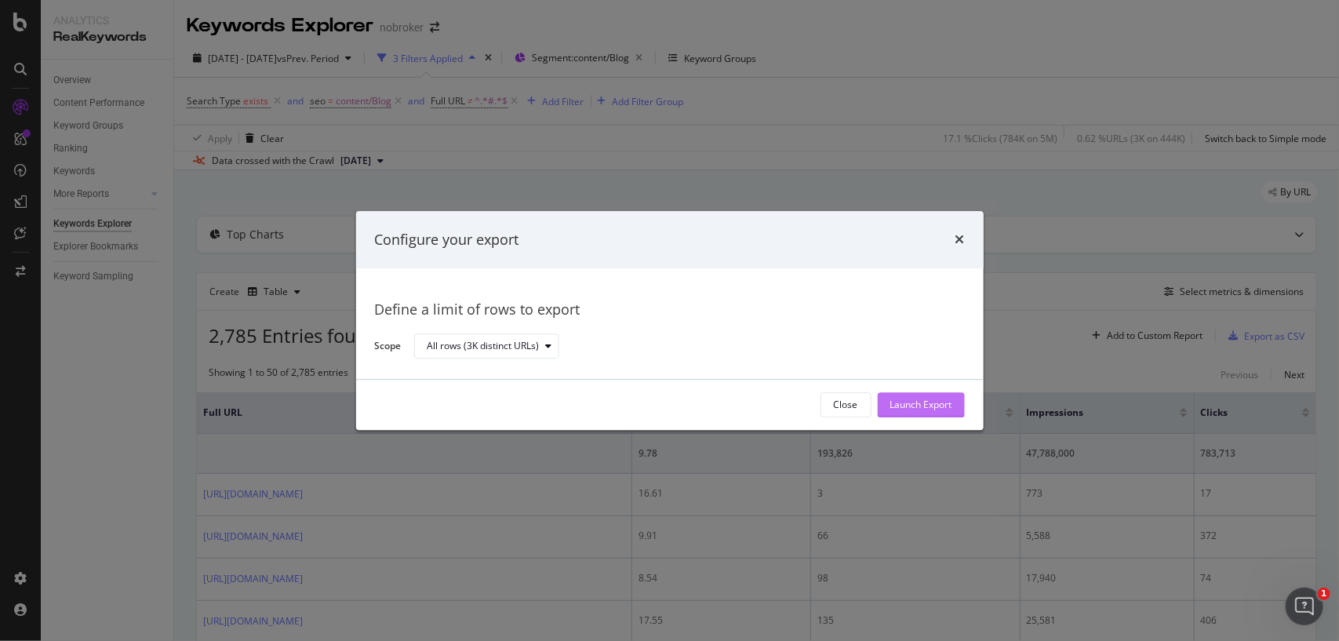
click at [914, 414] on div "Launch Export" at bounding box center [921, 405] width 62 height 24
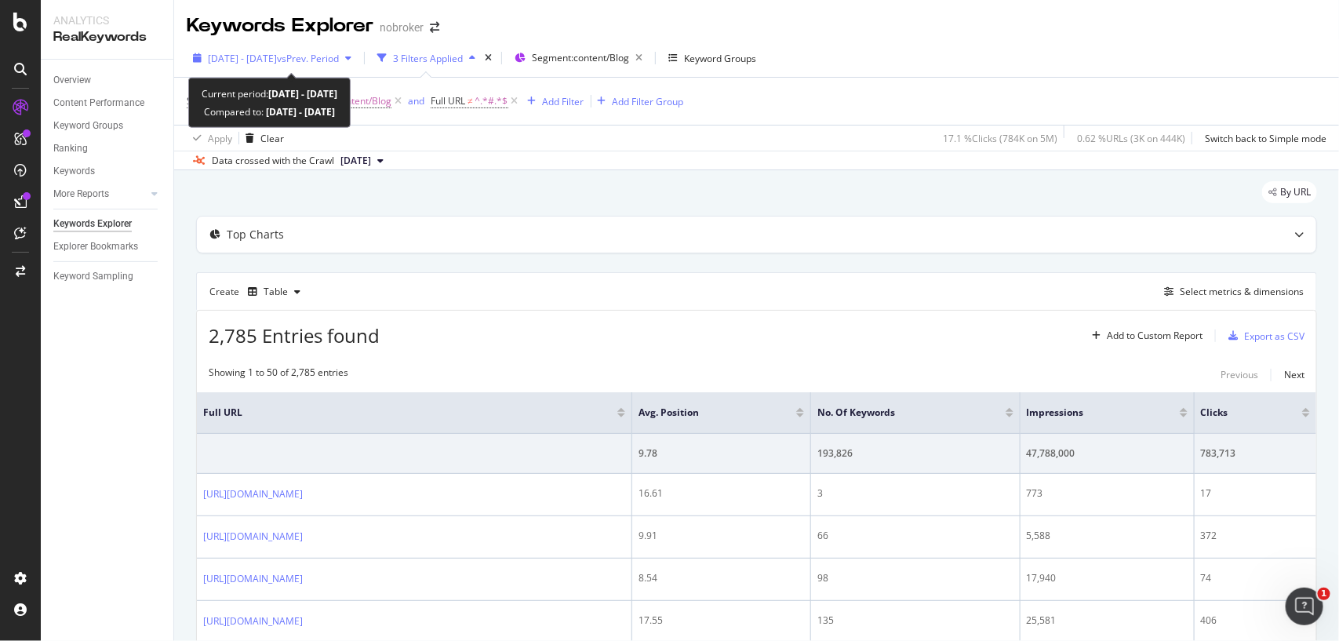
click at [233, 59] on span "[DATE] - [DATE]" at bounding box center [242, 58] width 69 height 13
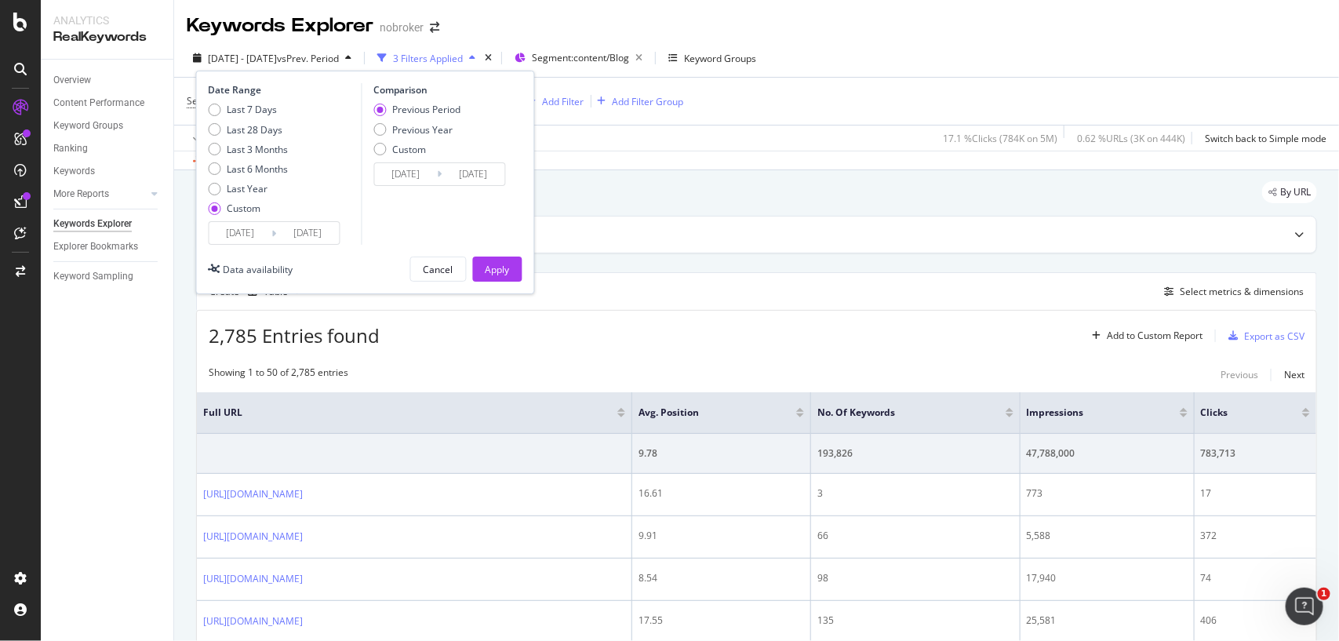
click at [264, 235] on input "[DATE]" at bounding box center [240, 233] width 63 height 22
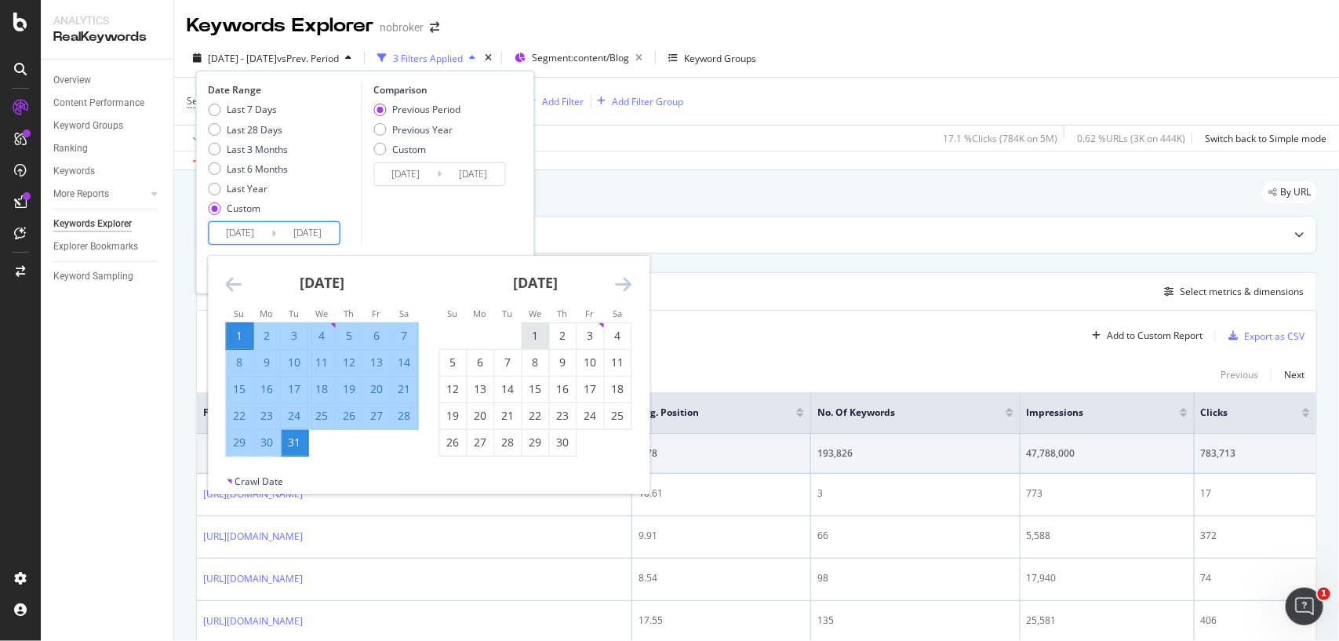
click at [535, 335] on div "1" at bounding box center [535, 336] width 27 height 16
type input "[DATE]"
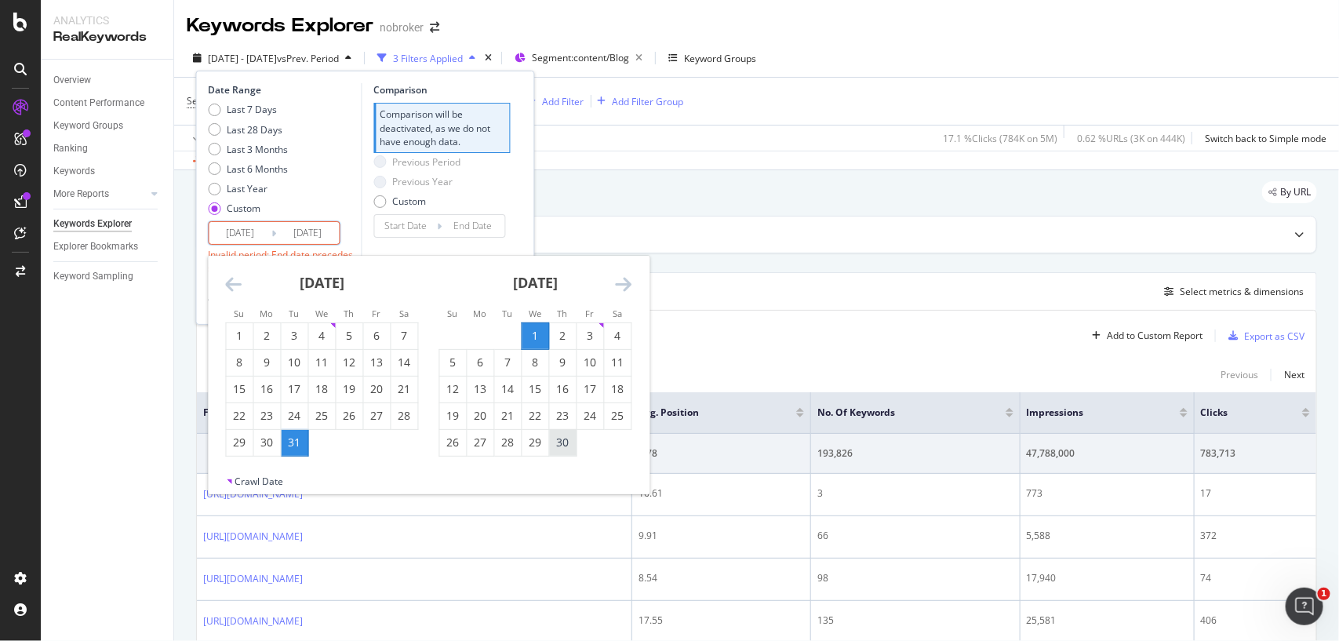
click at [563, 445] on div "30" at bounding box center [563, 442] width 27 height 16
type input "[DATE]"
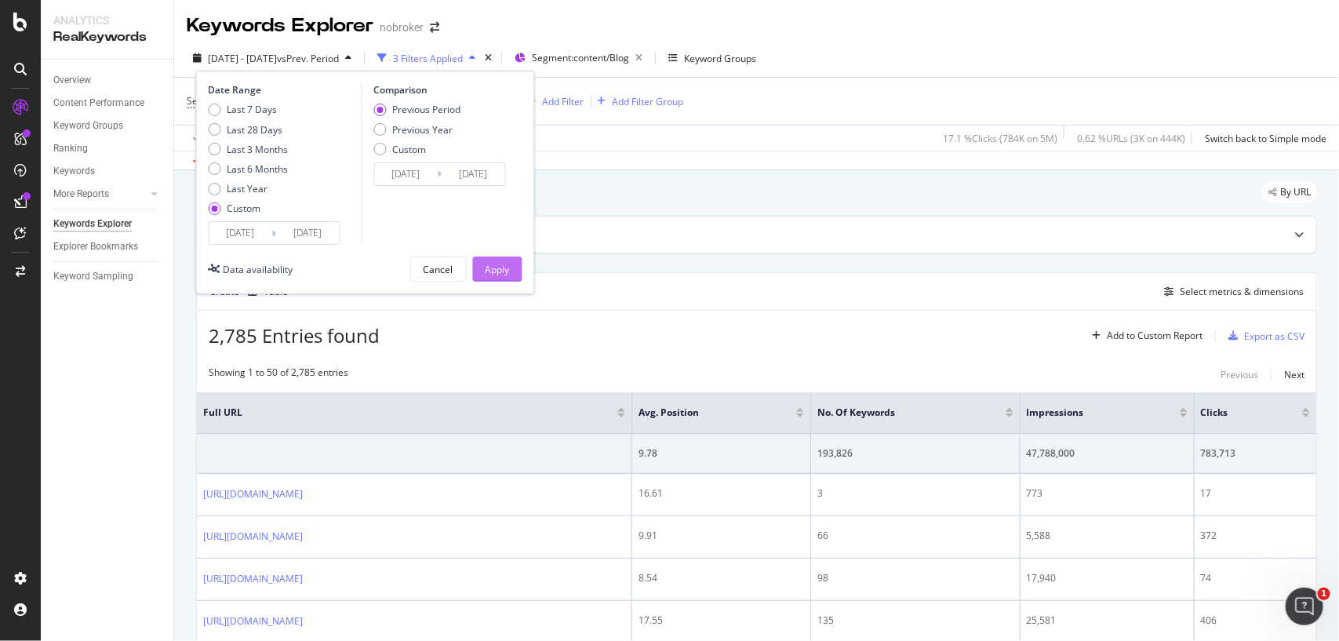
click at [498, 273] on div "Apply" at bounding box center [497, 269] width 24 height 13
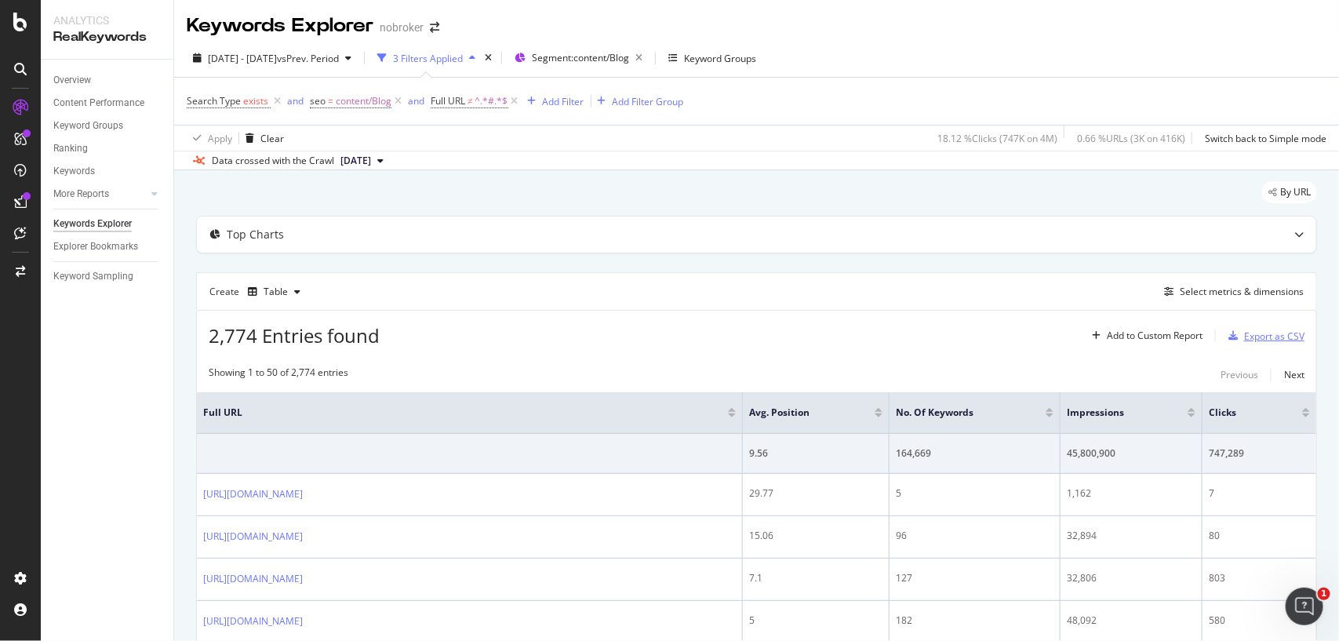
click at [1227, 327] on div "Export as CSV" at bounding box center [1263, 336] width 82 height 24
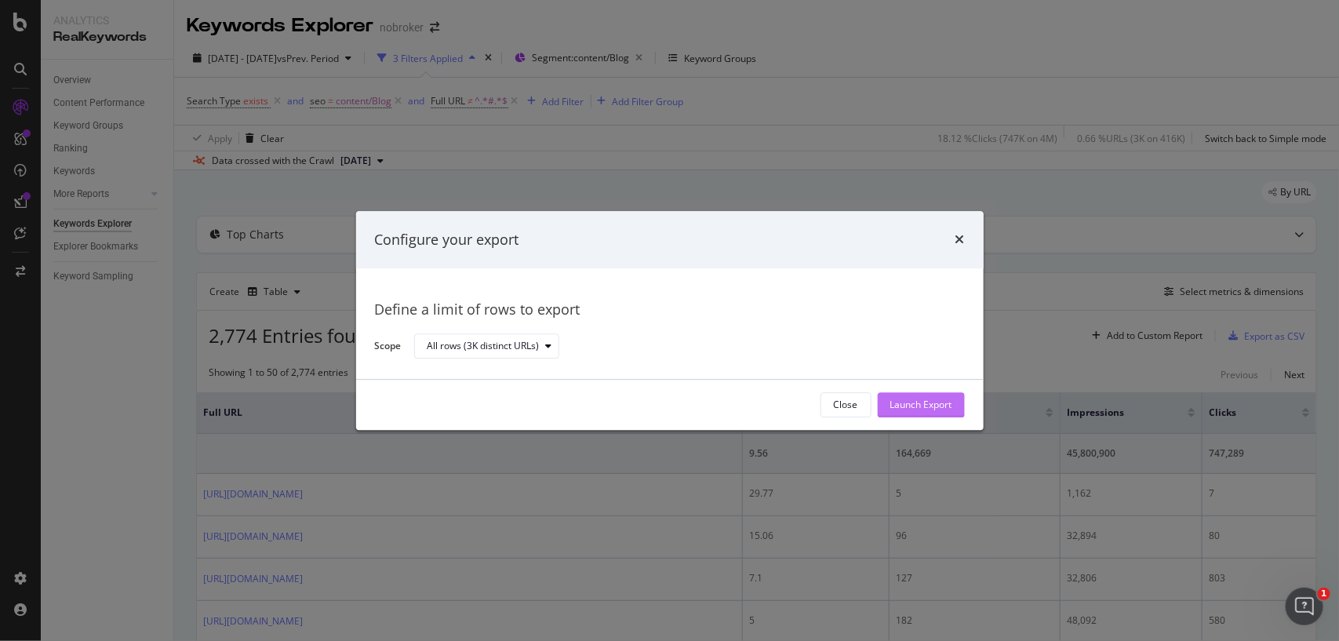
click at [943, 404] on div "Launch Export" at bounding box center [921, 404] width 62 height 13
